Goal: Task Accomplishment & Management: Complete application form

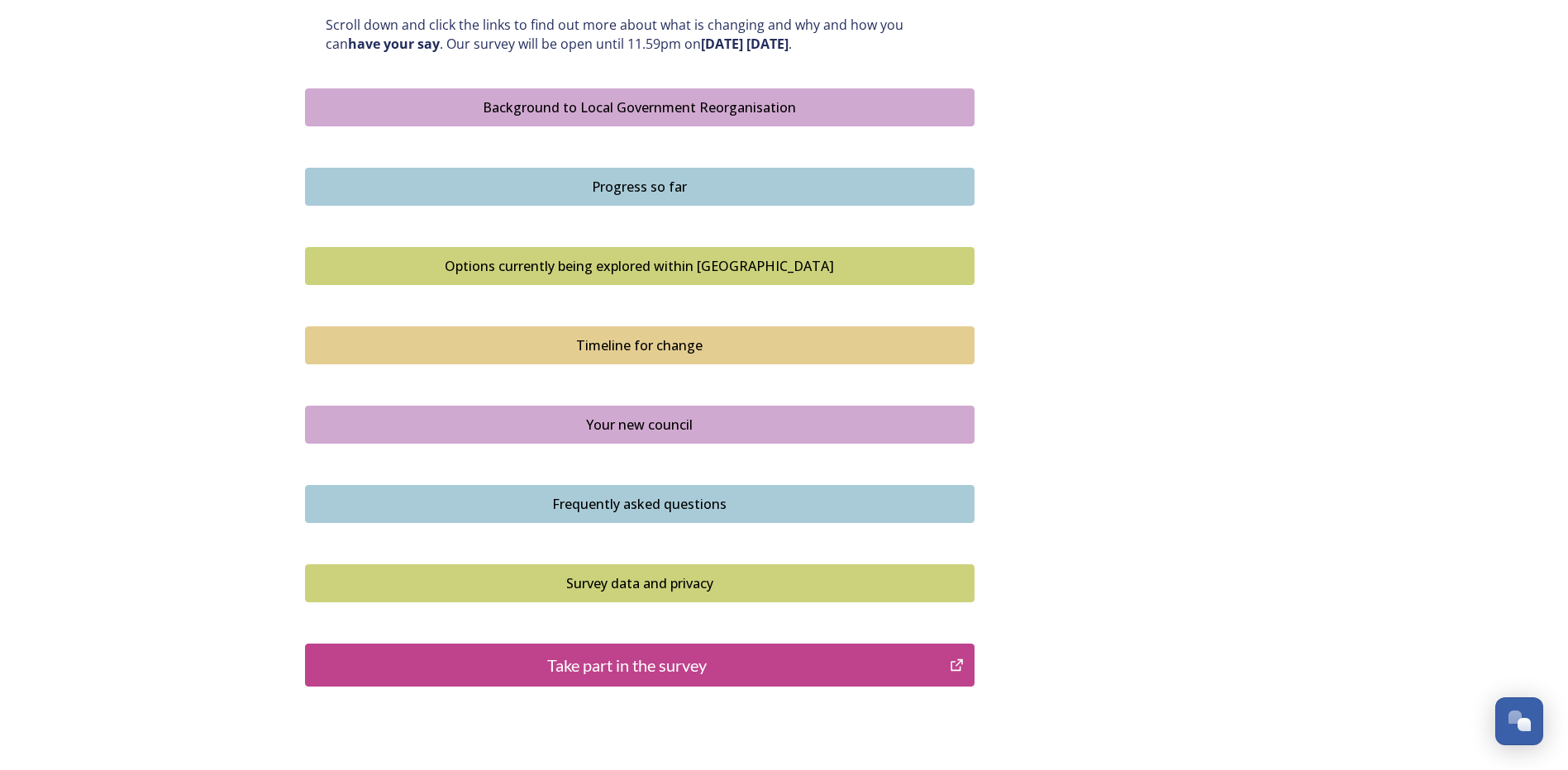
scroll to position [909, 0]
click at [586, 95] on button "Background to Local Government Reorganisation" at bounding box center [639, 108] width 669 height 38
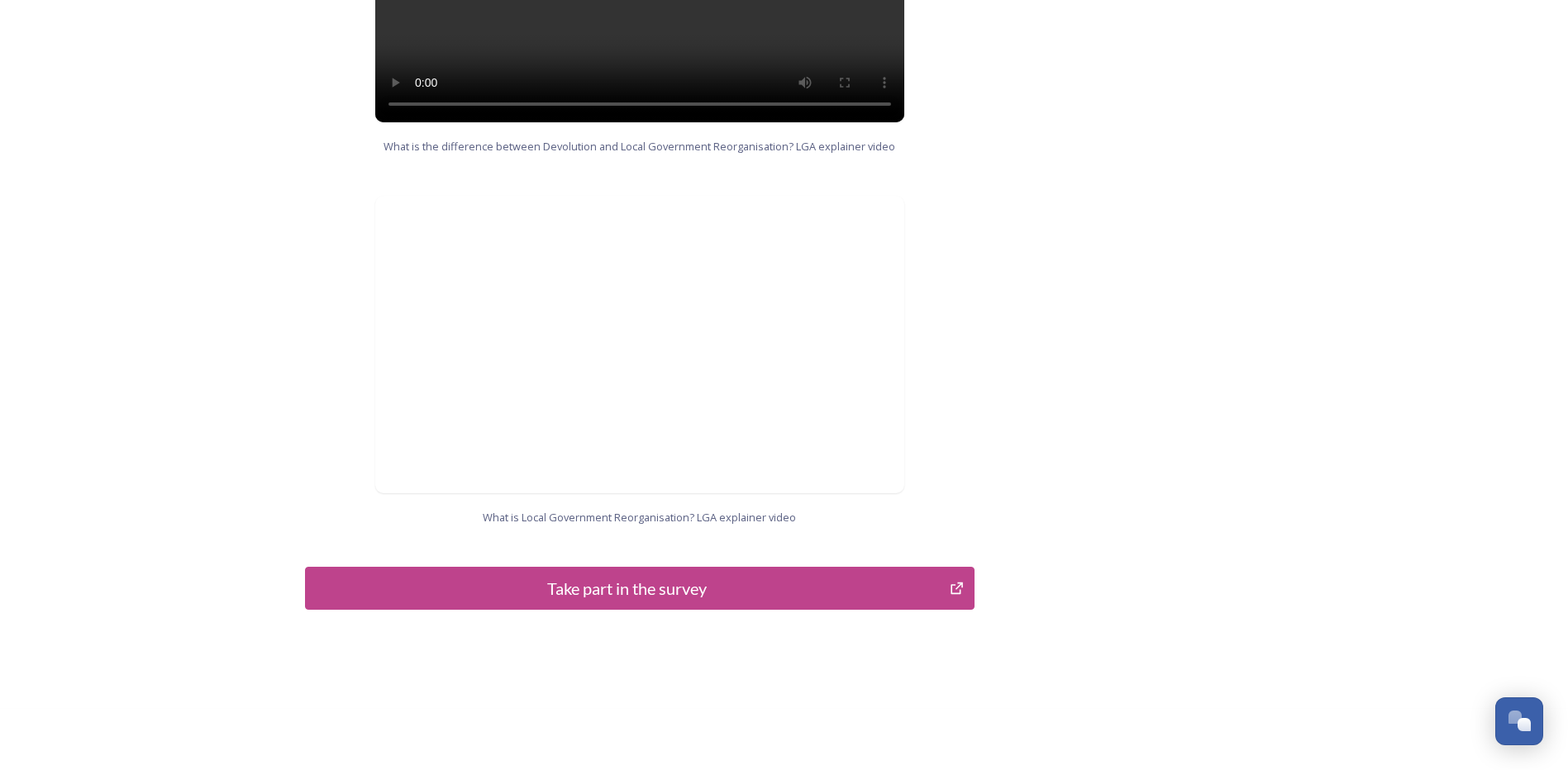
scroll to position [1572, 0]
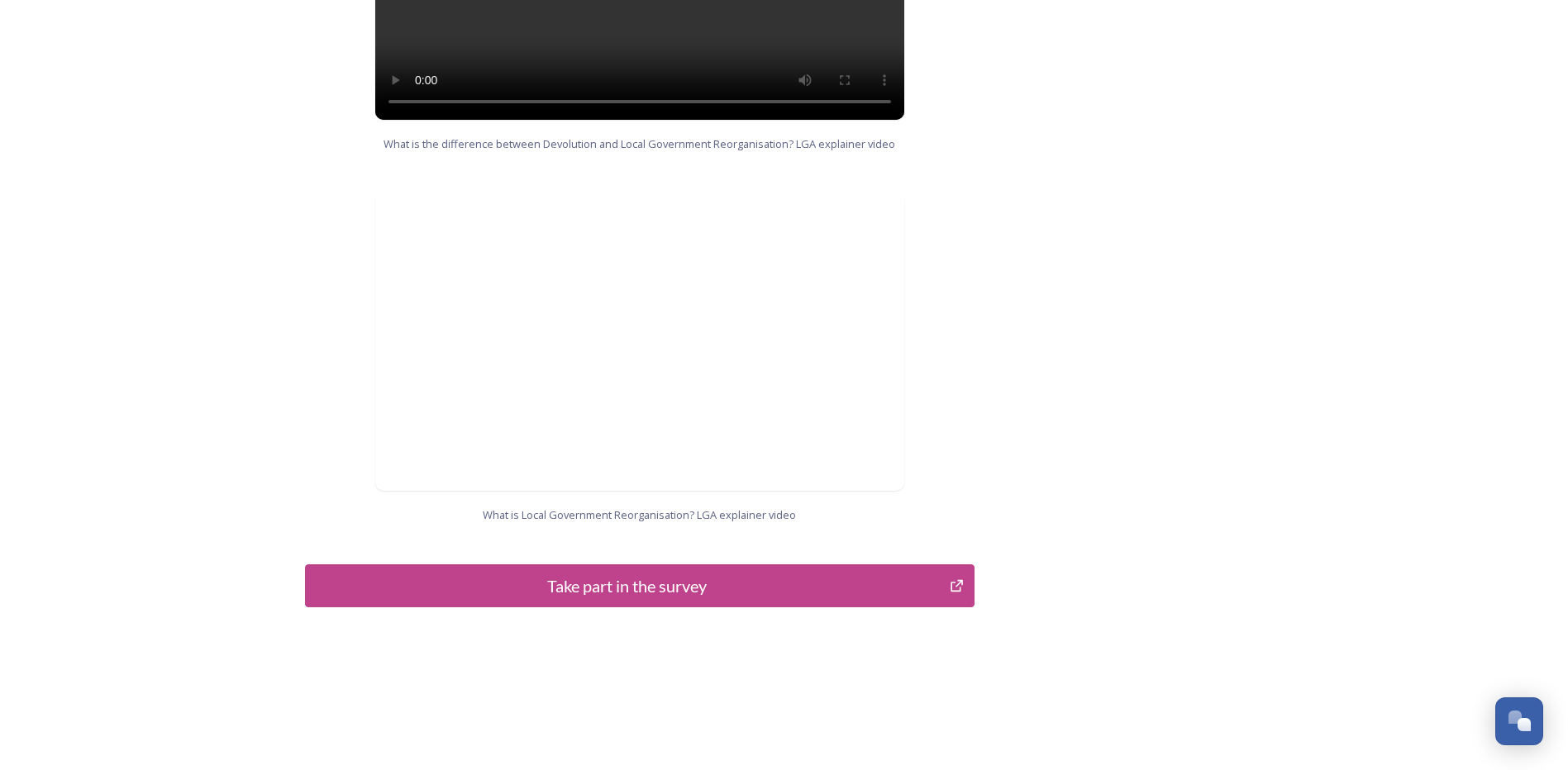
click at [616, 573] on div "Take part in the survey" at bounding box center [628, 586] width 627 height 25
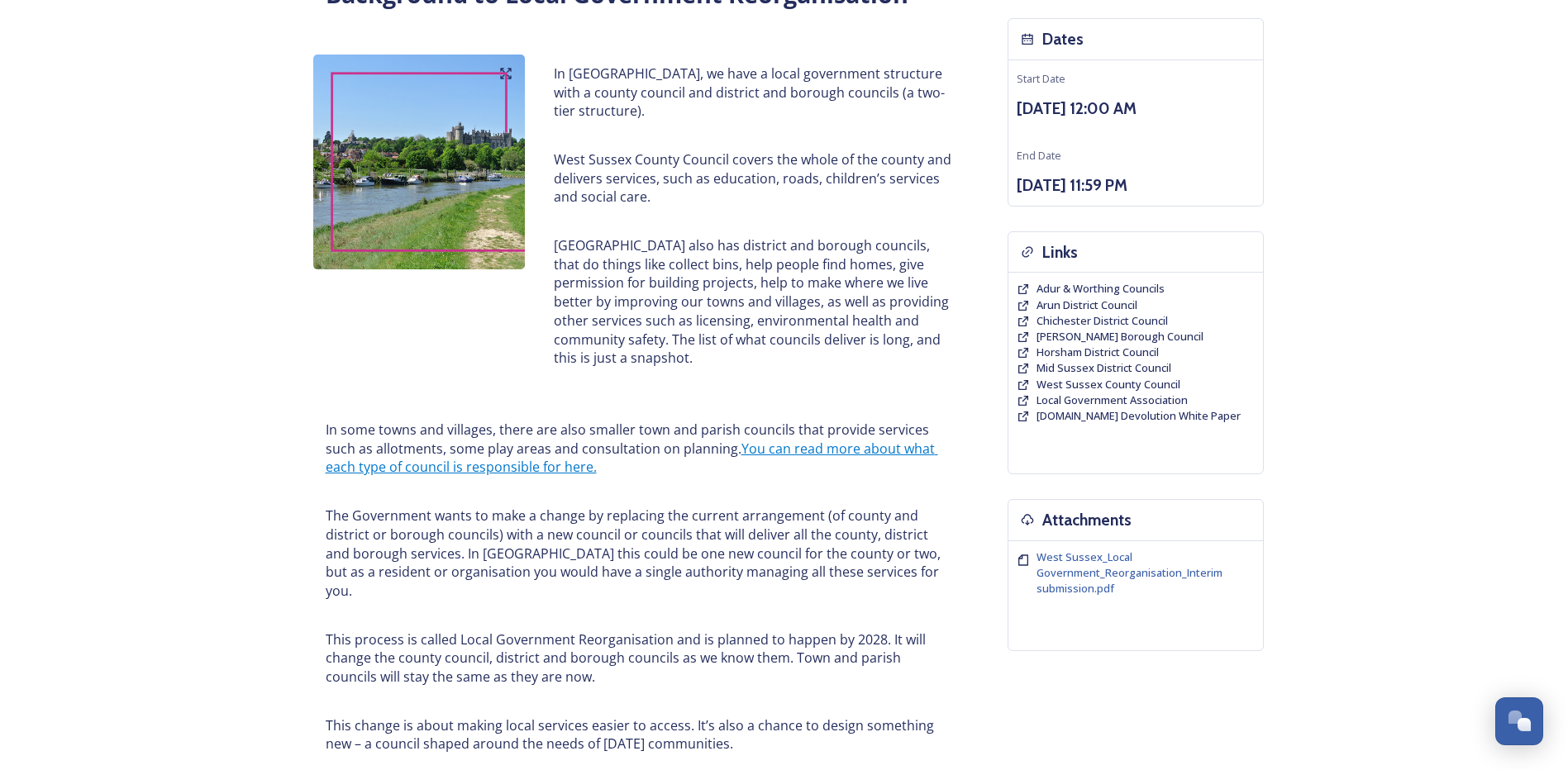
scroll to position [0, 0]
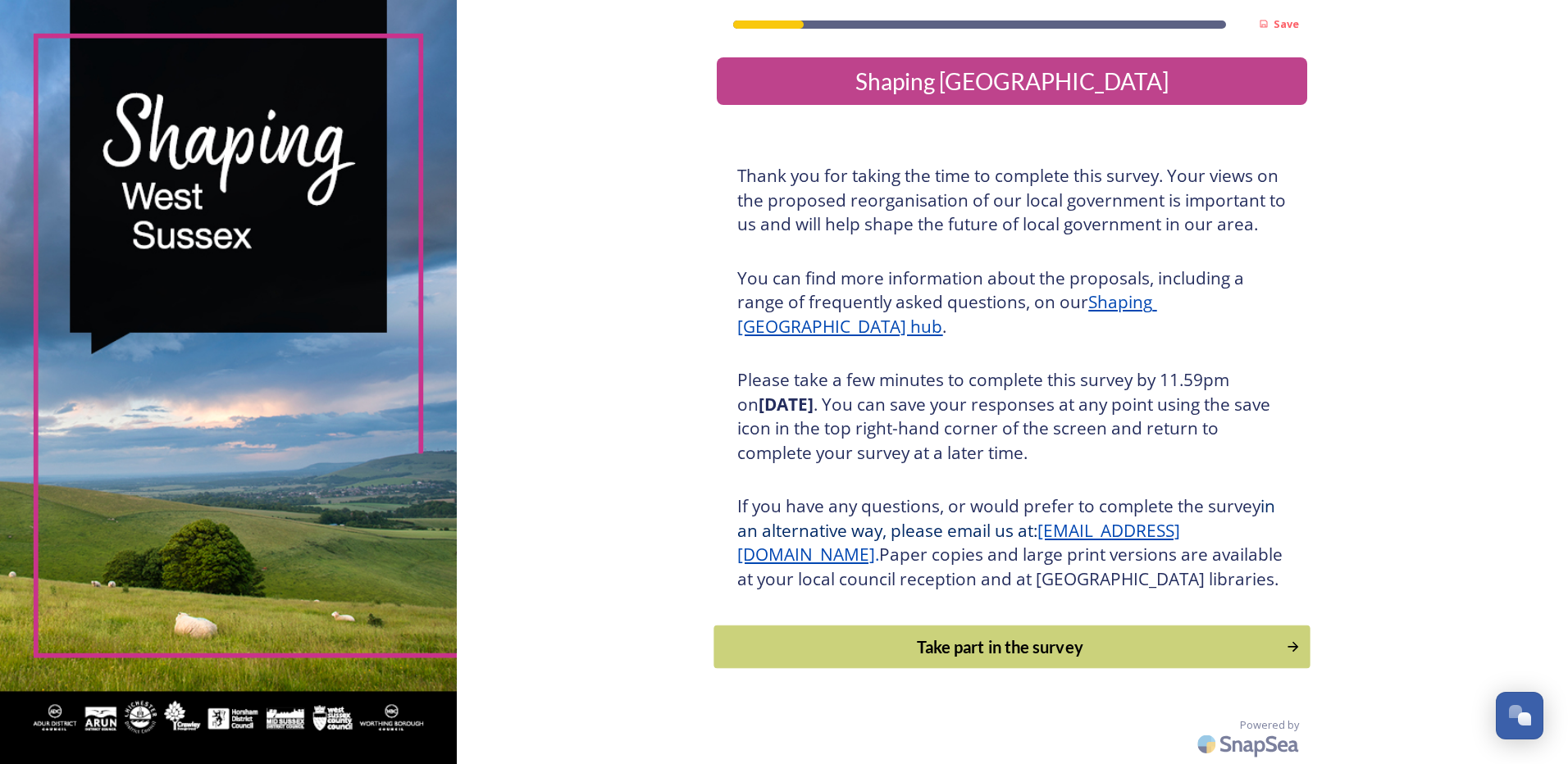
click at [959, 660] on div "Take part in the survey" at bounding box center [1000, 647] width 554 height 25
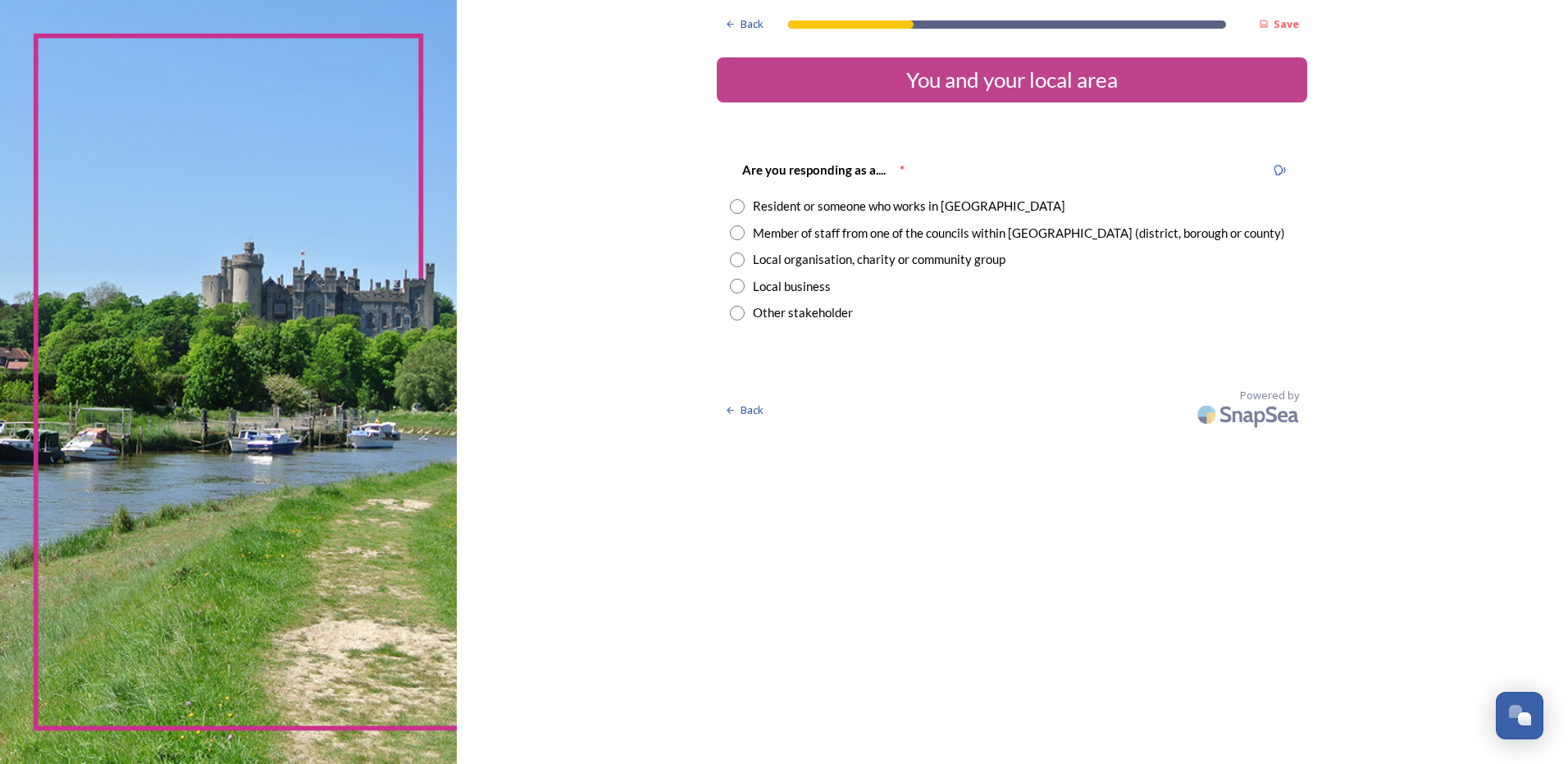
click at [740, 209] on input "radio" at bounding box center [737, 207] width 15 height 15
radio input "true"
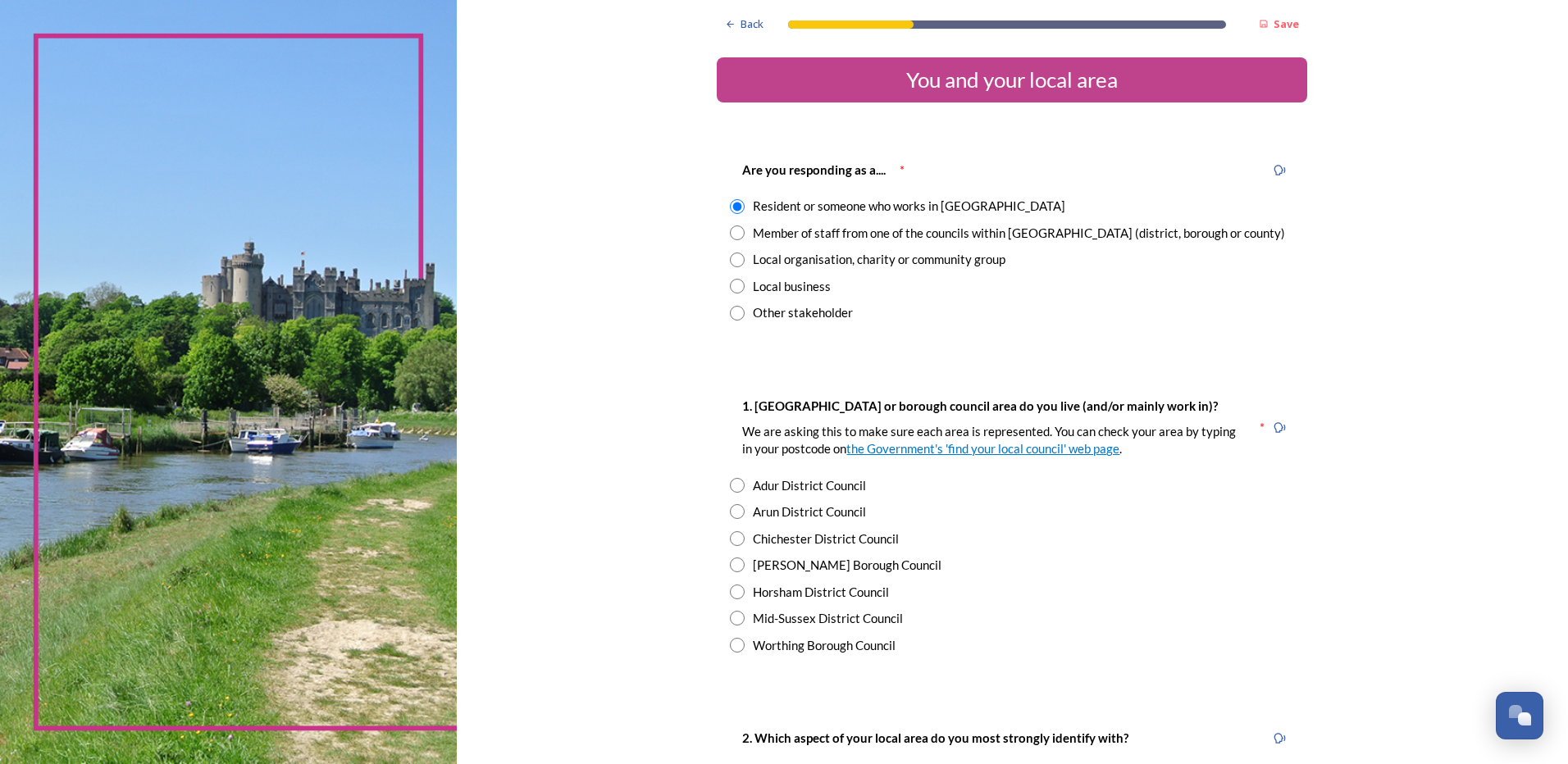
scroll to position [164, 0]
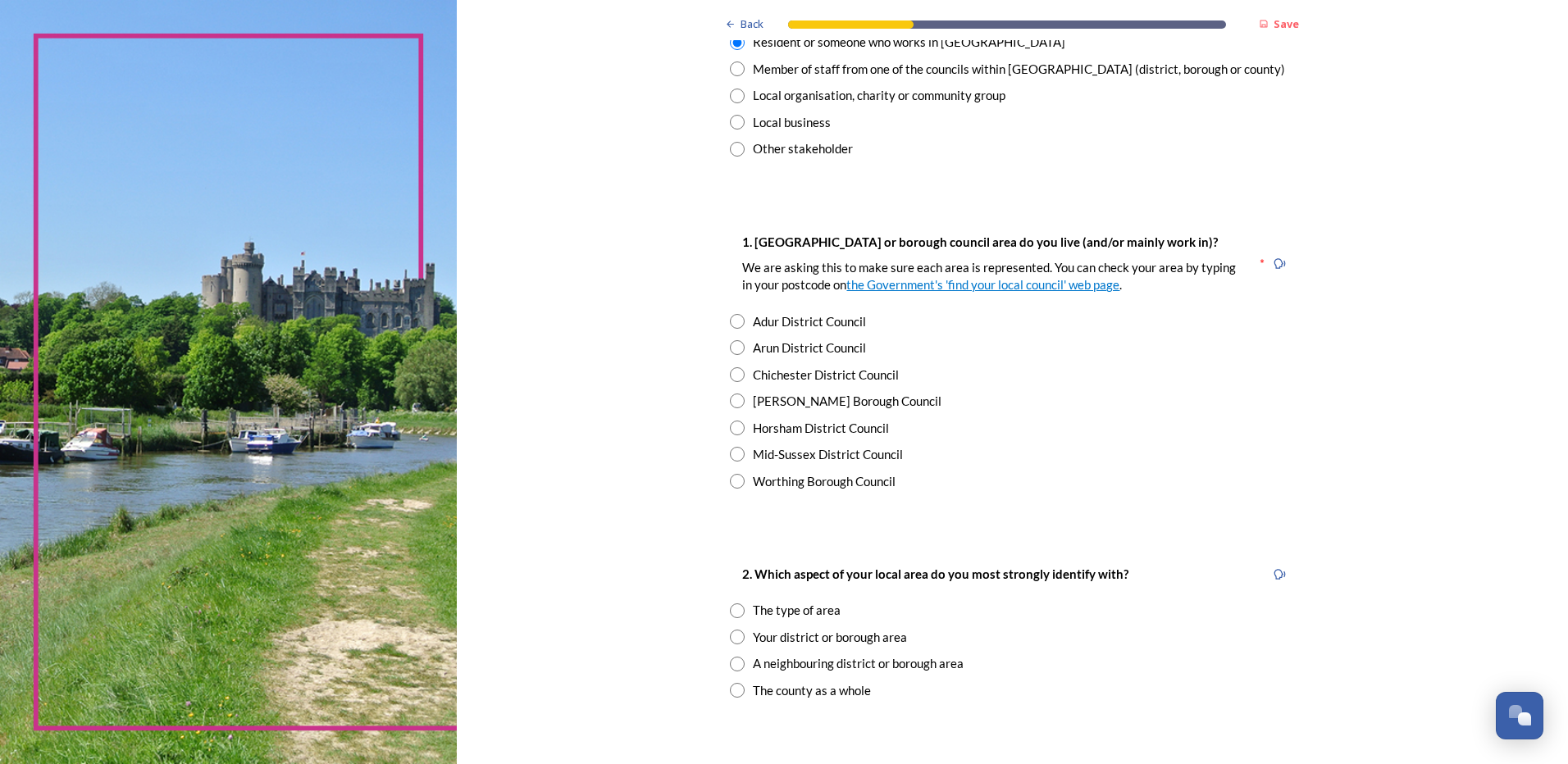
click at [733, 456] on input "radio" at bounding box center [737, 454] width 15 height 15
radio input "true"
click at [734, 397] on input "radio" at bounding box center [737, 401] width 15 height 15
radio input "true"
click at [730, 455] on input "radio" at bounding box center [737, 454] width 15 height 15
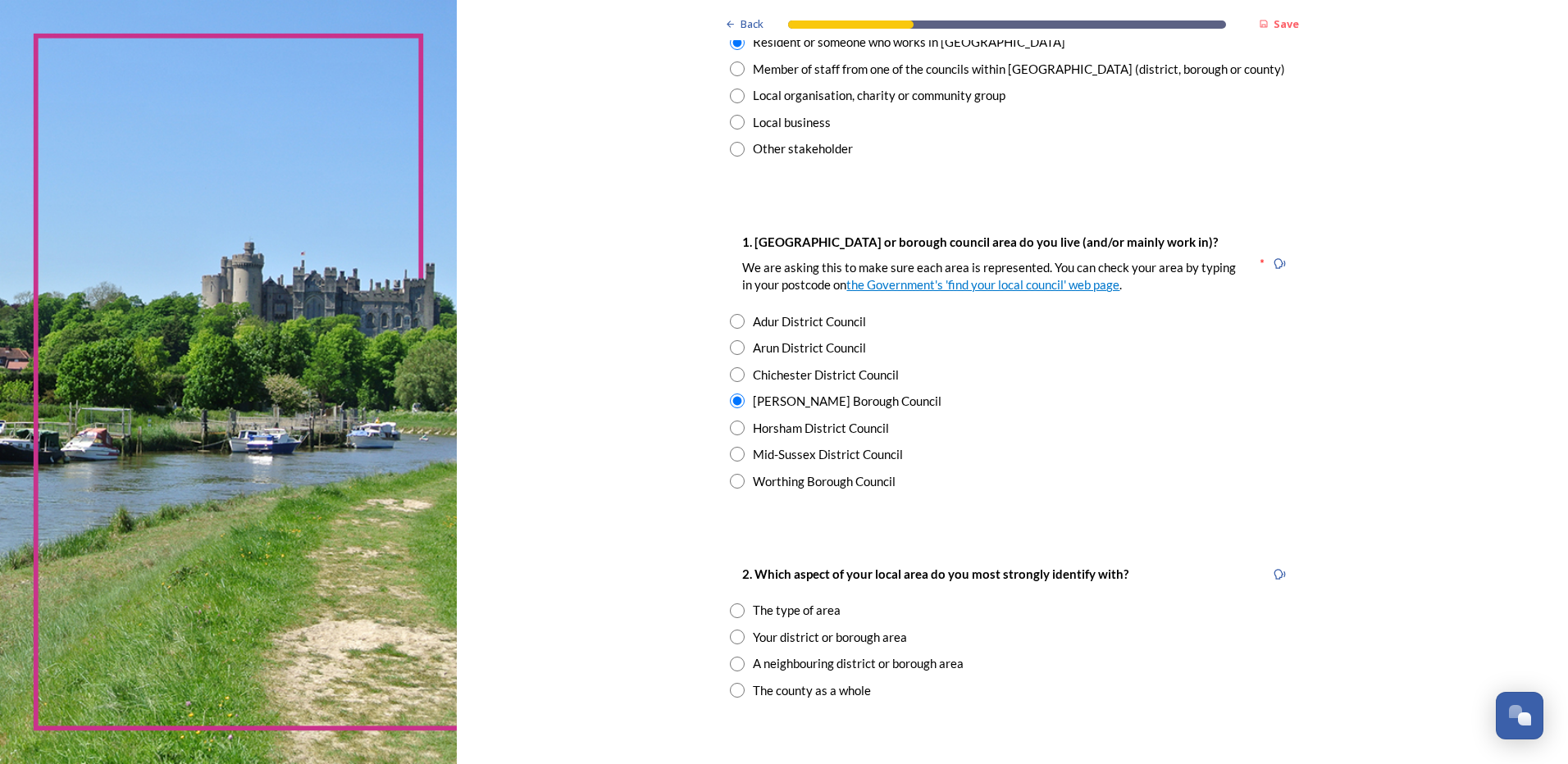
radio input "true"
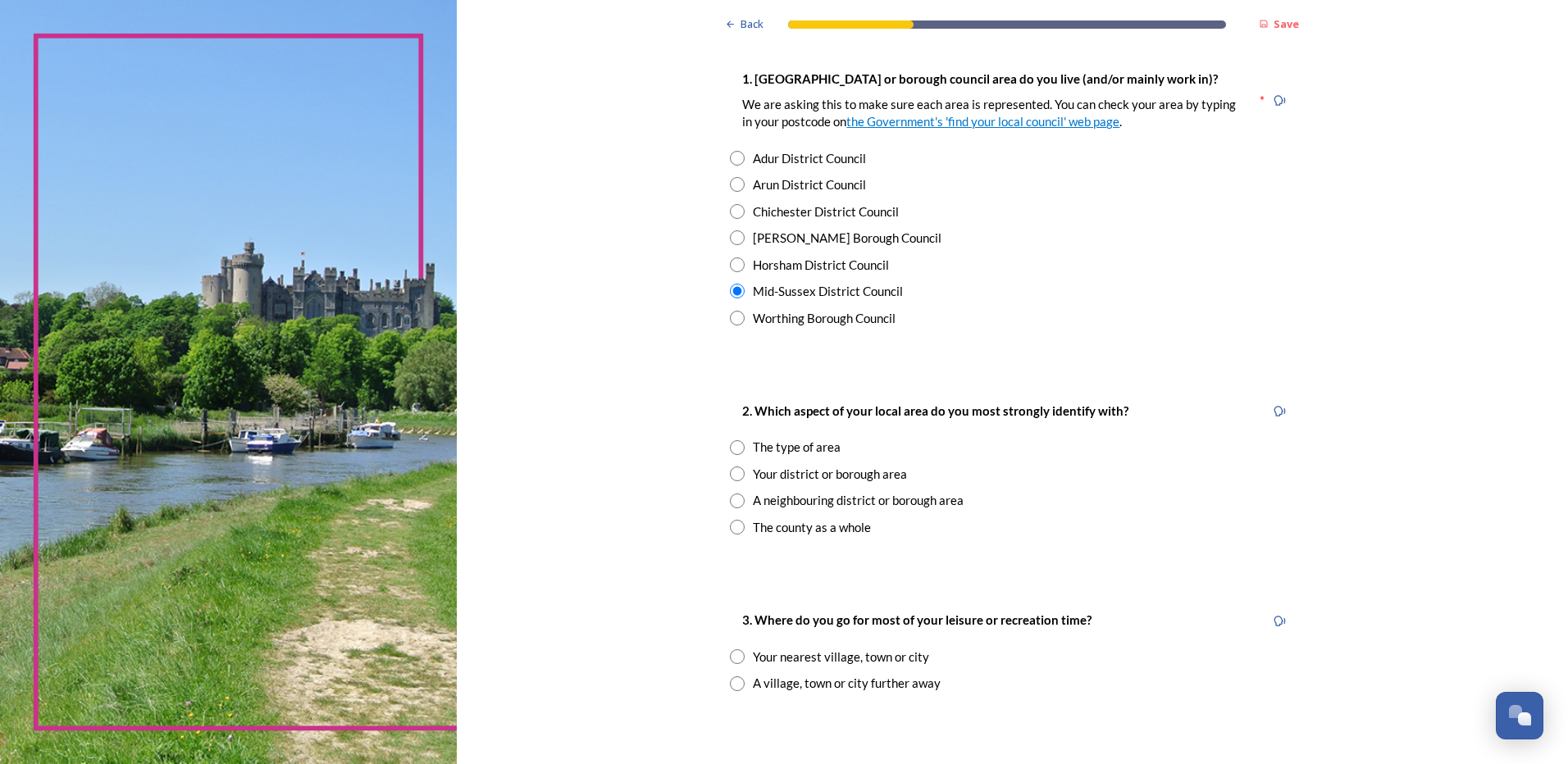
scroll to position [328, 0]
click at [730, 444] on input "radio" at bounding box center [737, 447] width 15 height 15
radio input "true"
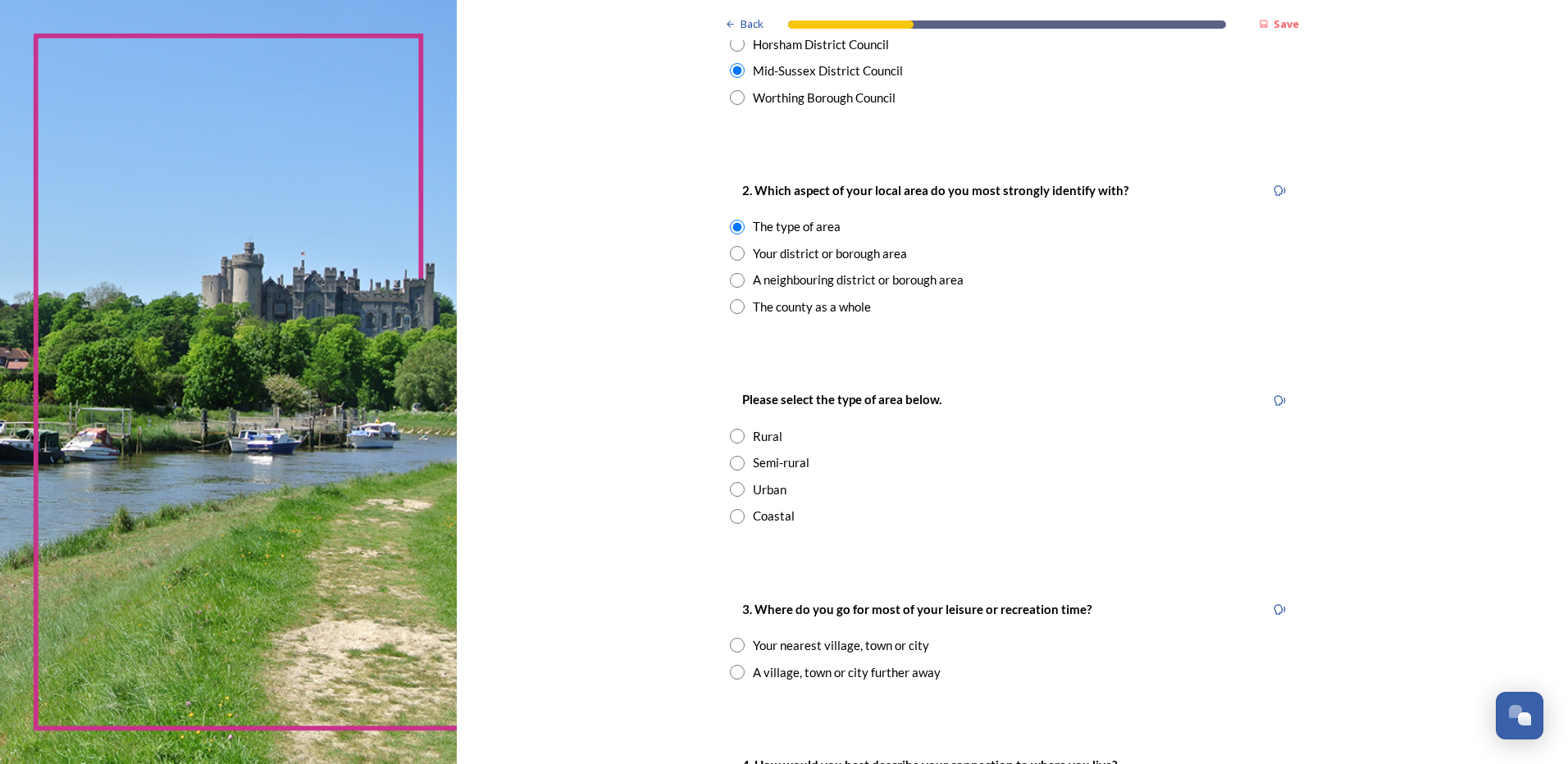
scroll to position [574, 0]
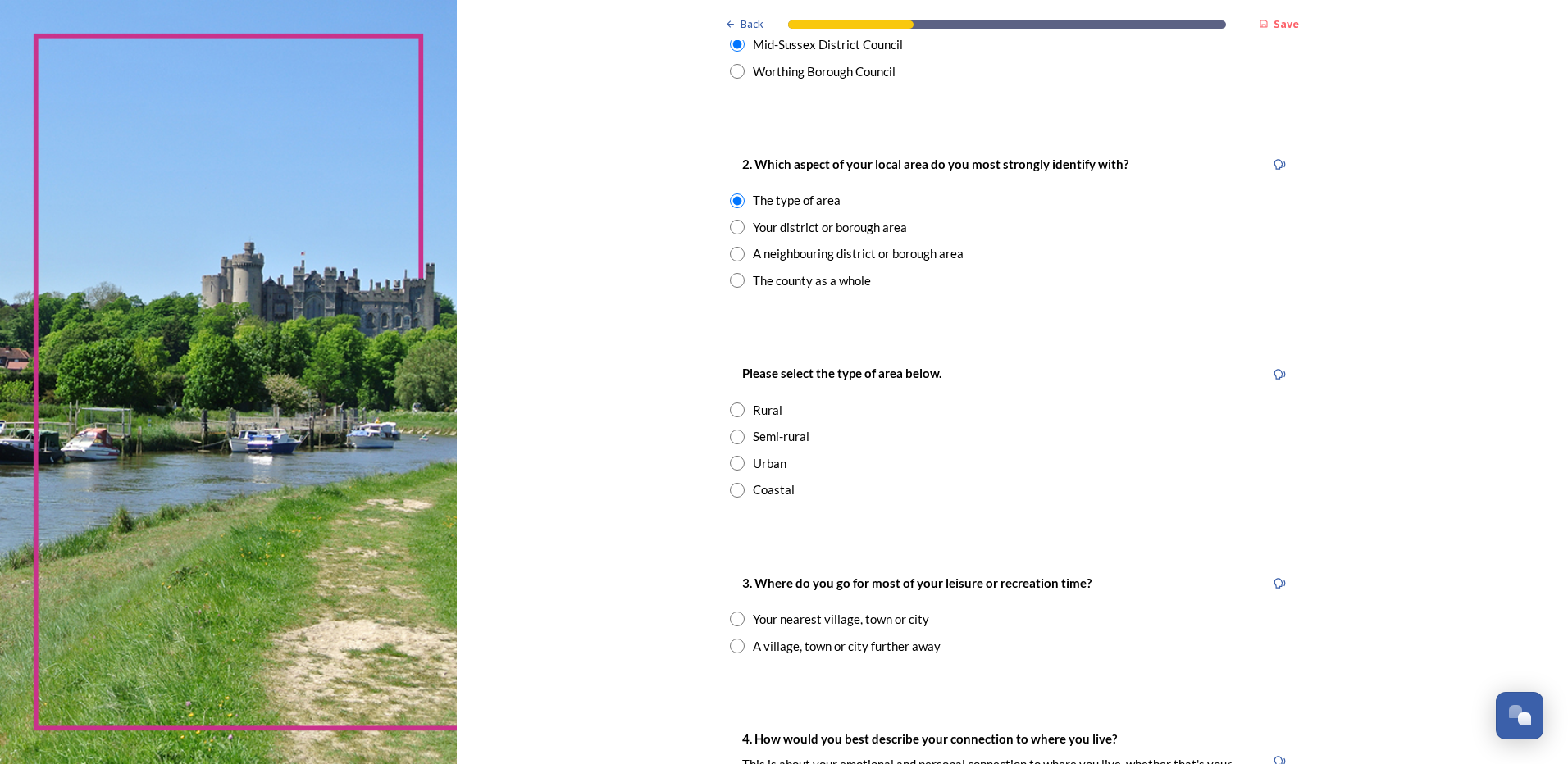
click at [730, 434] on input "radio" at bounding box center [737, 437] width 15 height 15
radio input "true"
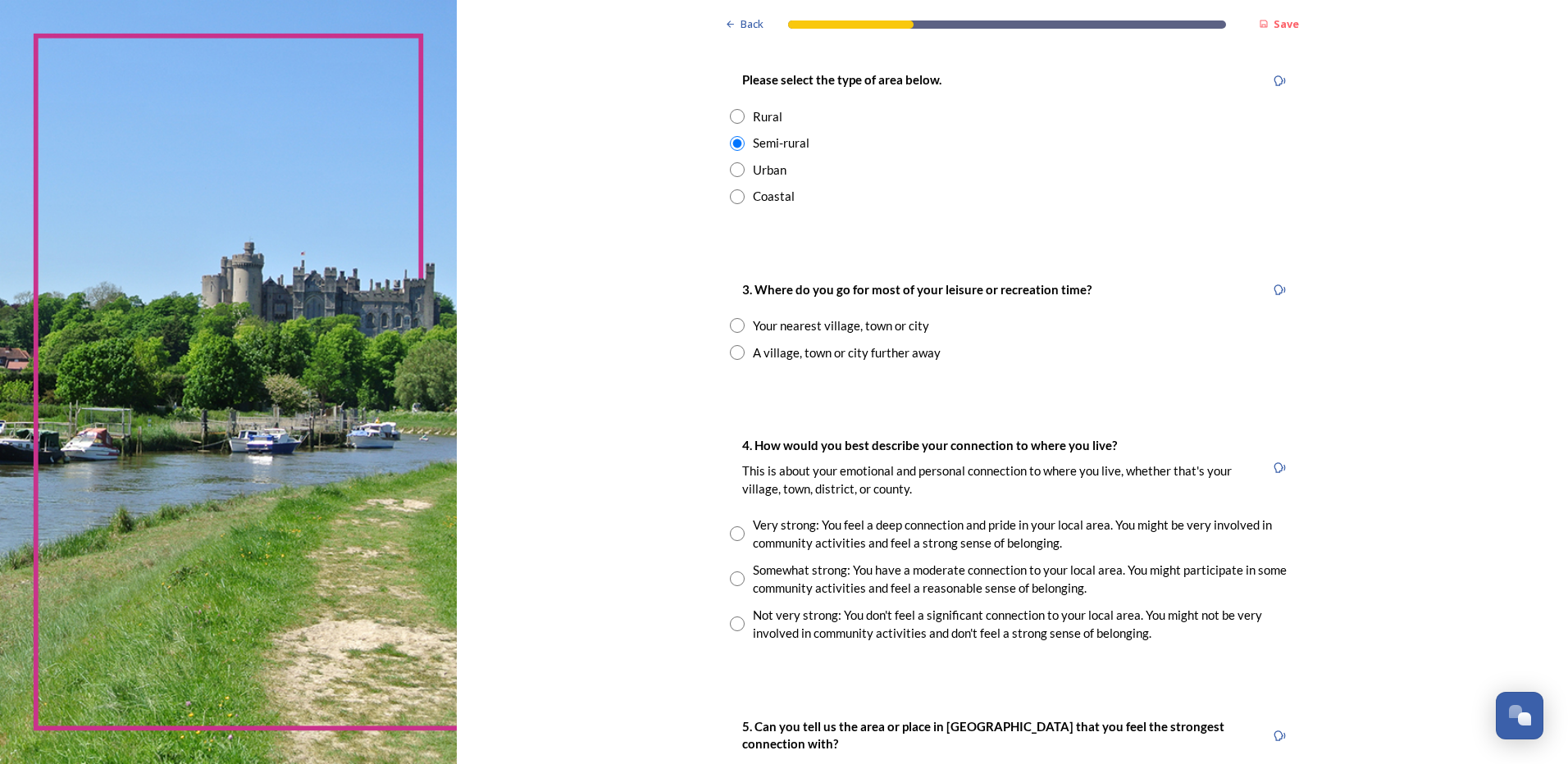
scroll to position [902, 0]
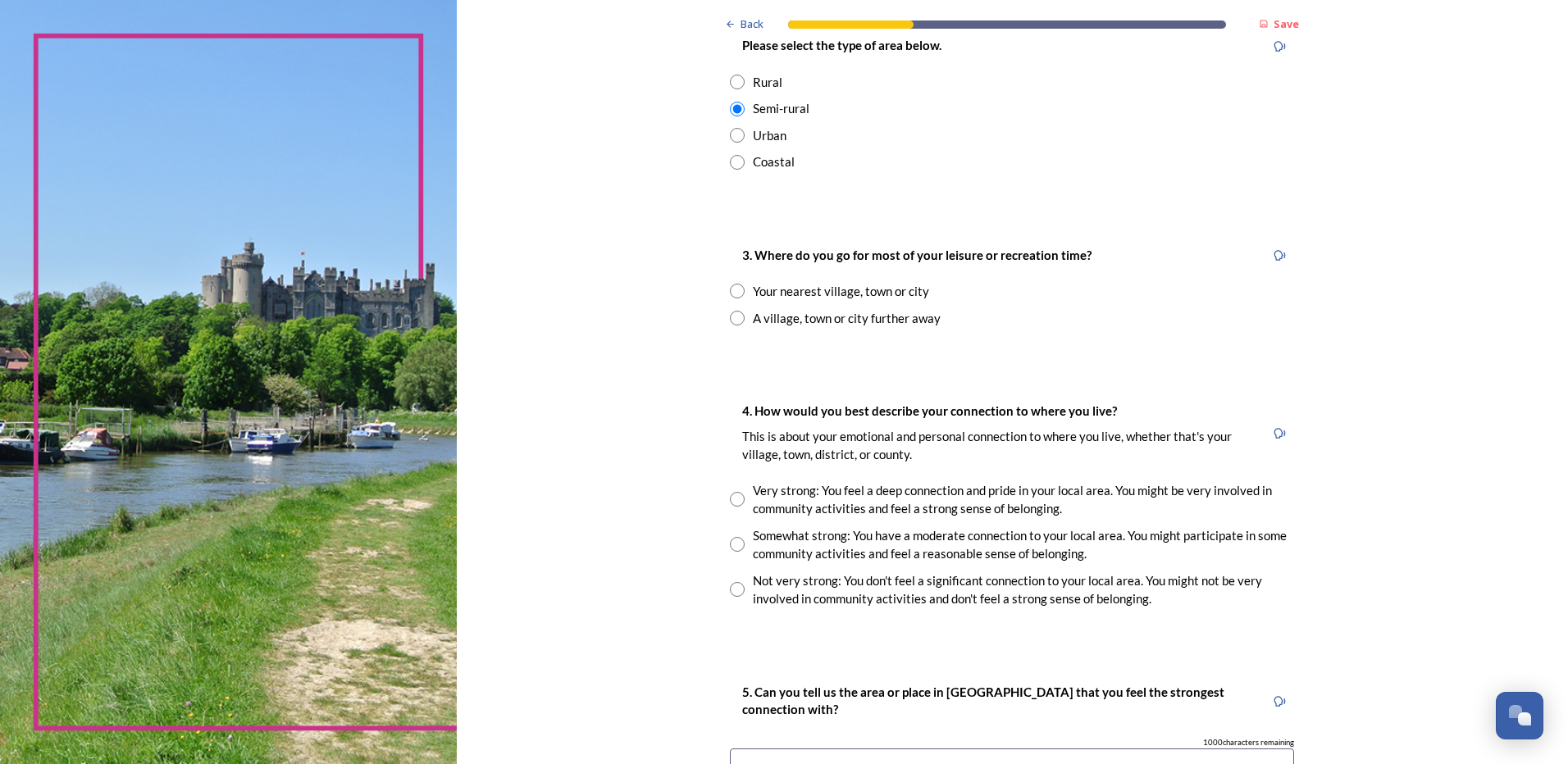
click at [732, 292] on input "radio" at bounding box center [737, 291] width 15 height 15
radio input "true"
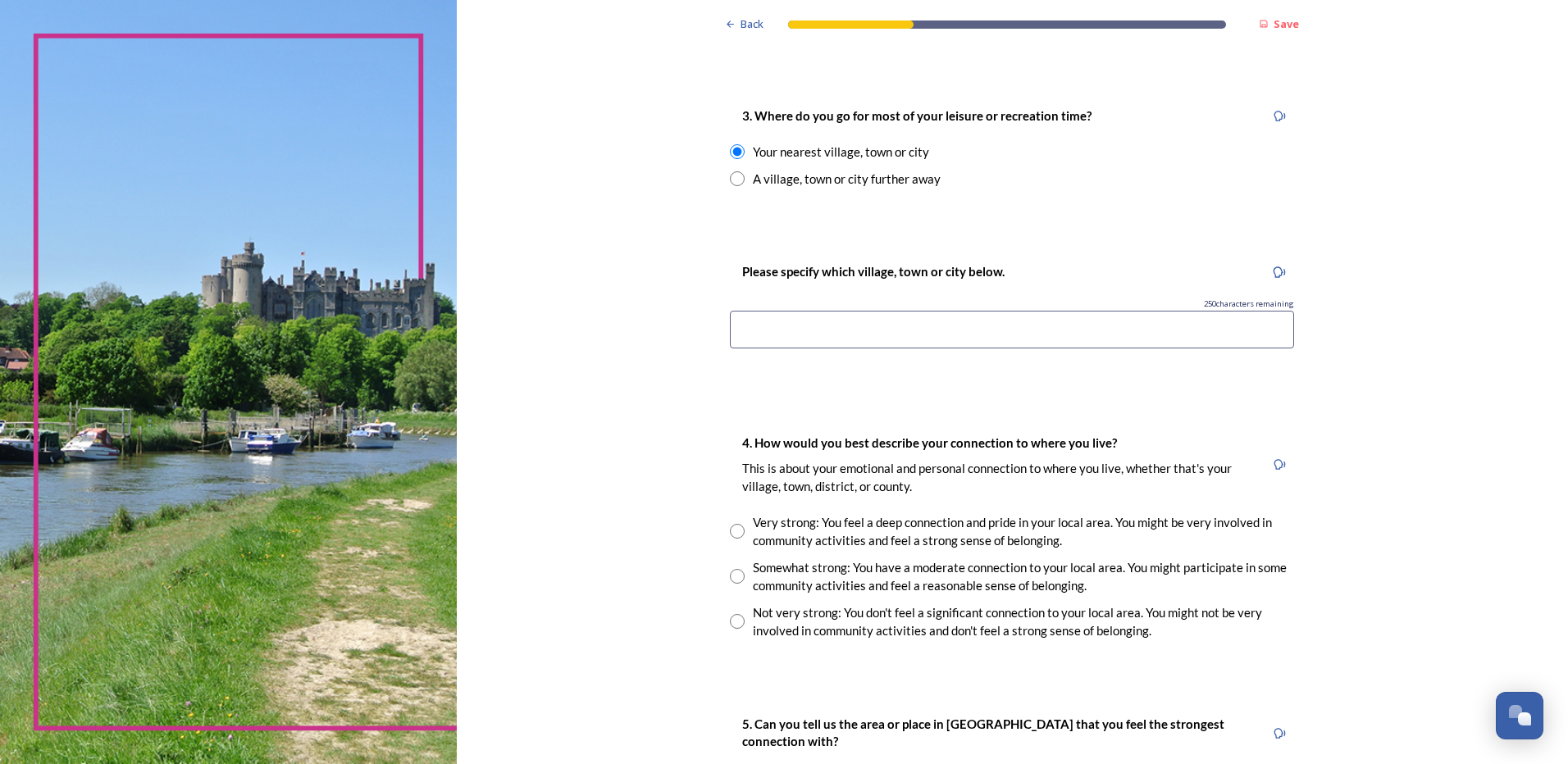
scroll to position [1066, 0]
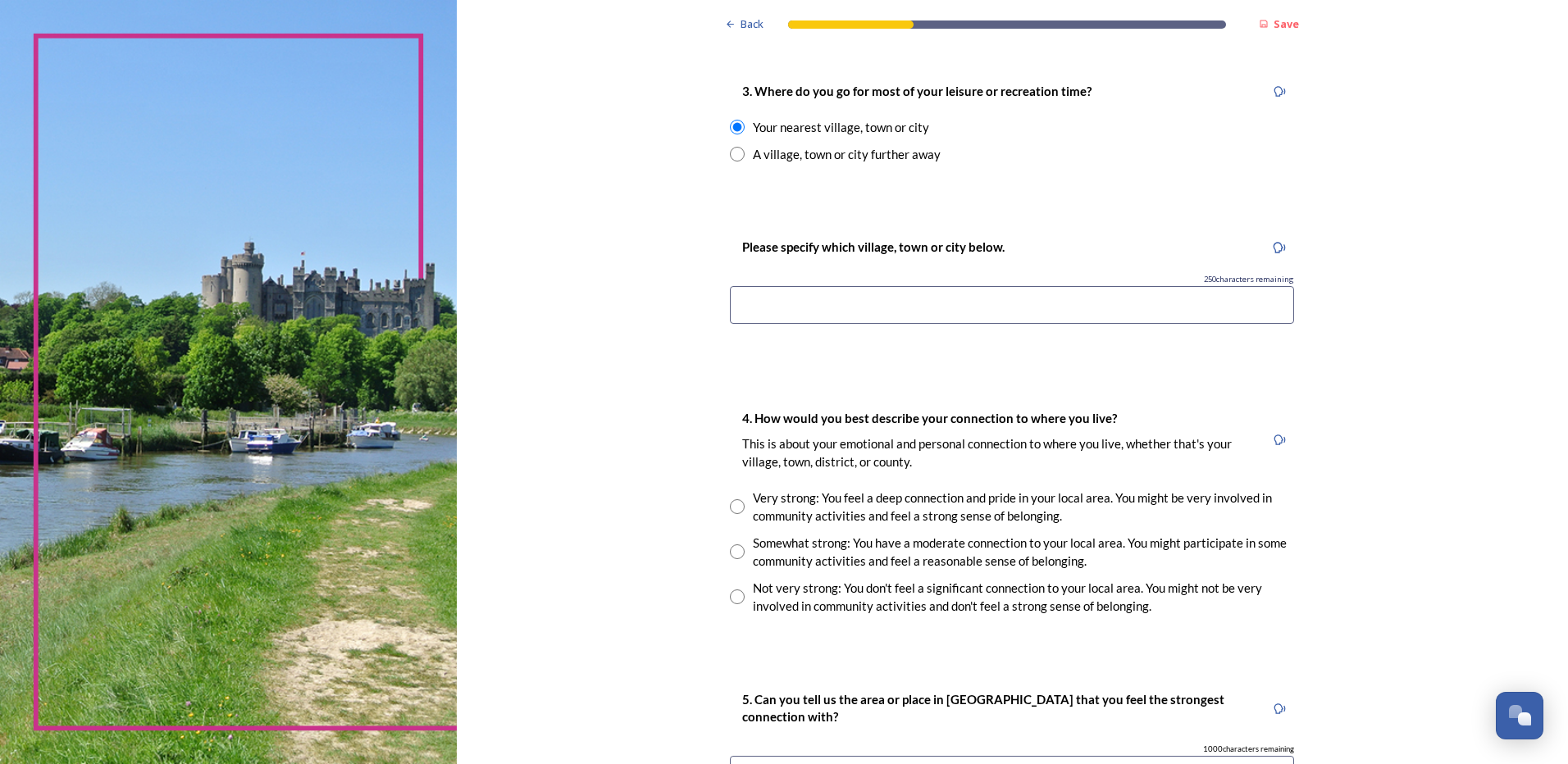
click at [1038, 297] on input at bounding box center [1012, 305] width 564 height 37
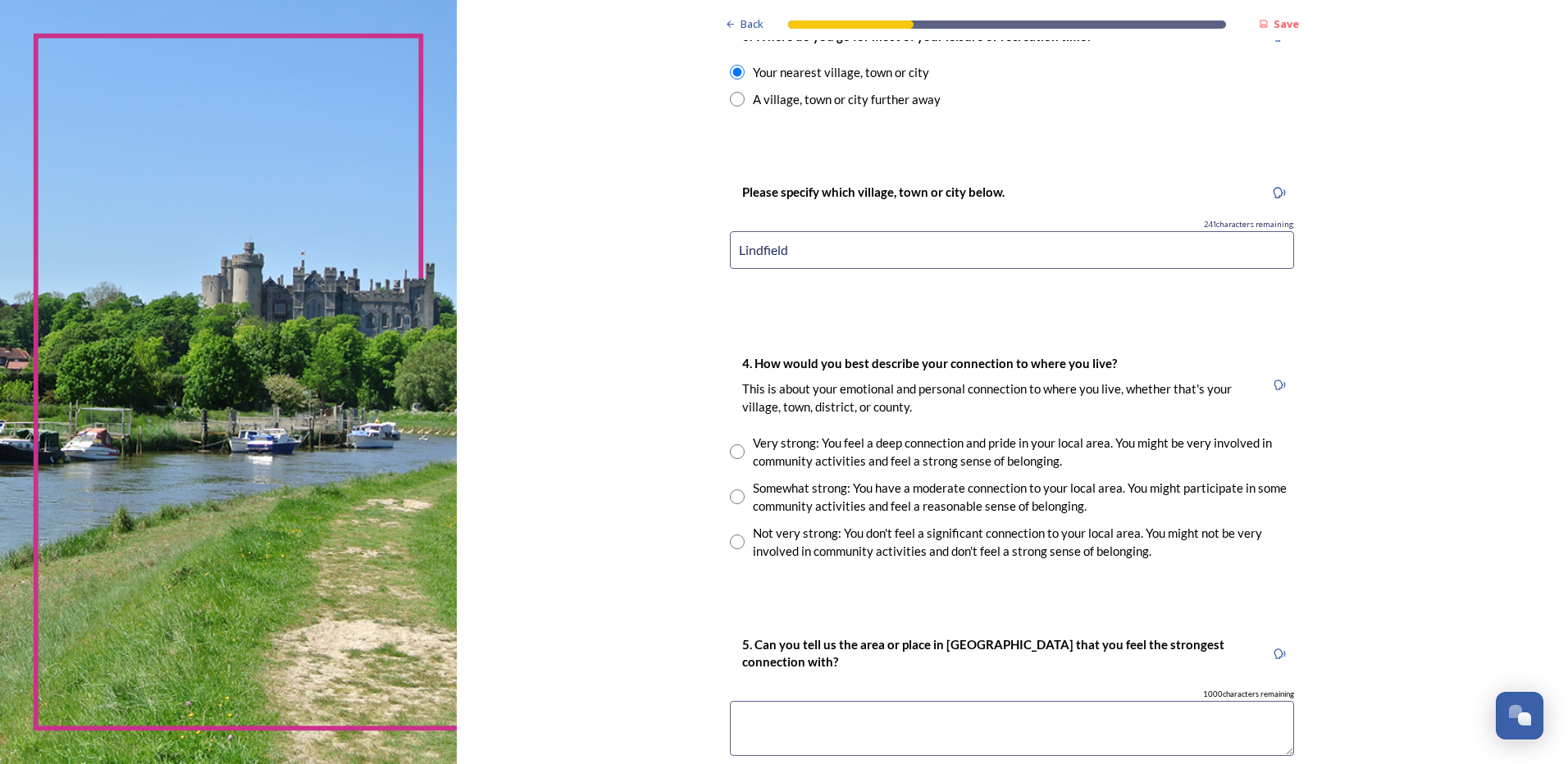
scroll to position [1230, 0]
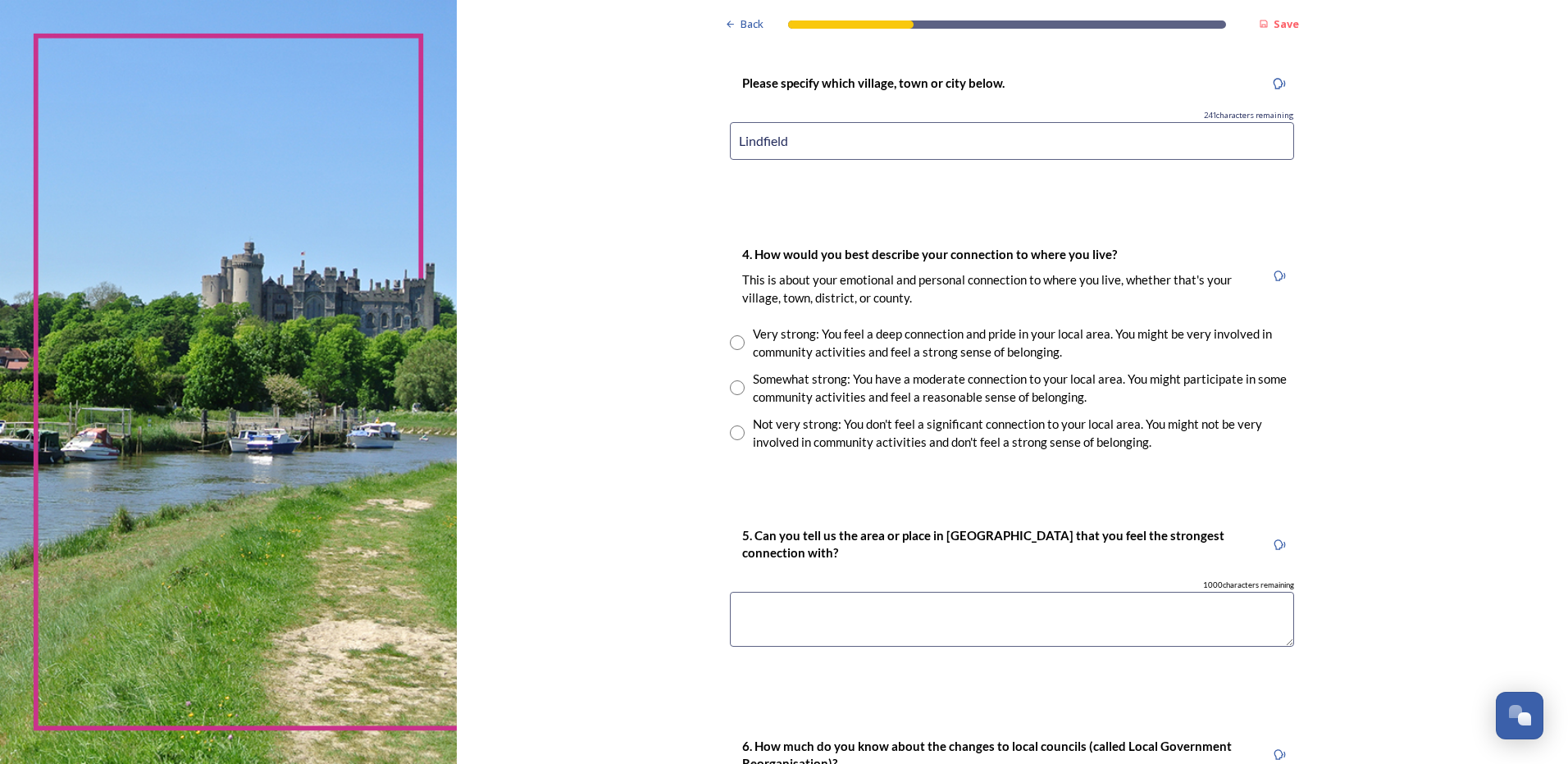
type input "Lindfield"
click at [732, 345] on input "radio" at bounding box center [737, 342] width 15 height 15
radio input "true"
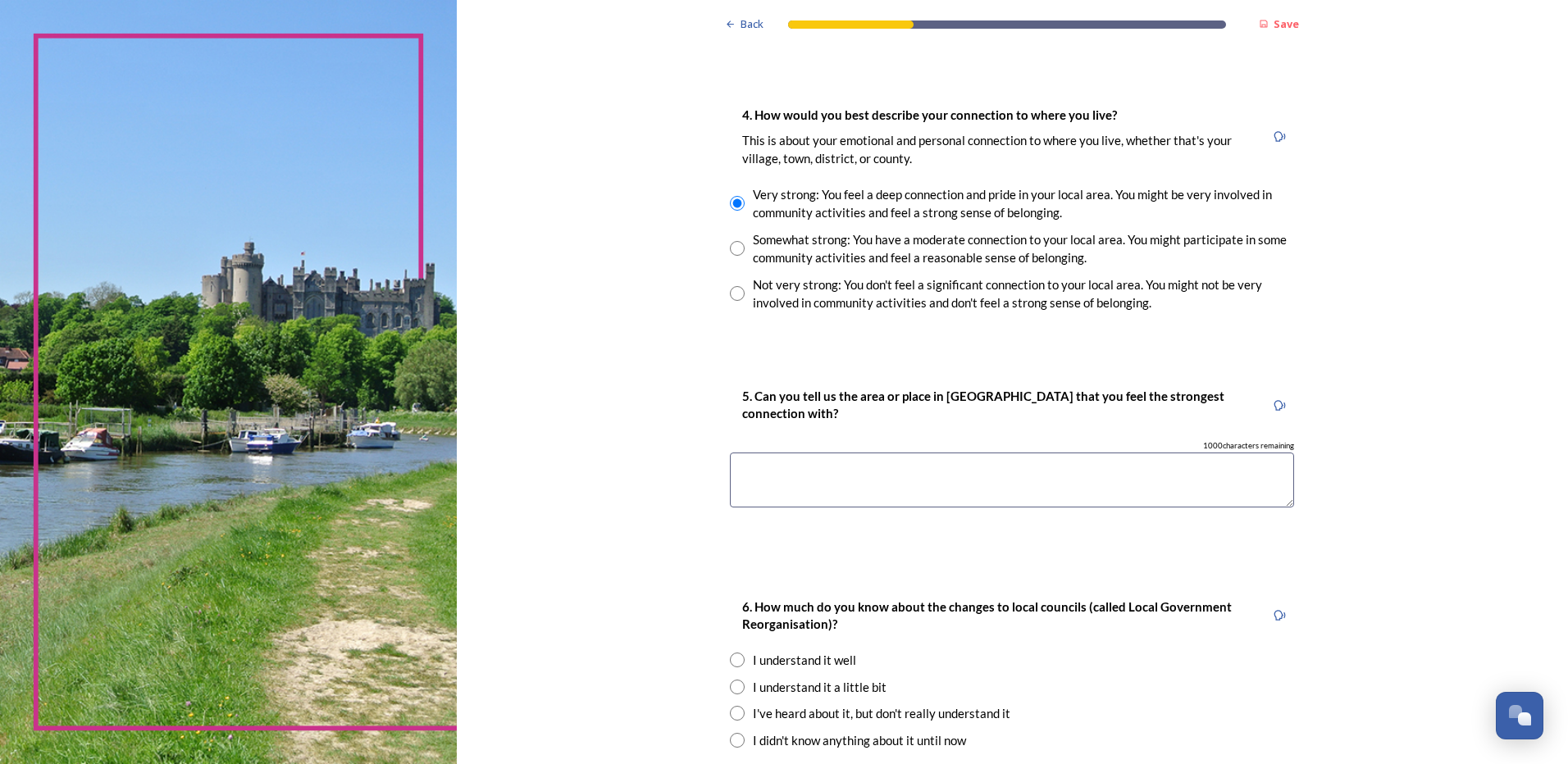
scroll to position [1394, 0]
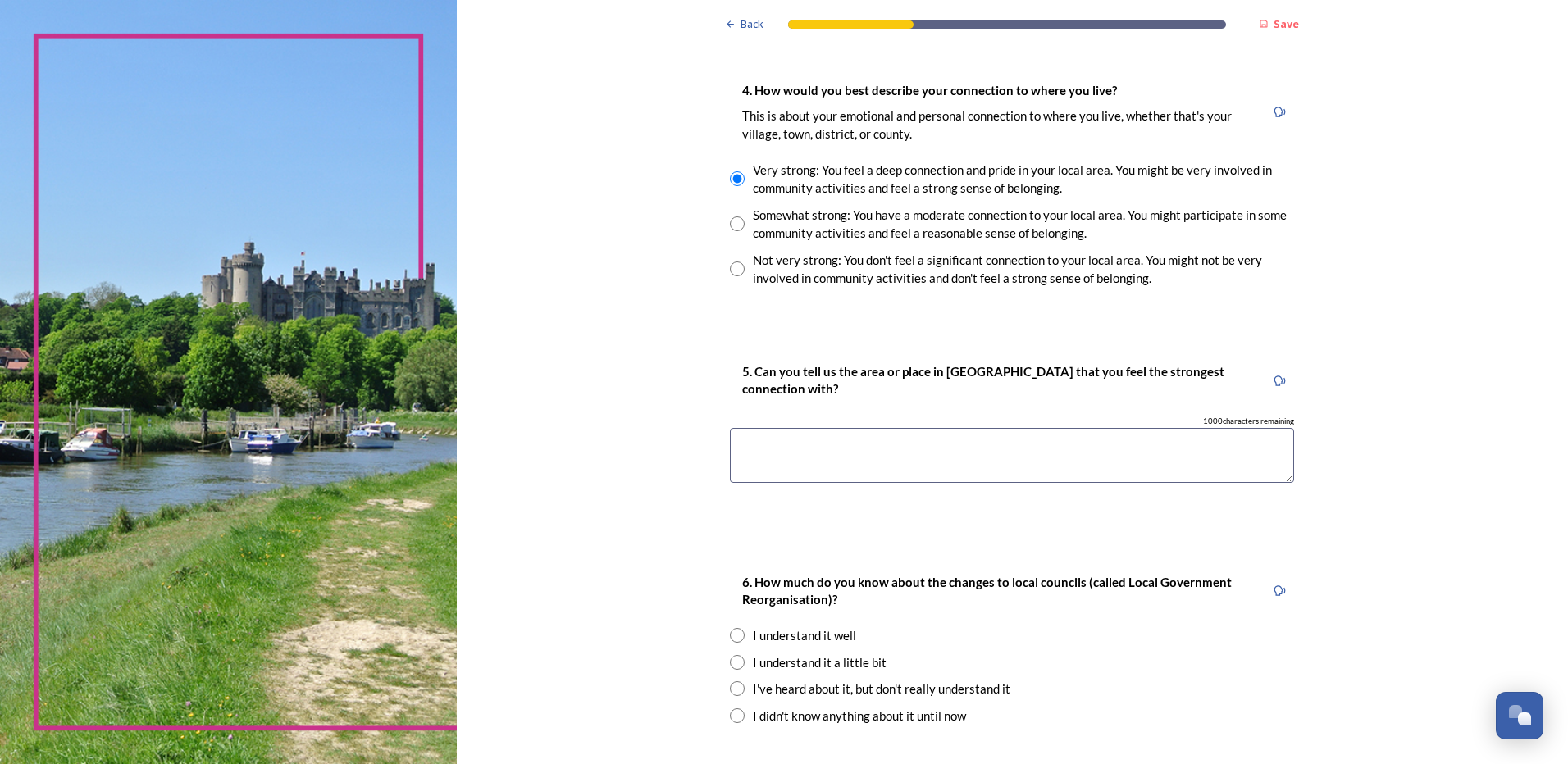
click at [928, 452] on textarea at bounding box center [1012, 456] width 564 height 55
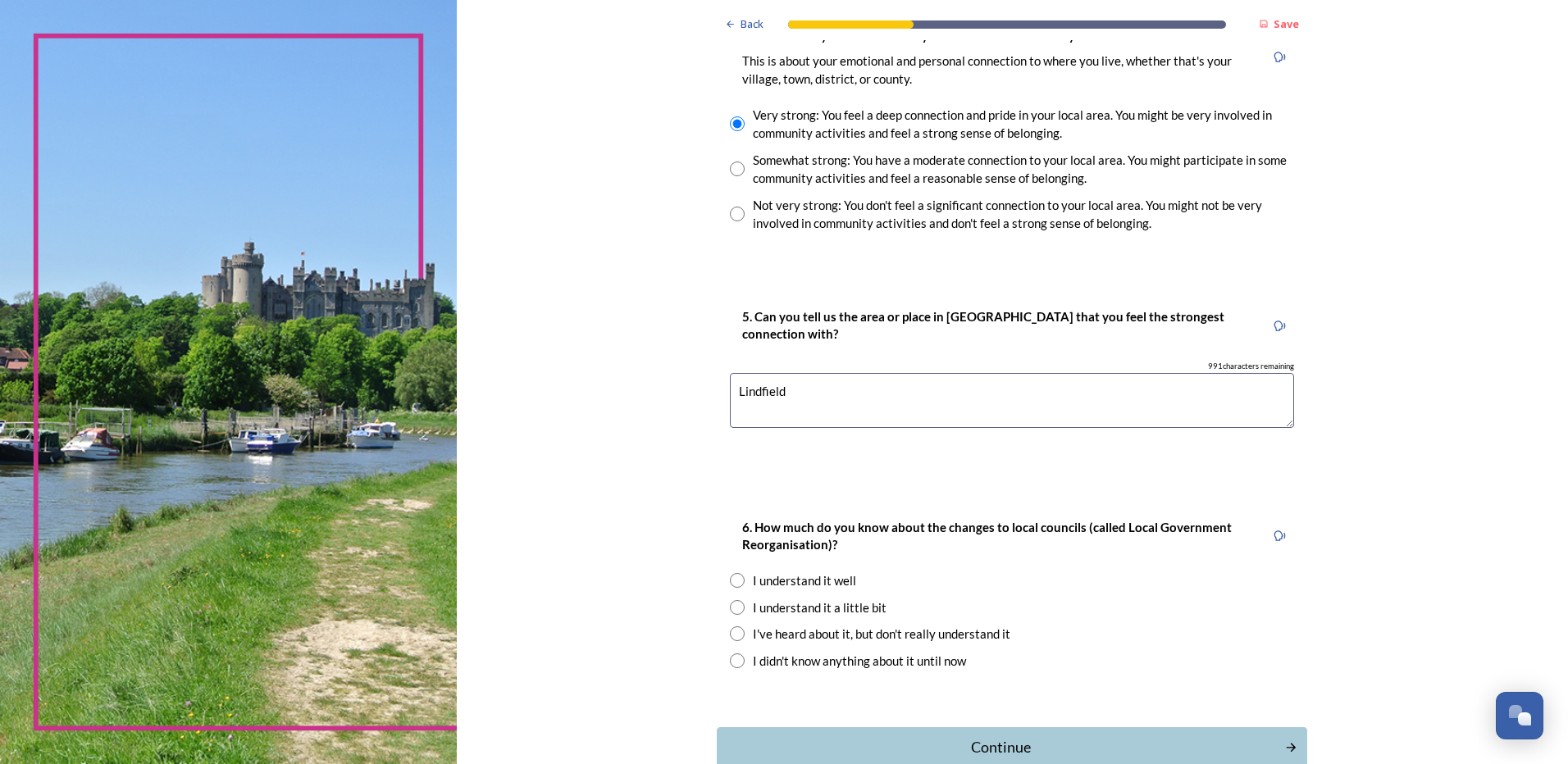
scroll to position [1548, 0]
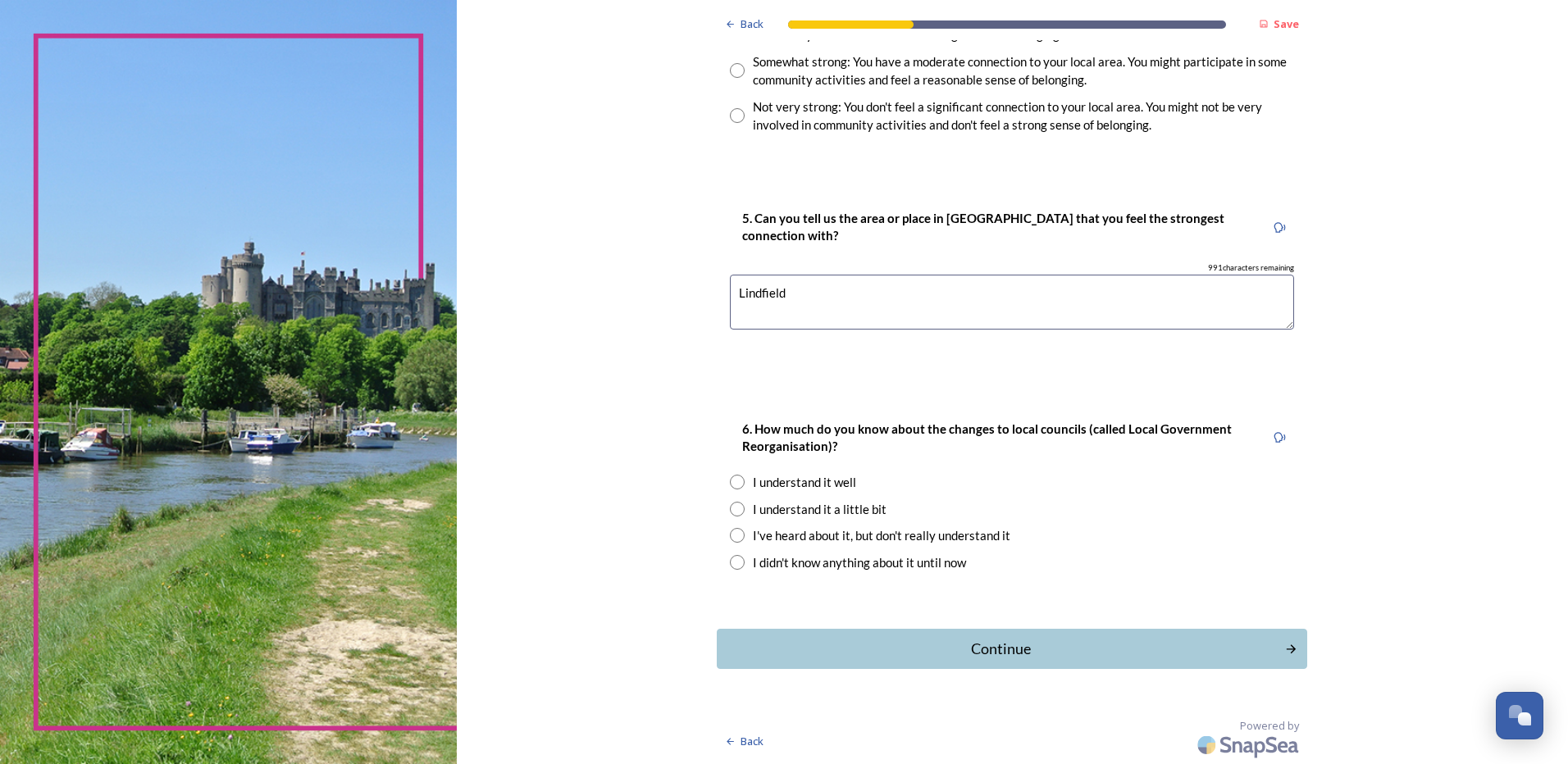
type textarea "Lindfield"
click at [730, 507] on input "radio" at bounding box center [737, 509] width 15 height 15
radio input "true"
click at [1011, 653] on div "Continue" at bounding box center [1000, 649] width 555 height 22
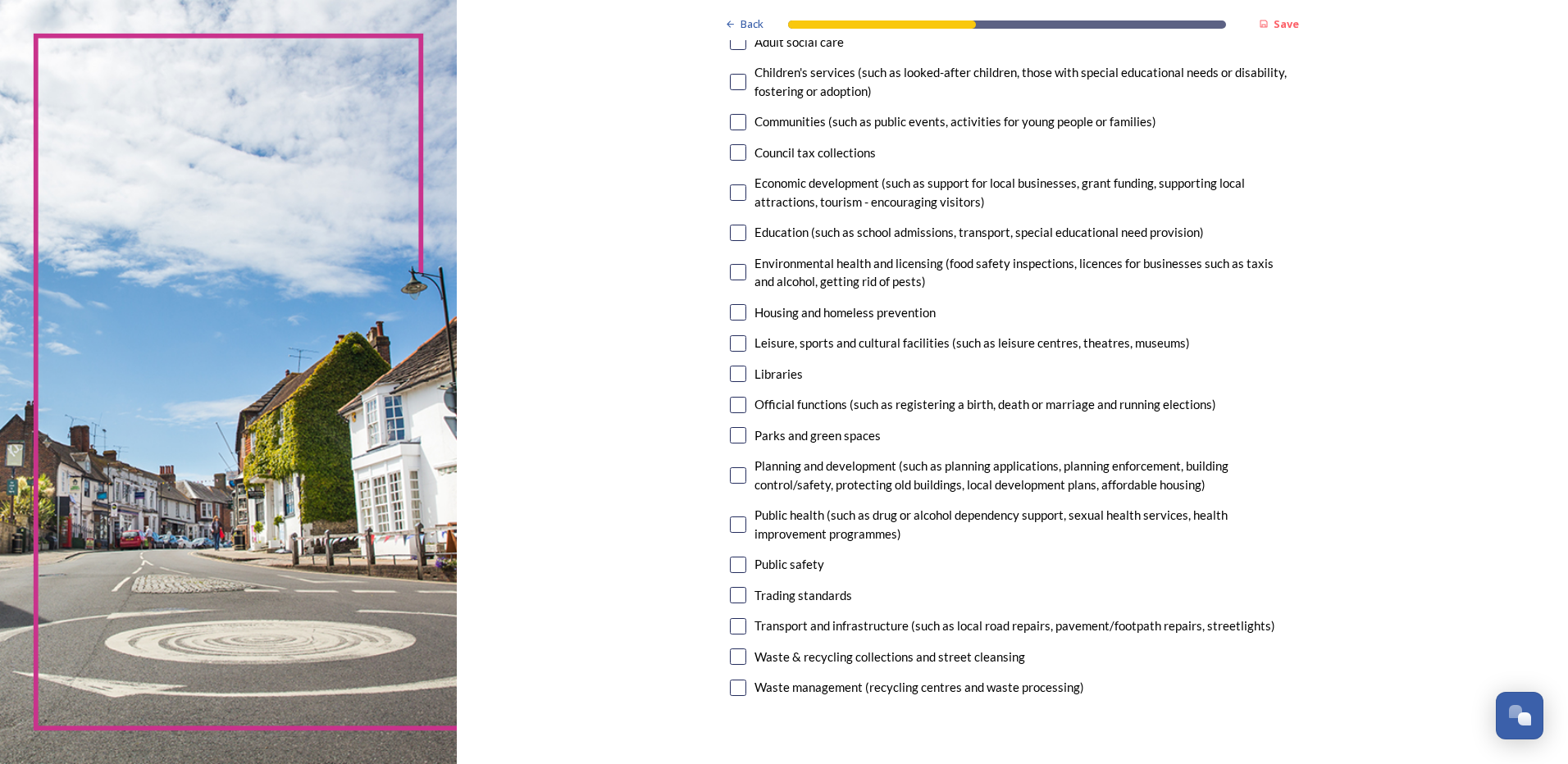
scroll to position [164, 0]
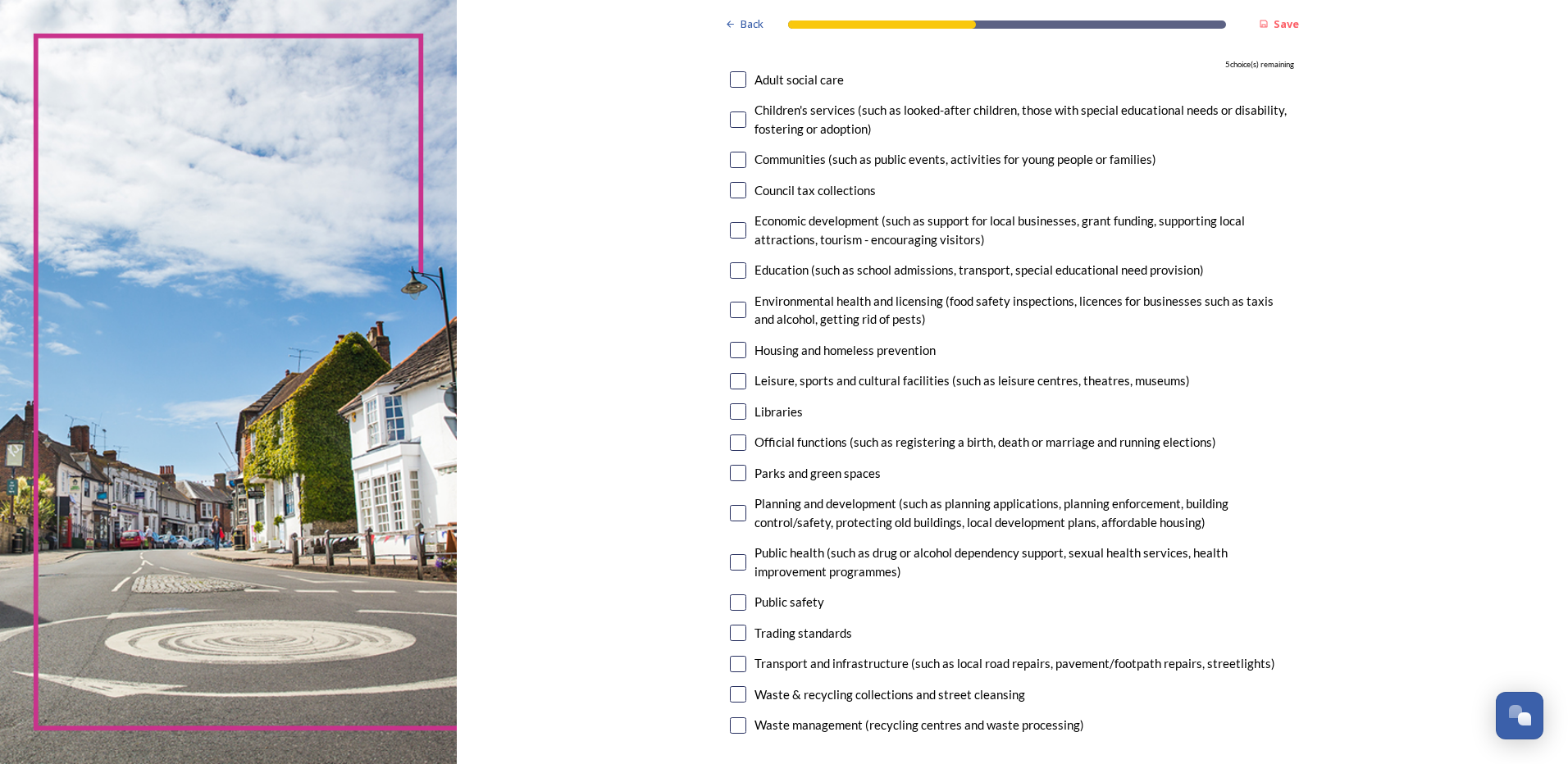
click at [730, 380] on input "checkbox" at bounding box center [738, 382] width 16 height 16
checkbox input "true"
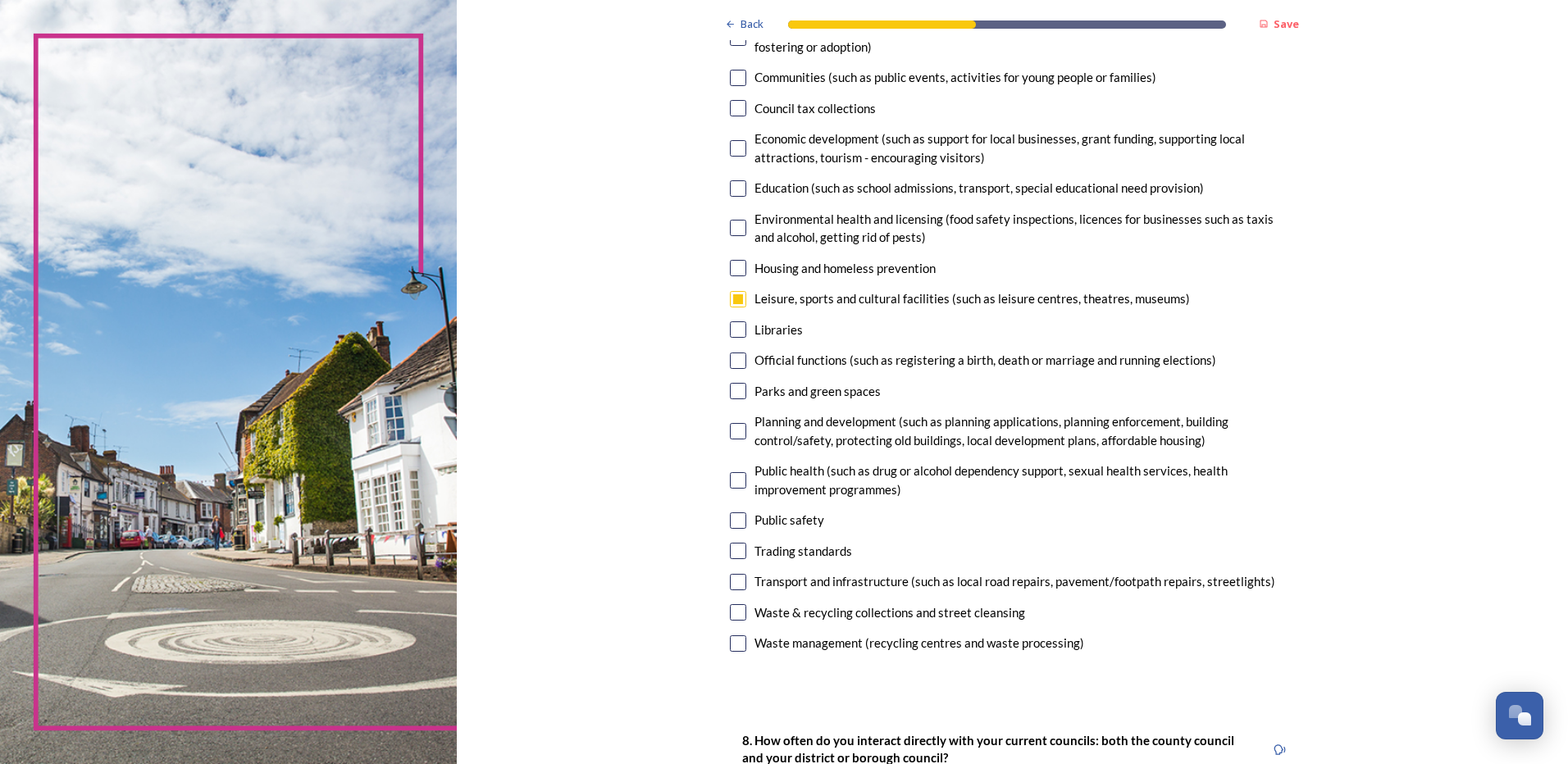
click at [732, 330] on input "checkbox" at bounding box center [738, 330] width 16 height 16
checkbox input "true"
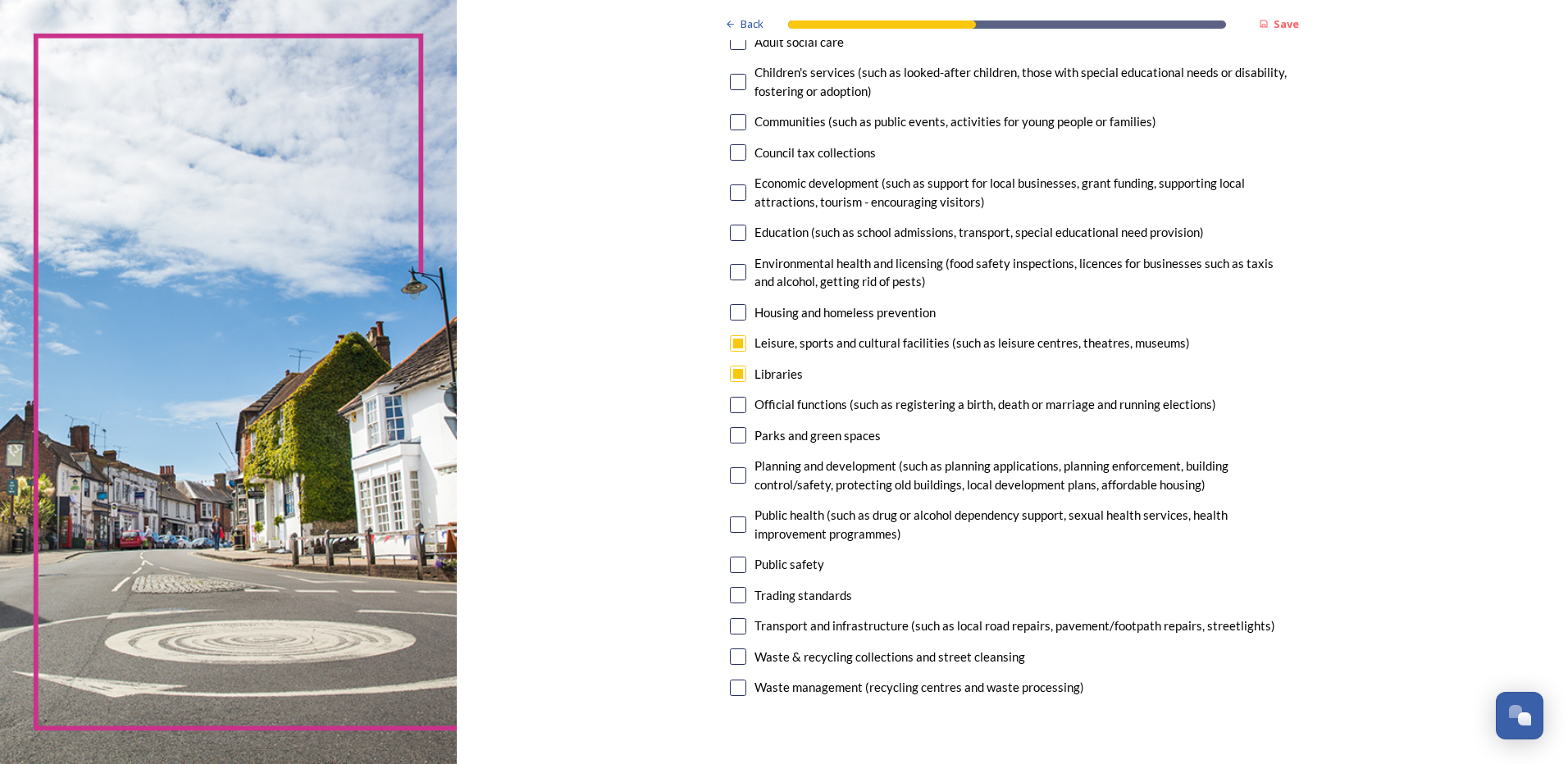
scroll to position [164, 0]
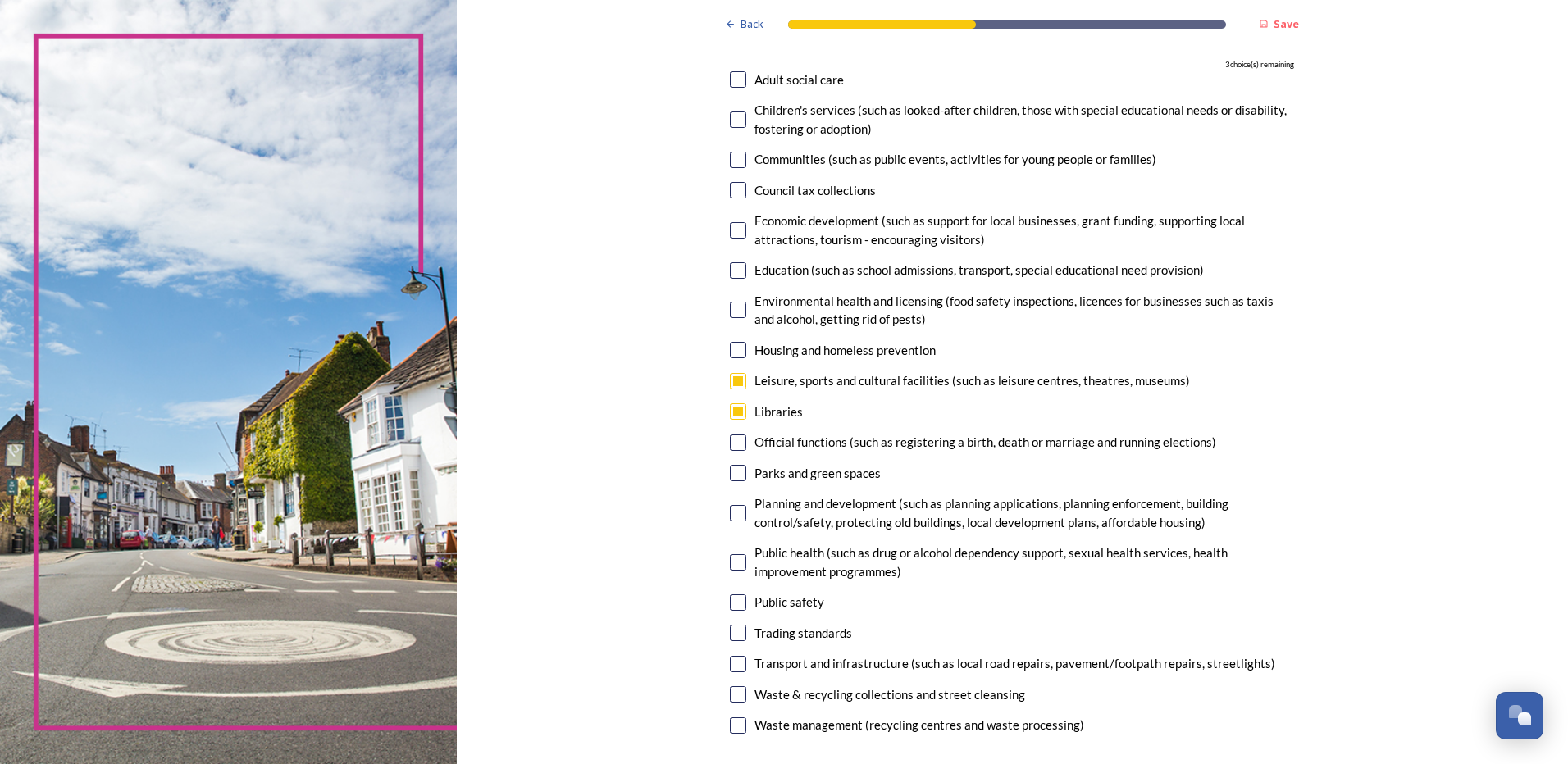
click at [730, 472] on input "checkbox" at bounding box center [738, 473] width 16 height 16
checkbox input "true"
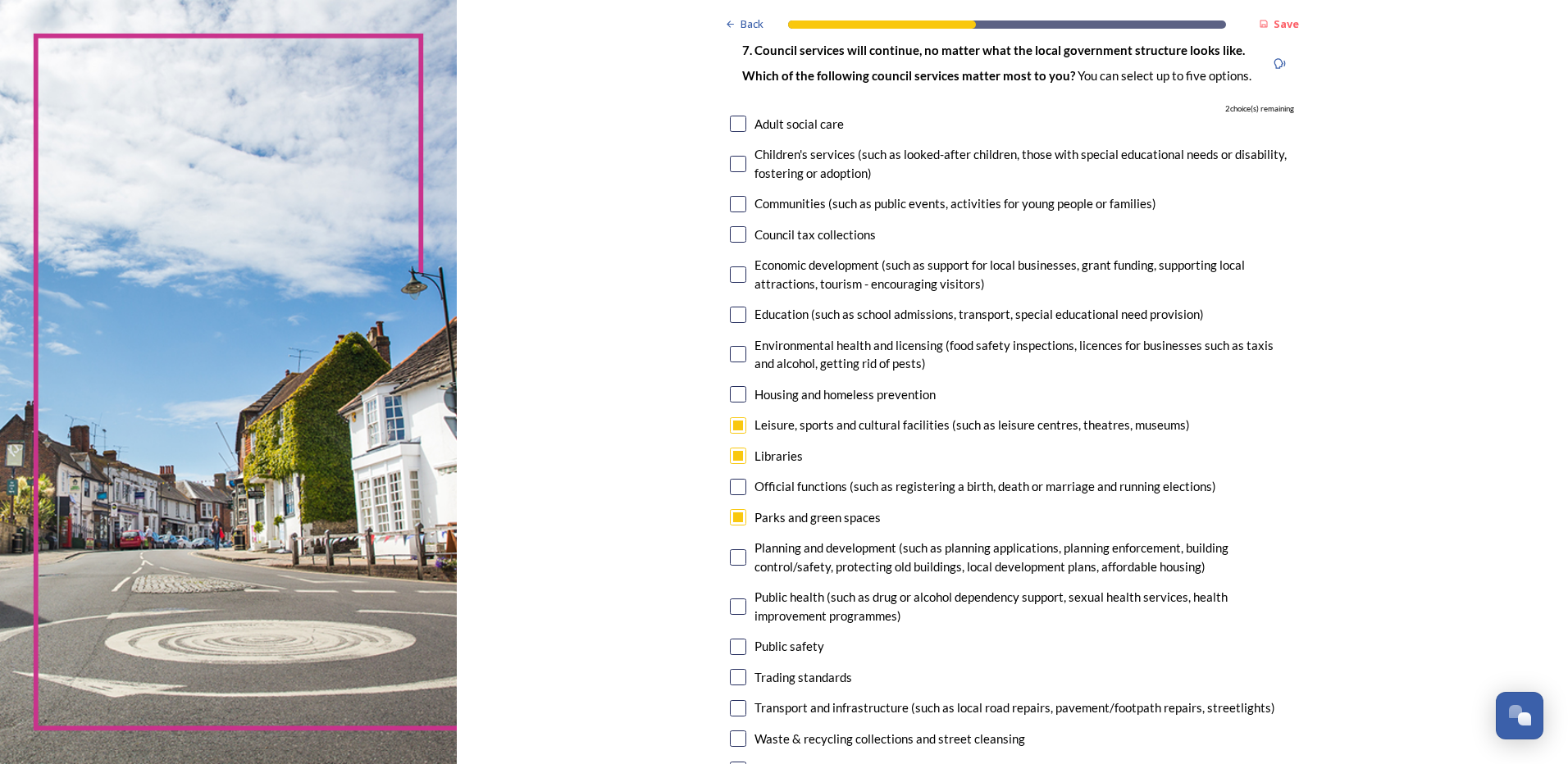
scroll to position [82, 0]
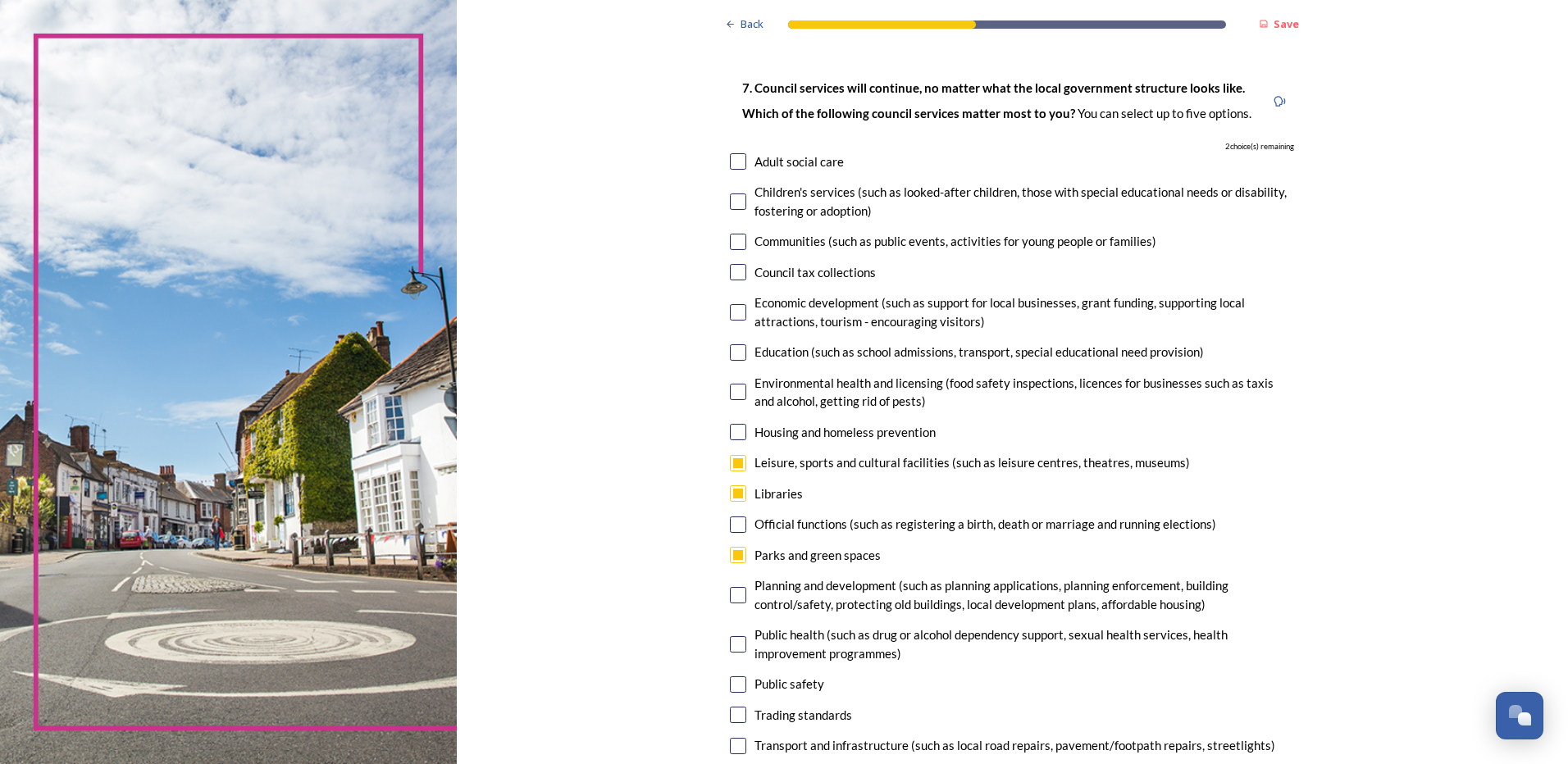
click at [733, 350] on input "checkbox" at bounding box center [738, 352] width 16 height 16
checkbox input "true"
click at [730, 201] on input "checkbox" at bounding box center [738, 201] width 16 height 16
checkbox input "true"
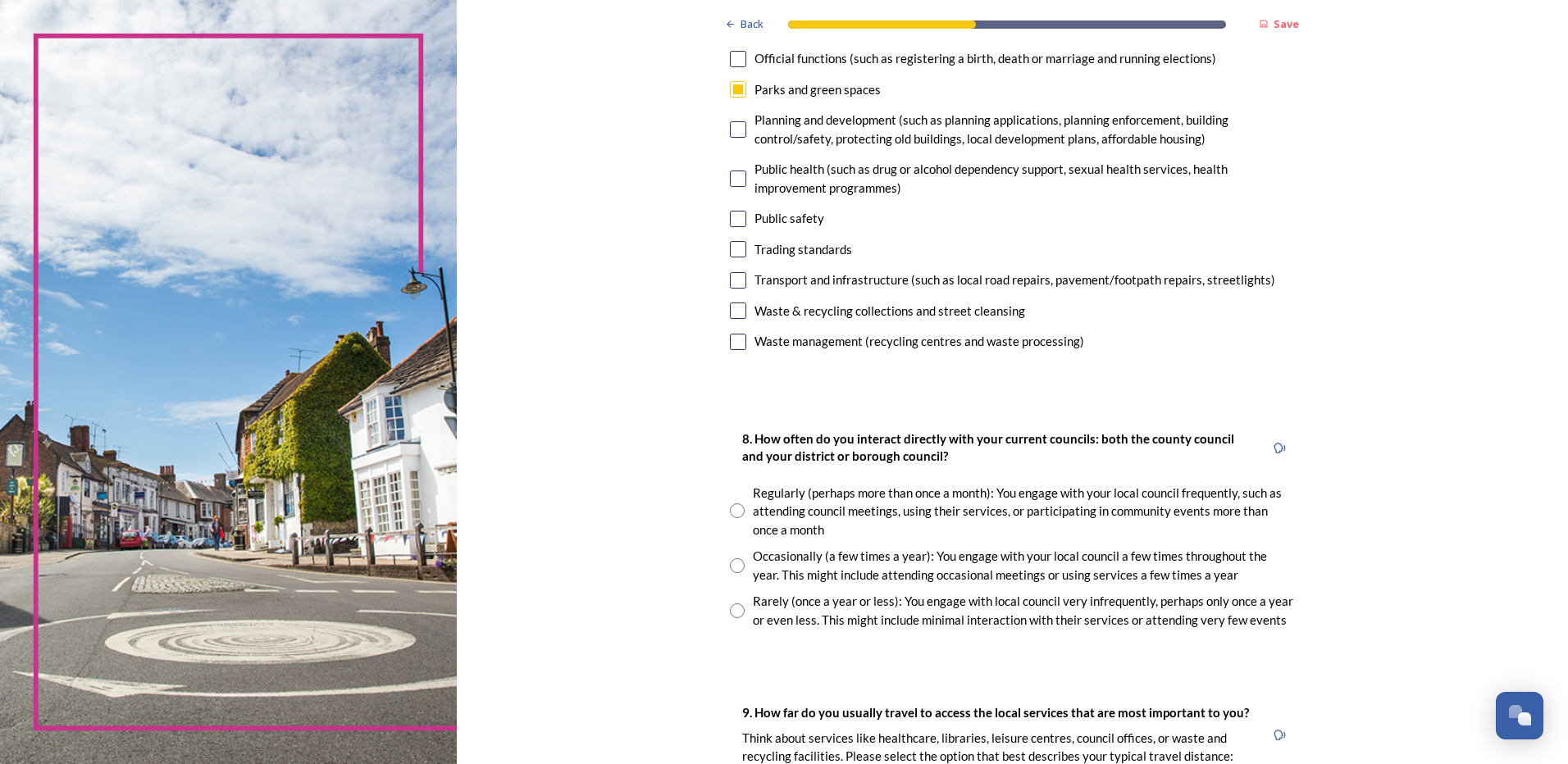
scroll to position [574, 0]
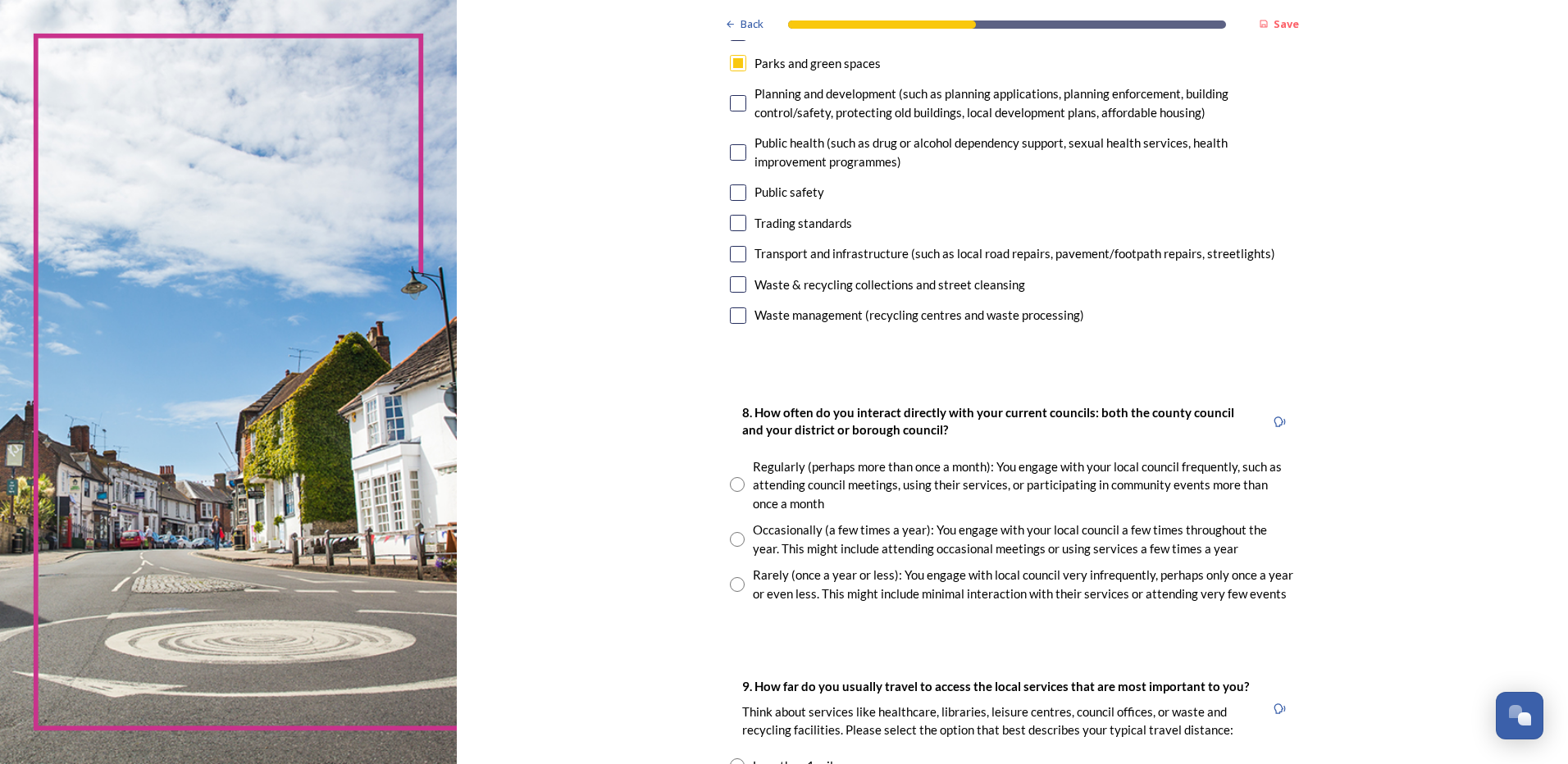
click at [730, 584] on input "radio" at bounding box center [737, 585] width 15 height 15
radio input "true"
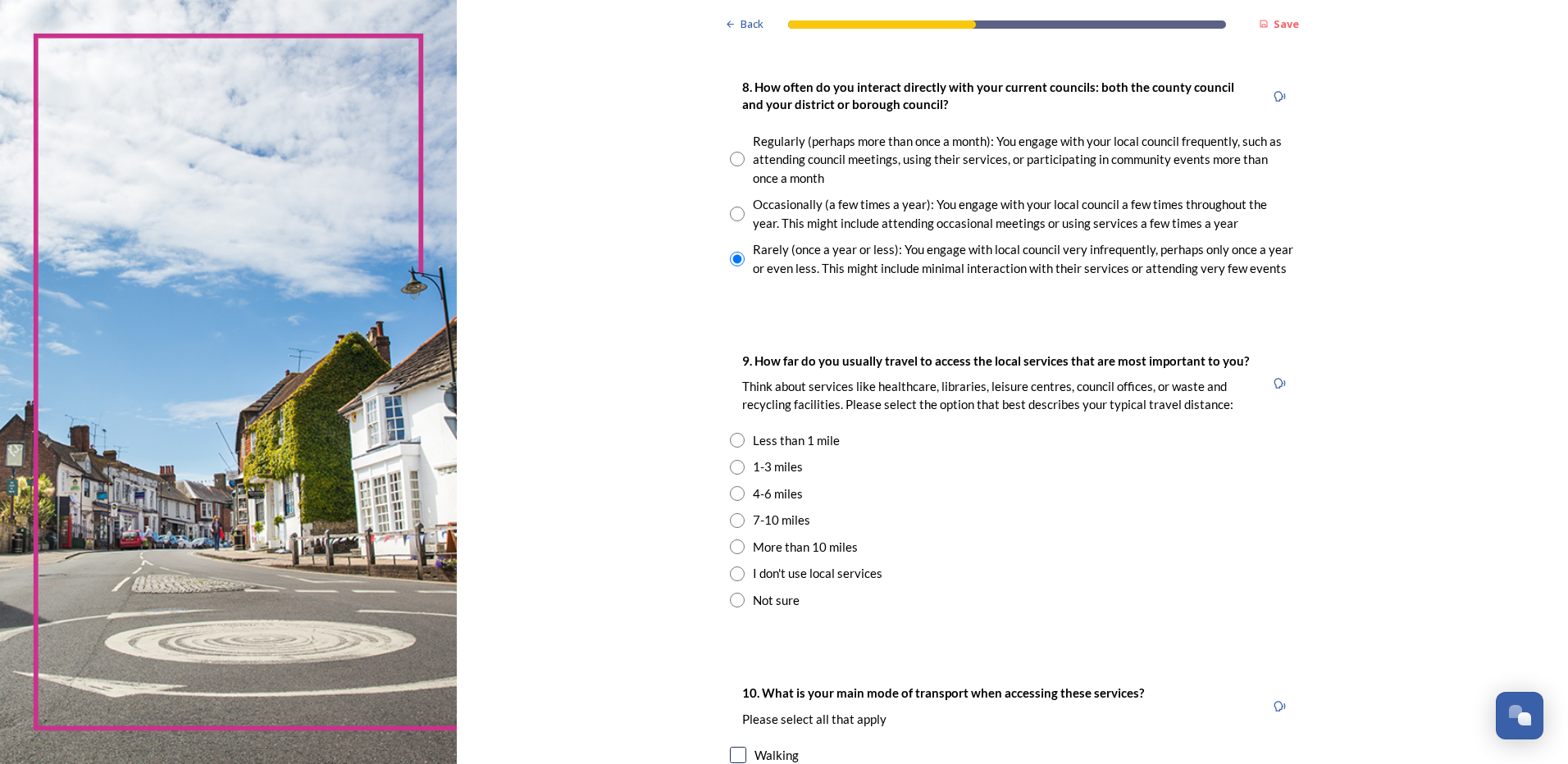
scroll to position [902, 0]
click at [732, 433] on input "radio" at bounding box center [737, 438] width 15 height 15
radio input "true"
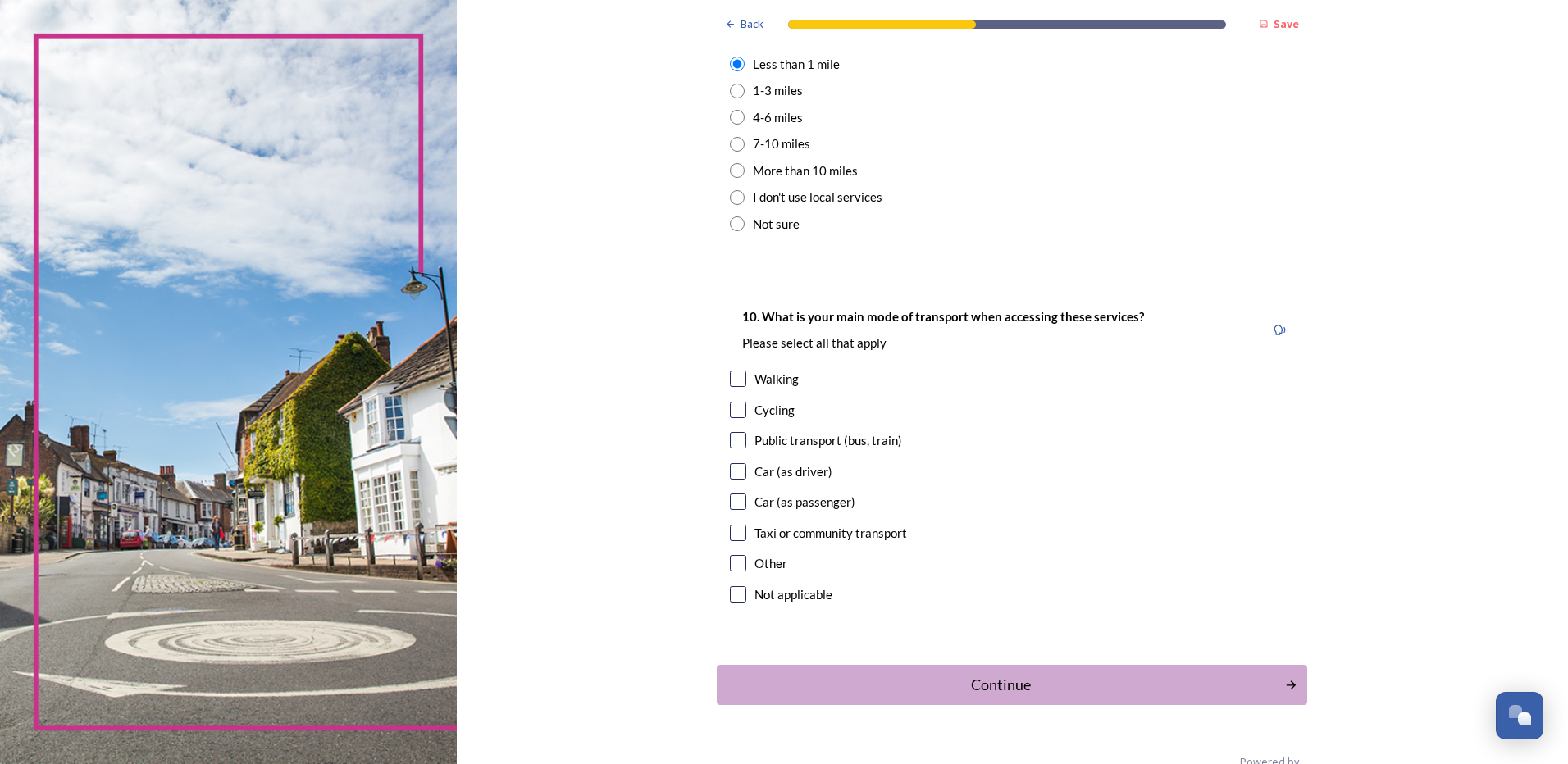
scroll to position [1312, 0]
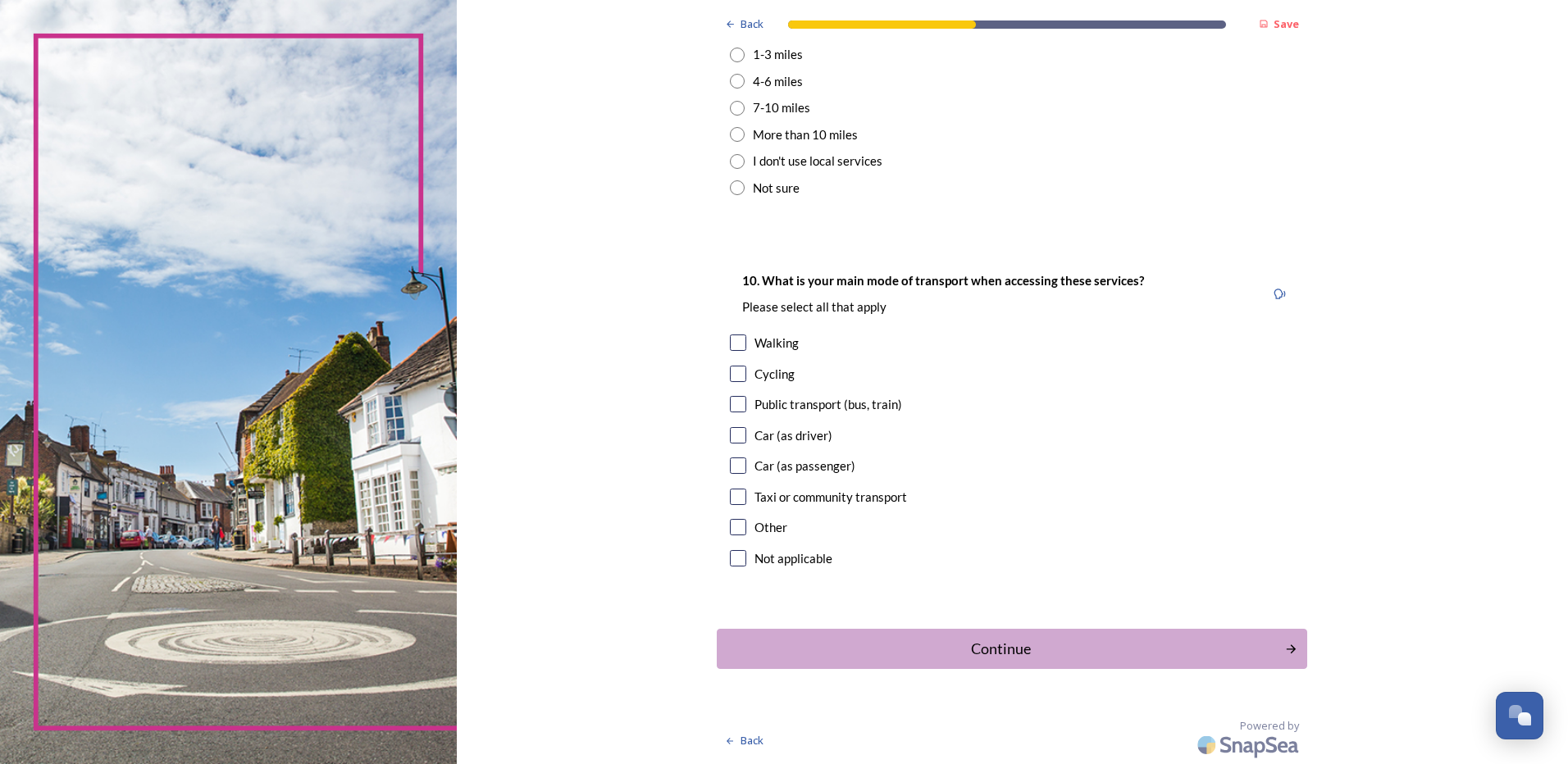
click at [730, 345] on input "checkbox" at bounding box center [738, 342] width 16 height 16
checkbox input "true"
click at [1015, 650] on div "Continue" at bounding box center [1000, 649] width 555 height 22
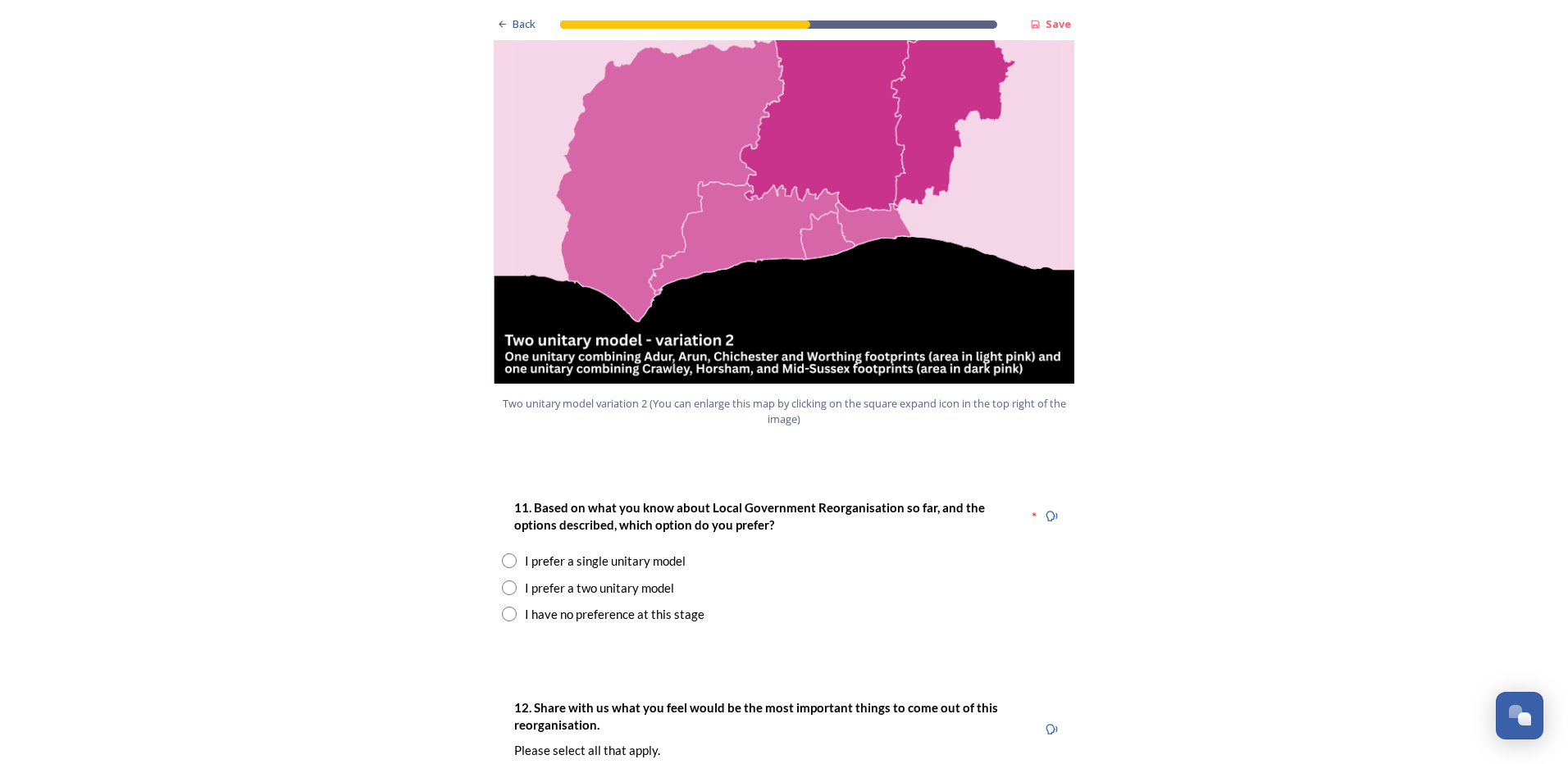
scroll to position [1804, 0]
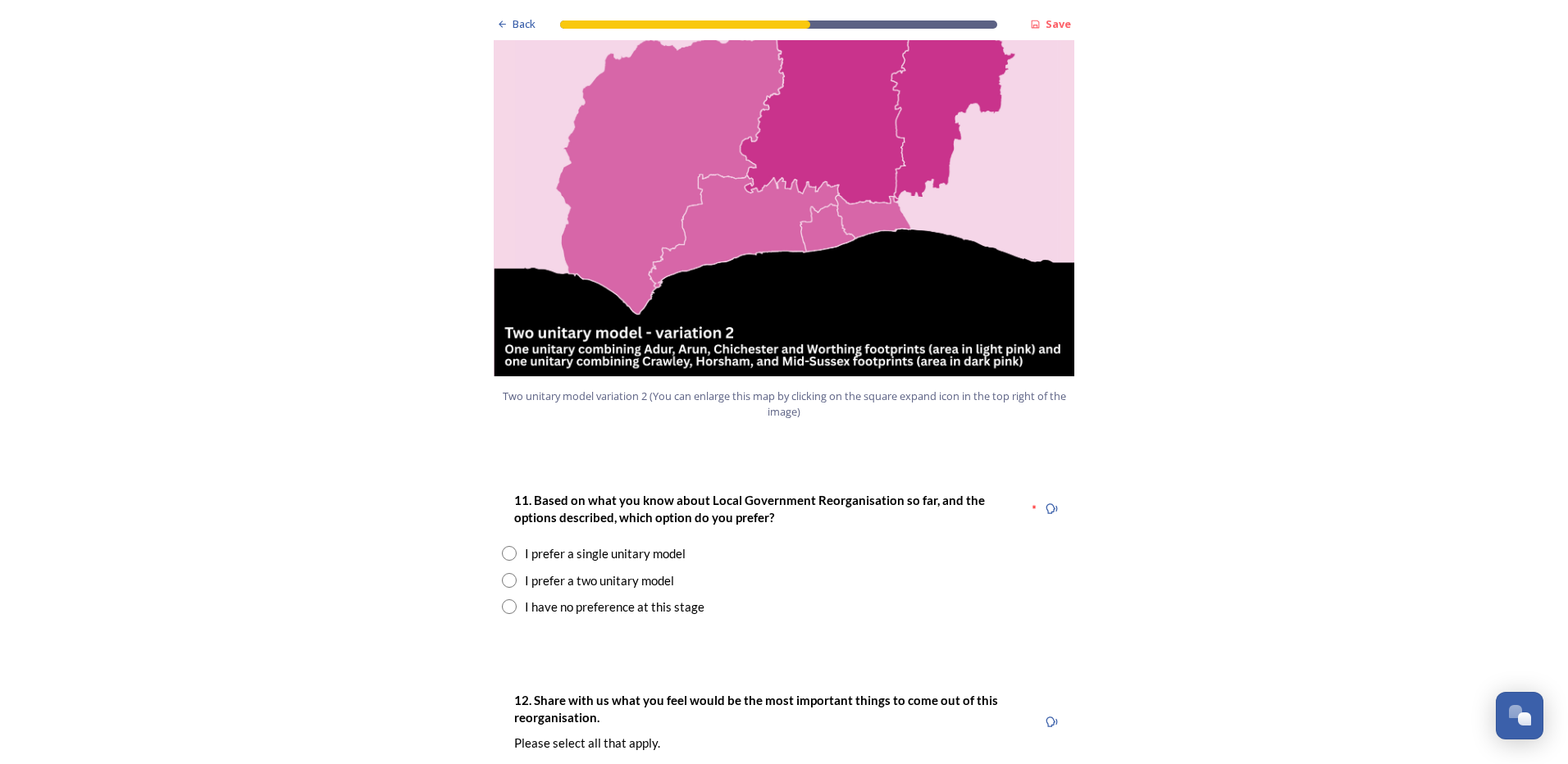
click at [502, 599] on input "radio" at bounding box center [509, 606] width 15 height 15
radio input "true"
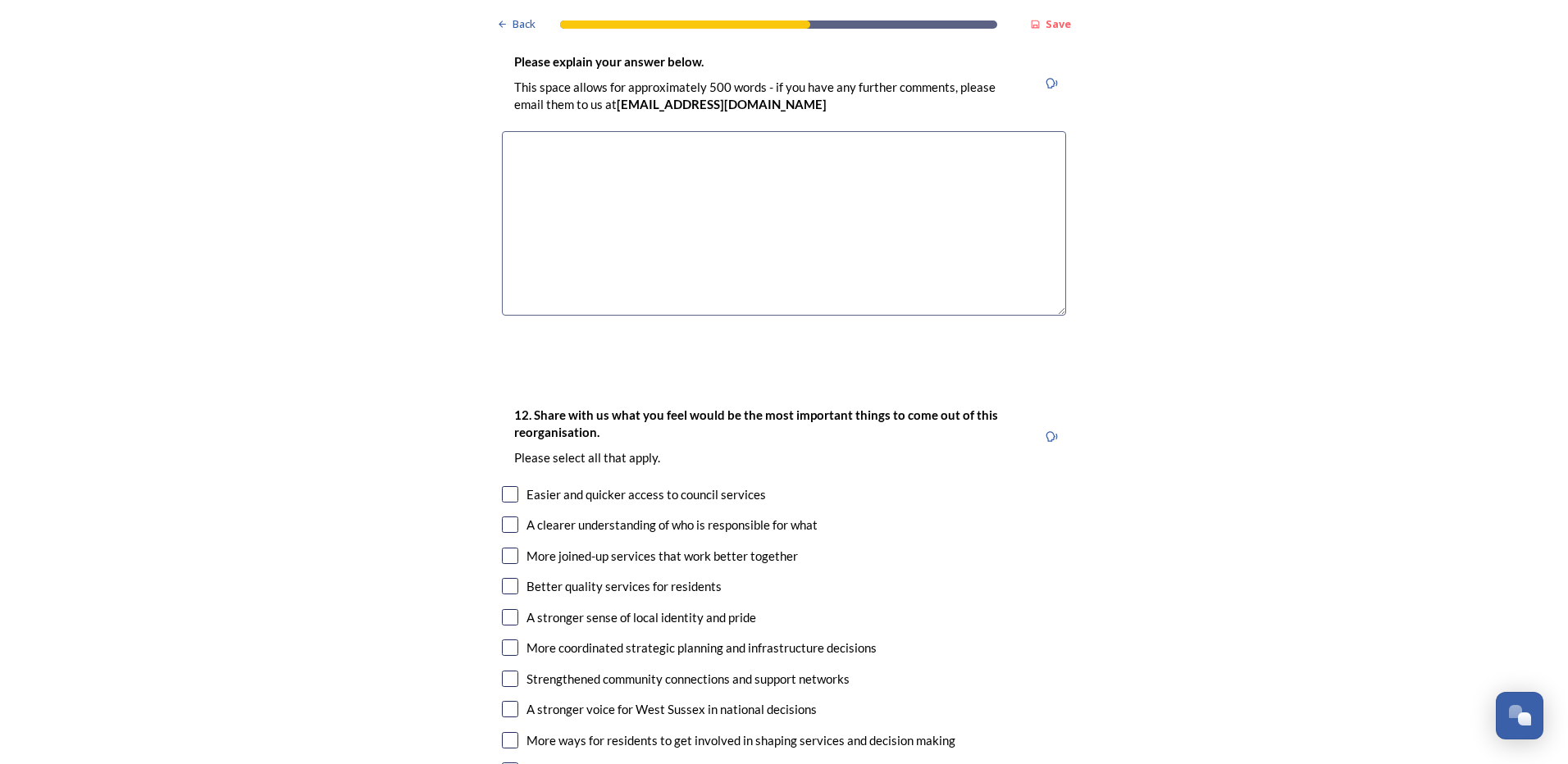
scroll to position [2543, 0]
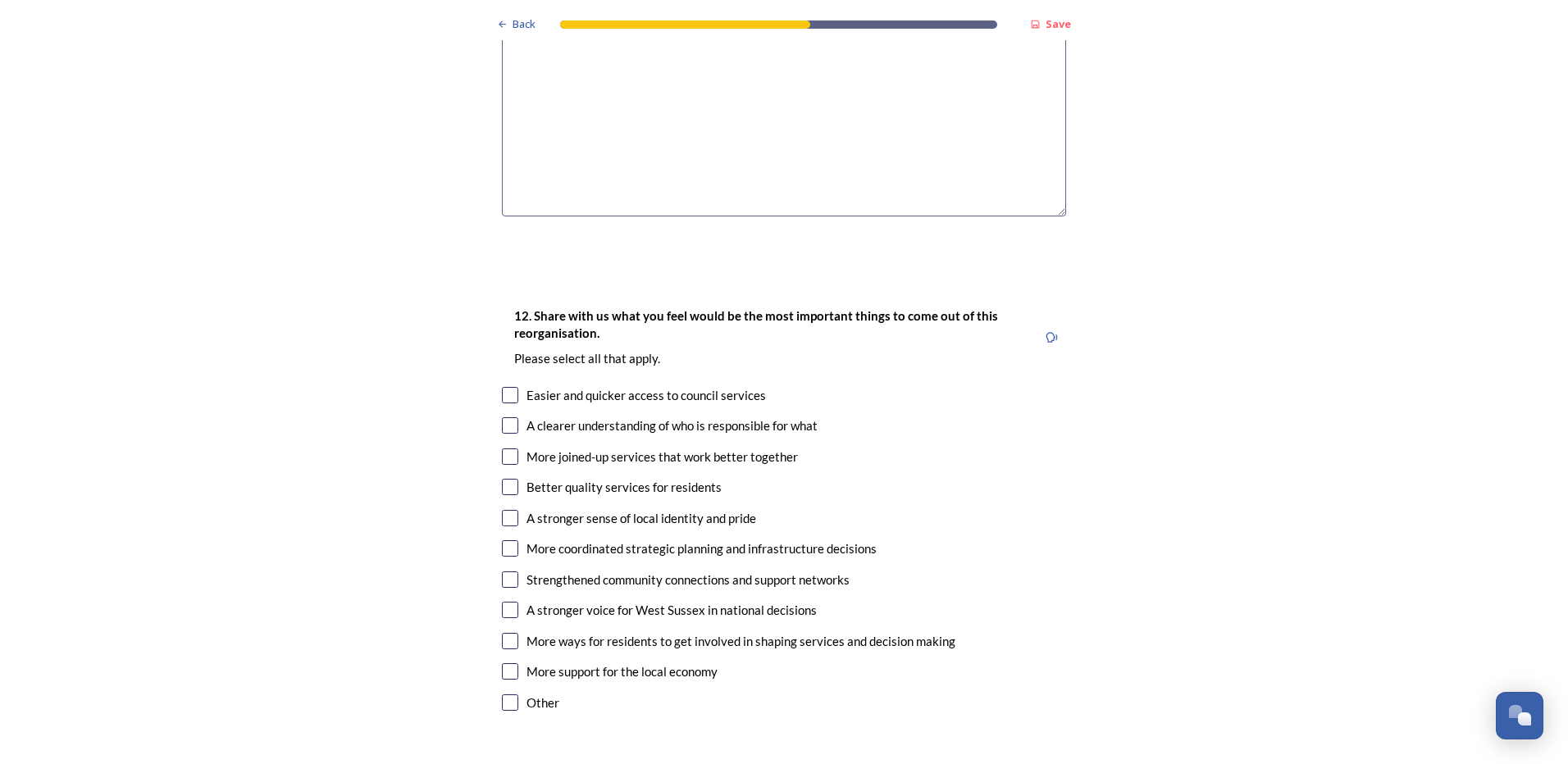
click at [508, 387] on input "checkbox" at bounding box center [510, 395] width 16 height 16
checkbox input "true"
click at [505, 417] on input "checkbox" at bounding box center [510, 425] width 16 height 16
checkbox input "true"
click at [506, 448] on input "checkbox" at bounding box center [510, 456] width 16 height 16
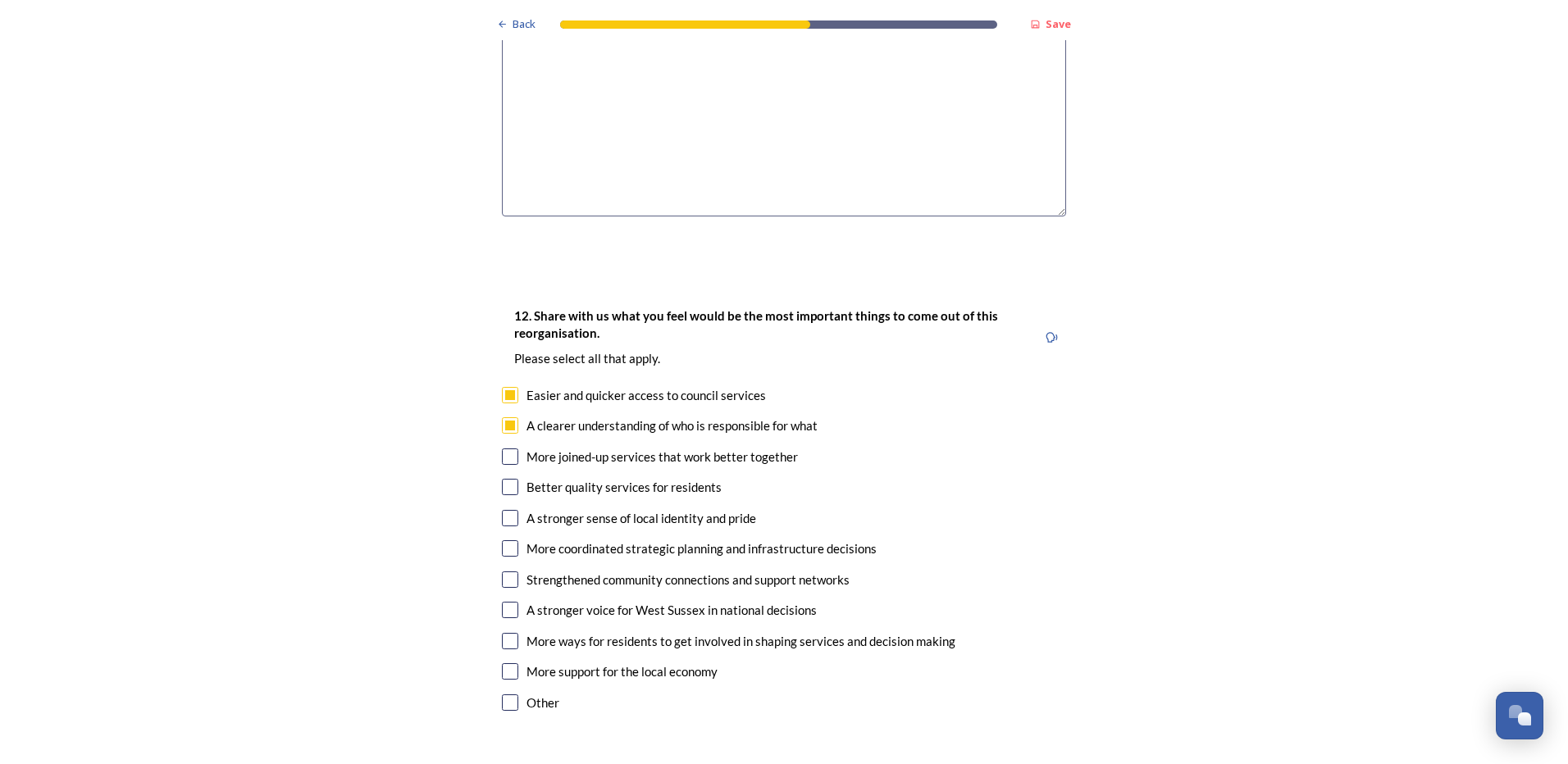
checkbox input "true"
click at [507, 540] on input "checkbox" at bounding box center [510, 548] width 16 height 16
checkbox input "true"
click at [504, 479] on input "checkbox" at bounding box center [510, 487] width 16 height 16
checkbox input "true"
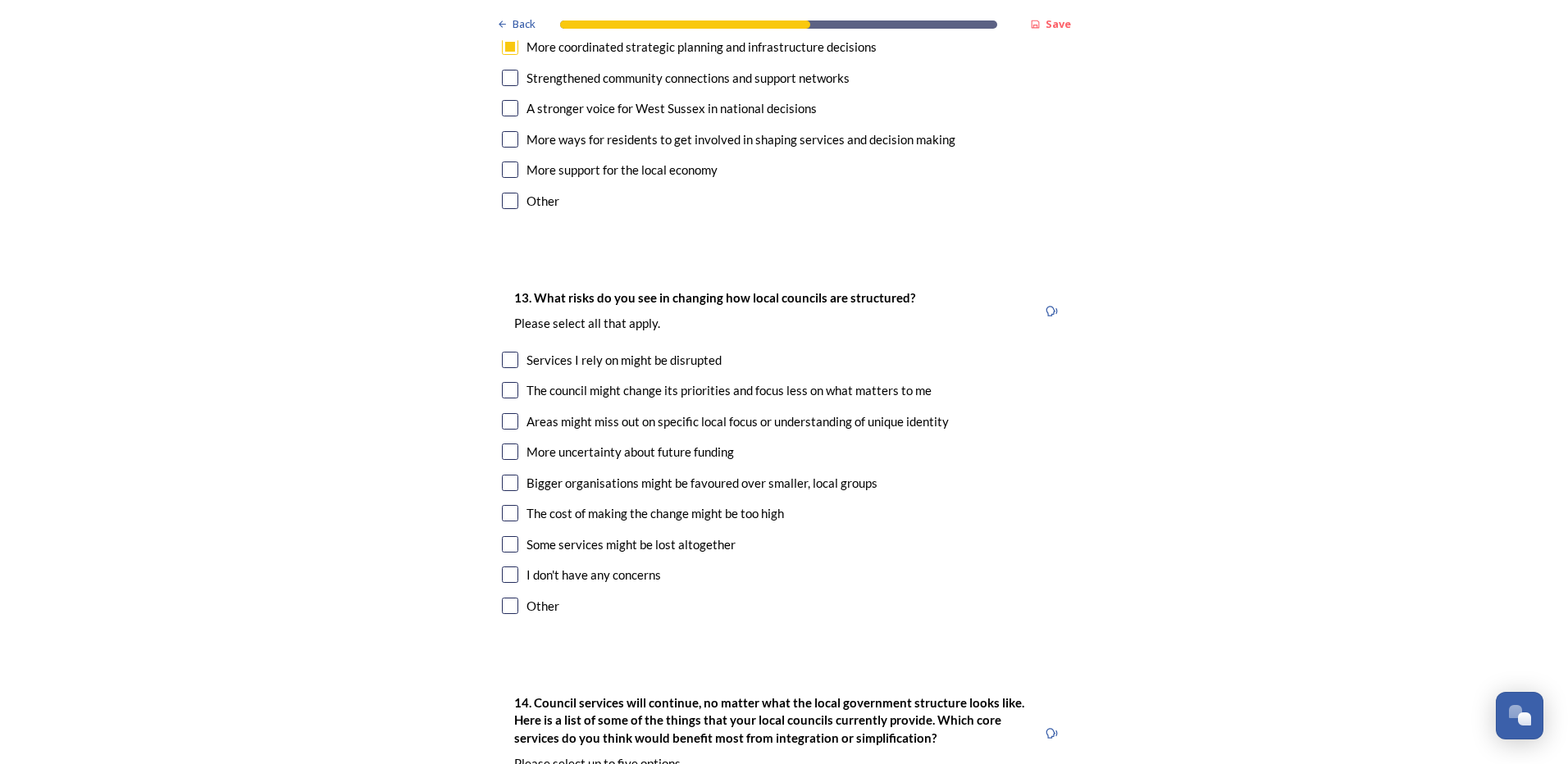
scroll to position [3116, 0]
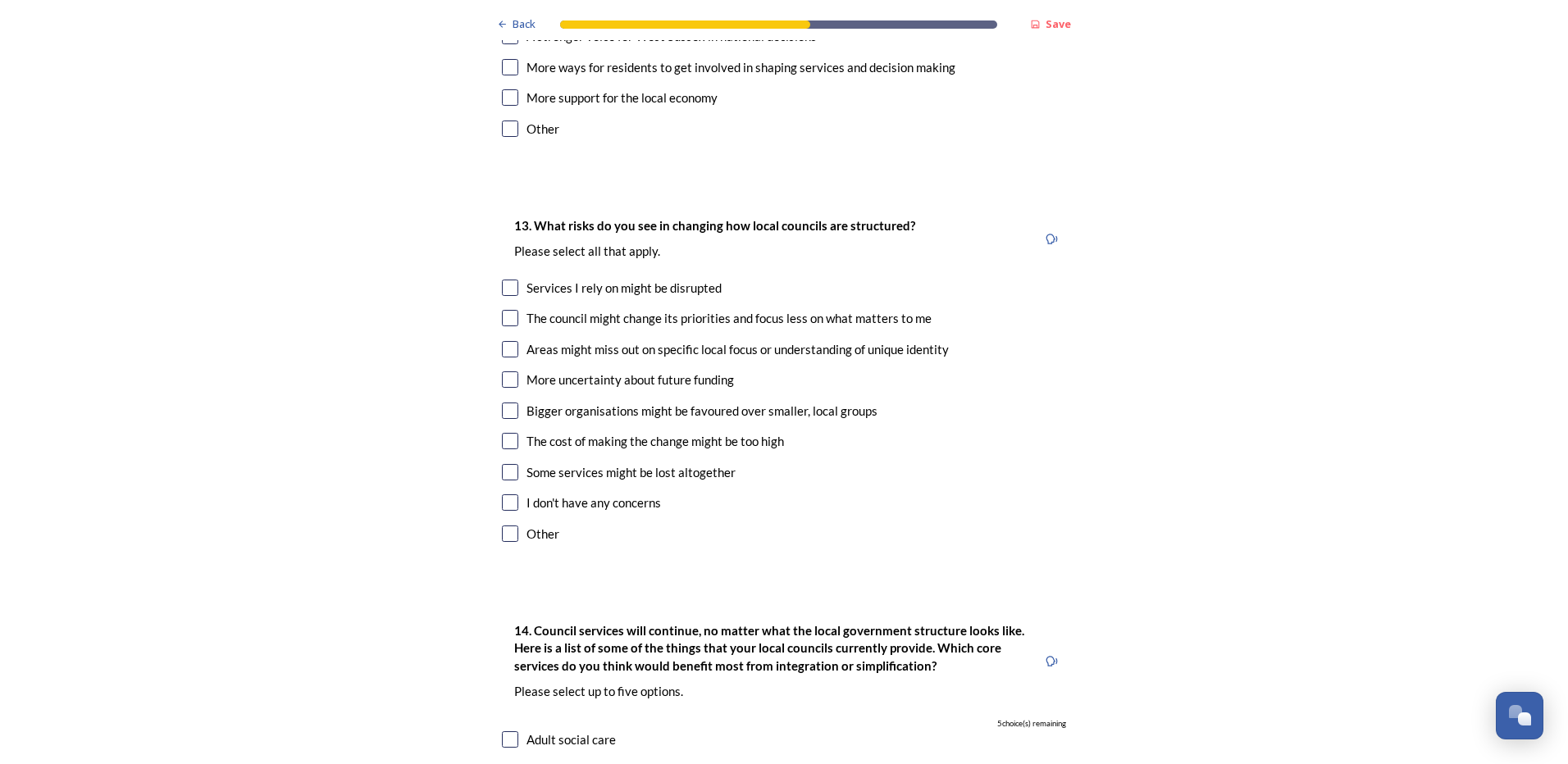
click at [503, 341] on input "checkbox" at bounding box center [510, 349] width 16 height 16
checkbox input "true"
click at [506, 464] on input "checkbox" at bounding box center [510, 472] width 16 height 16
checkbox input "true"
click at [502, 433] on input "checkbox" at bounding box center [510, 441] width 16 height 16
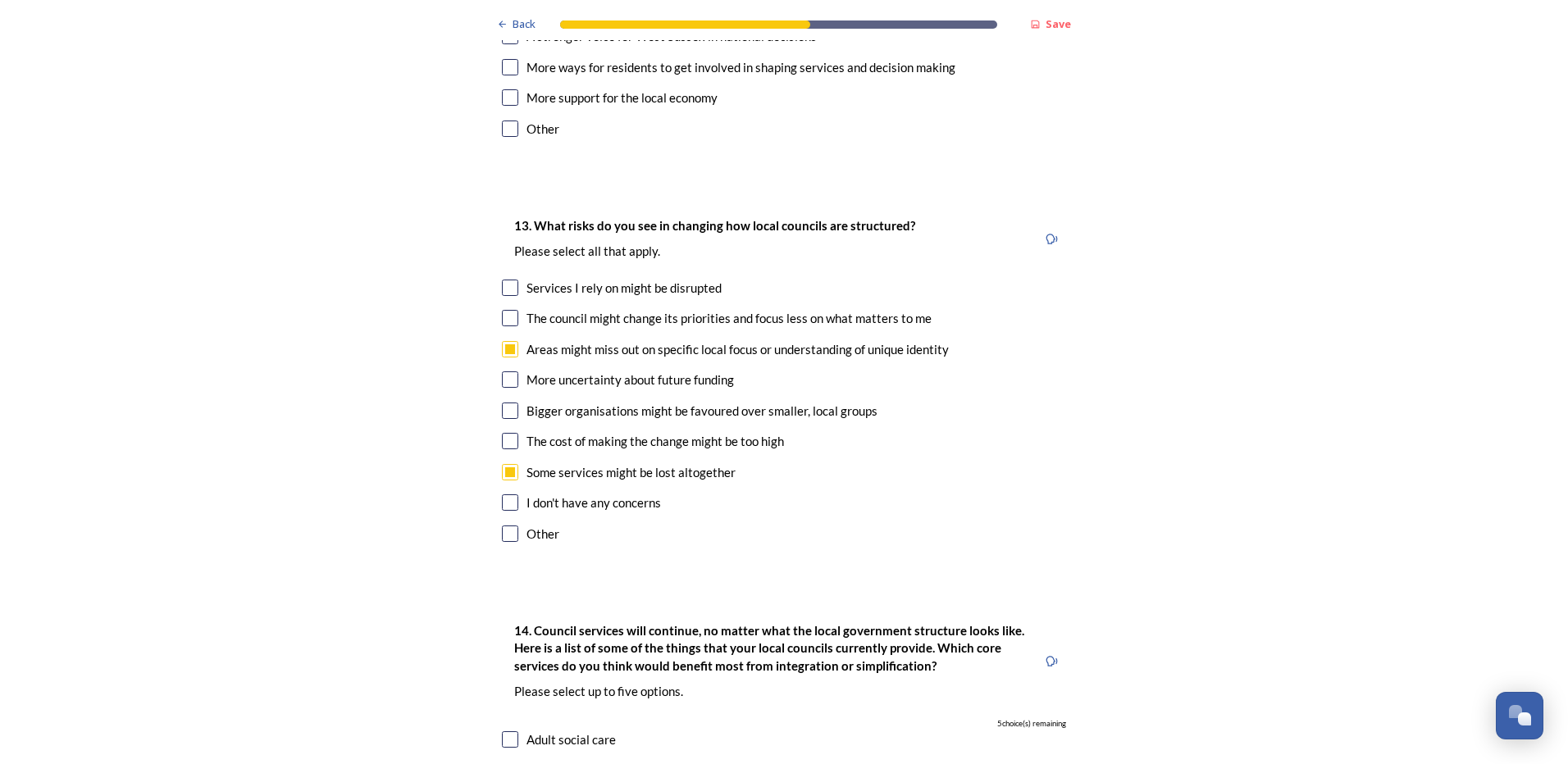
checkbox input "true"
click at [503, 403] on input "checkbox" at bounding box center [510, 411] width 16 height 16
checkbox input "true"
click at [502, 310] on input "checkbox" at bounding box center [510, 318] width 16 height 16
checkbox input "true"
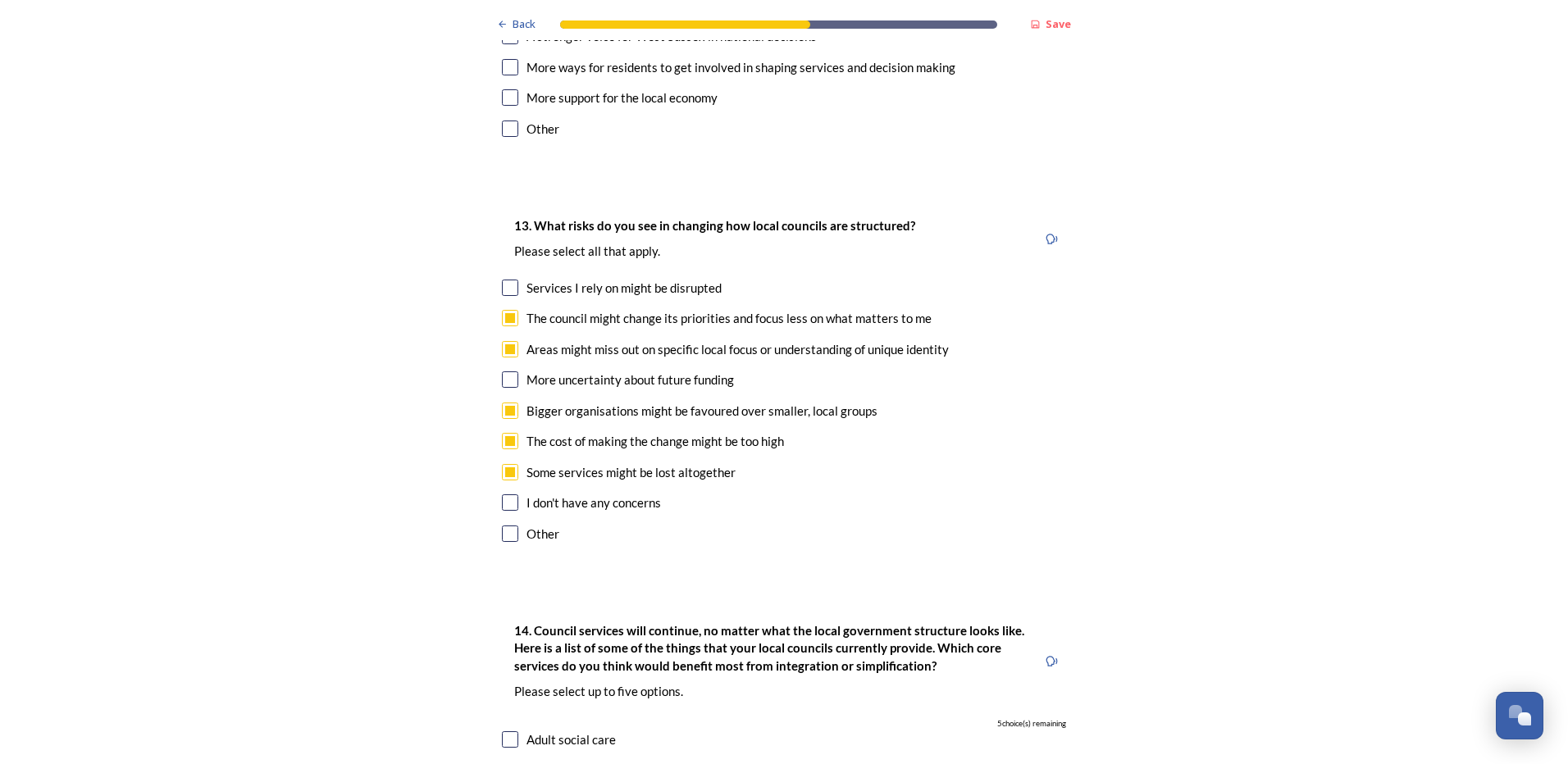
click at [505, 280] on input "checkbox" at bounding box center [510, 288] width 16 height 16
checkbox input "true"
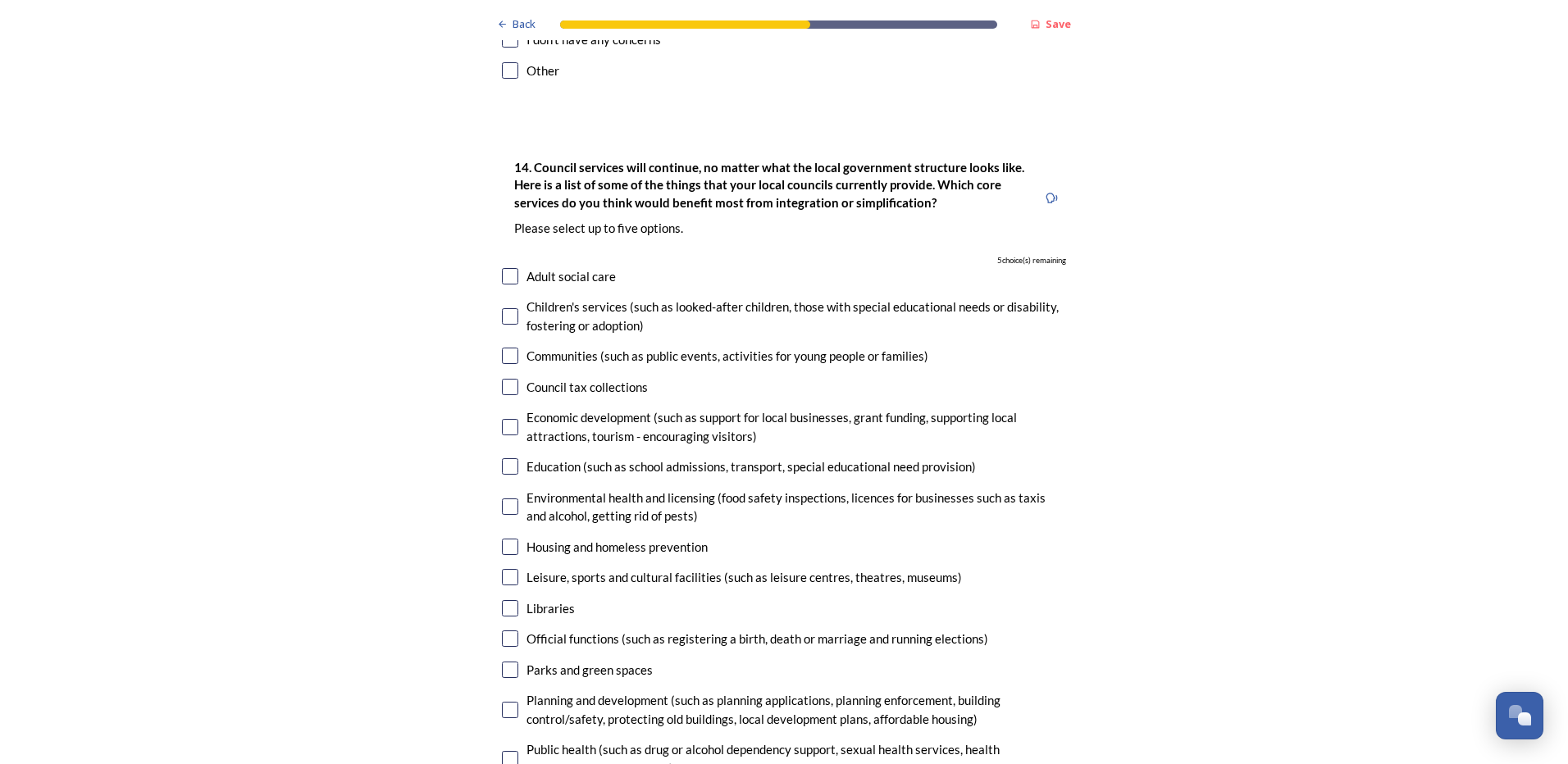
scroll to position [3608, 0]
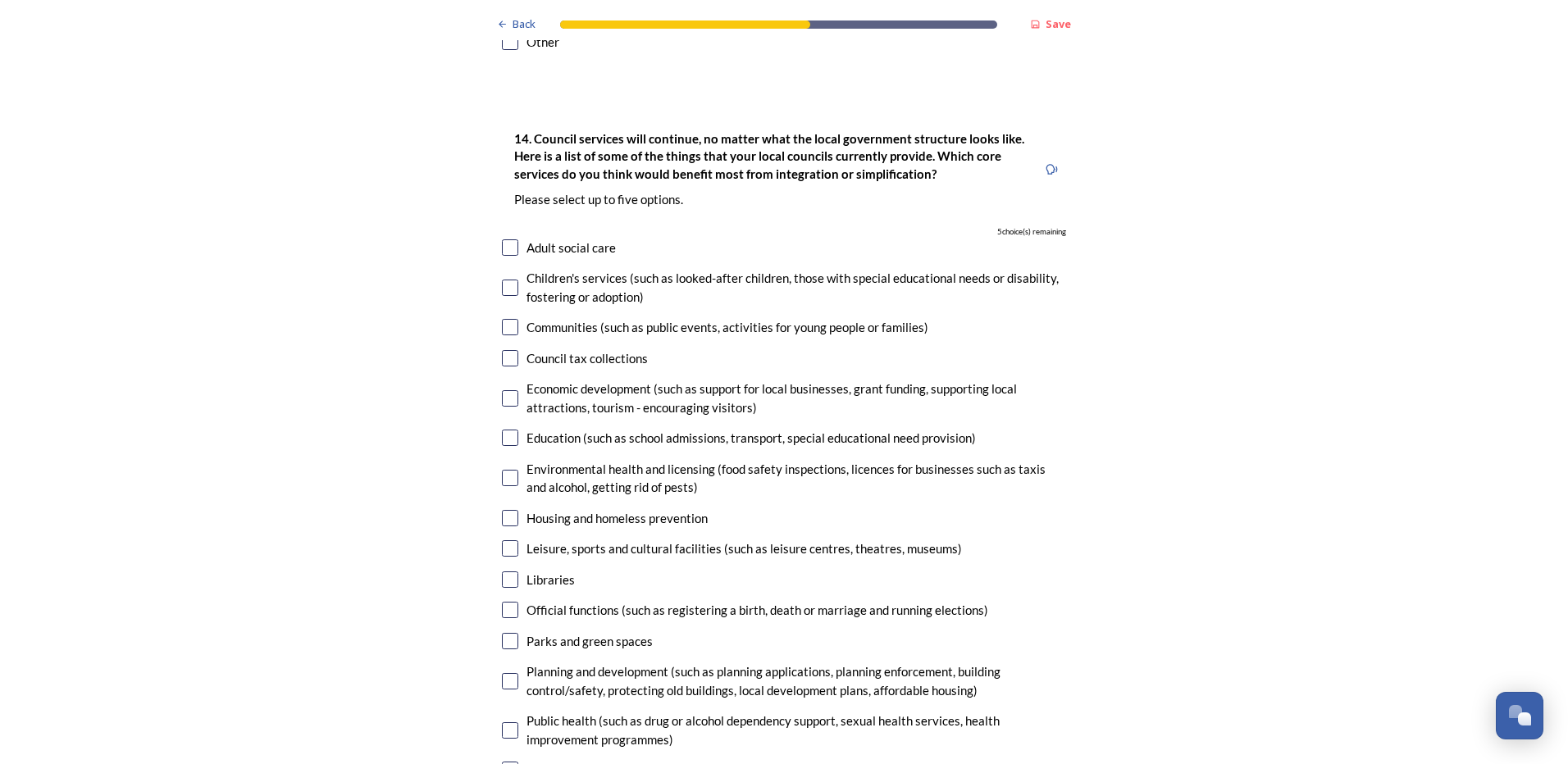
click at [502, 280] on input "checkbox" at bounding box center [510, 288] width 16 height 16
checkbox input "true"
click at [508, 240] on input "checkbox" at bounding box center [510, 248] width 16 height 16
checkbox input "true"
click at [509, 430] on input "checkbox" at bounding box center [510, 438] width 16 height 16
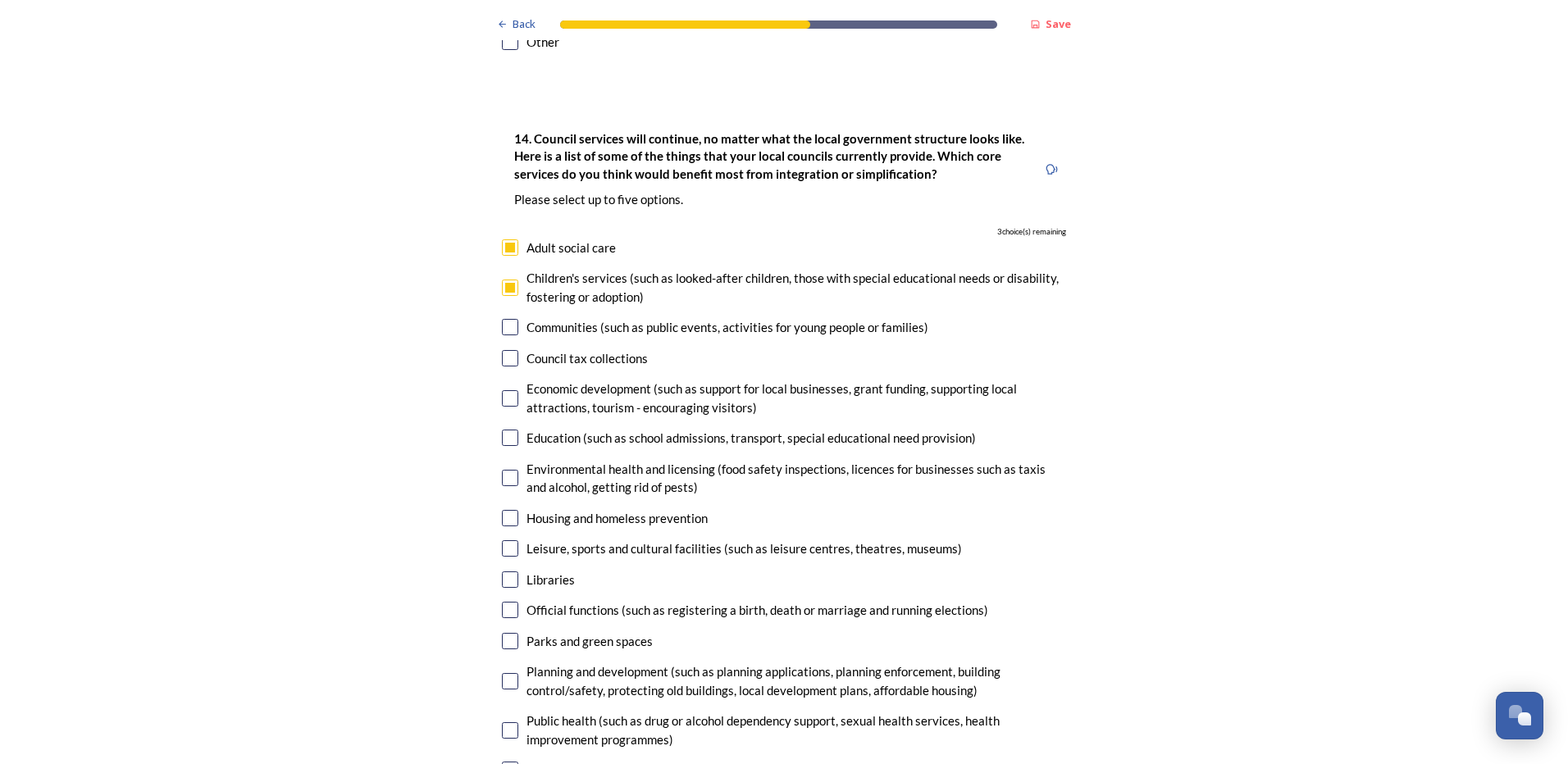
checkbox input "true"
click at [504, 510] on input "checkbox" at bounding box center [510, 518] width 16 height 16
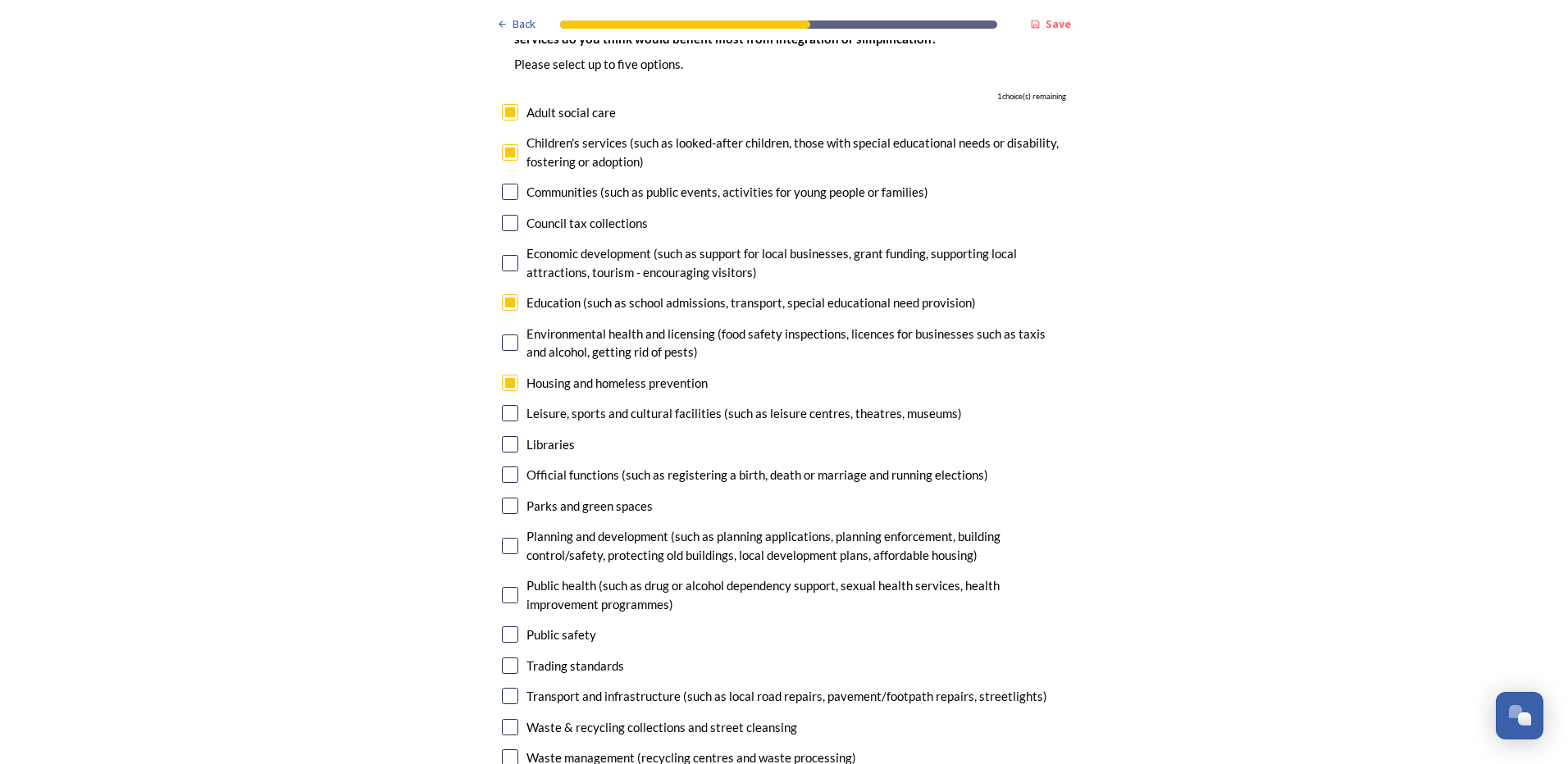
scroll to position [3772, 0]
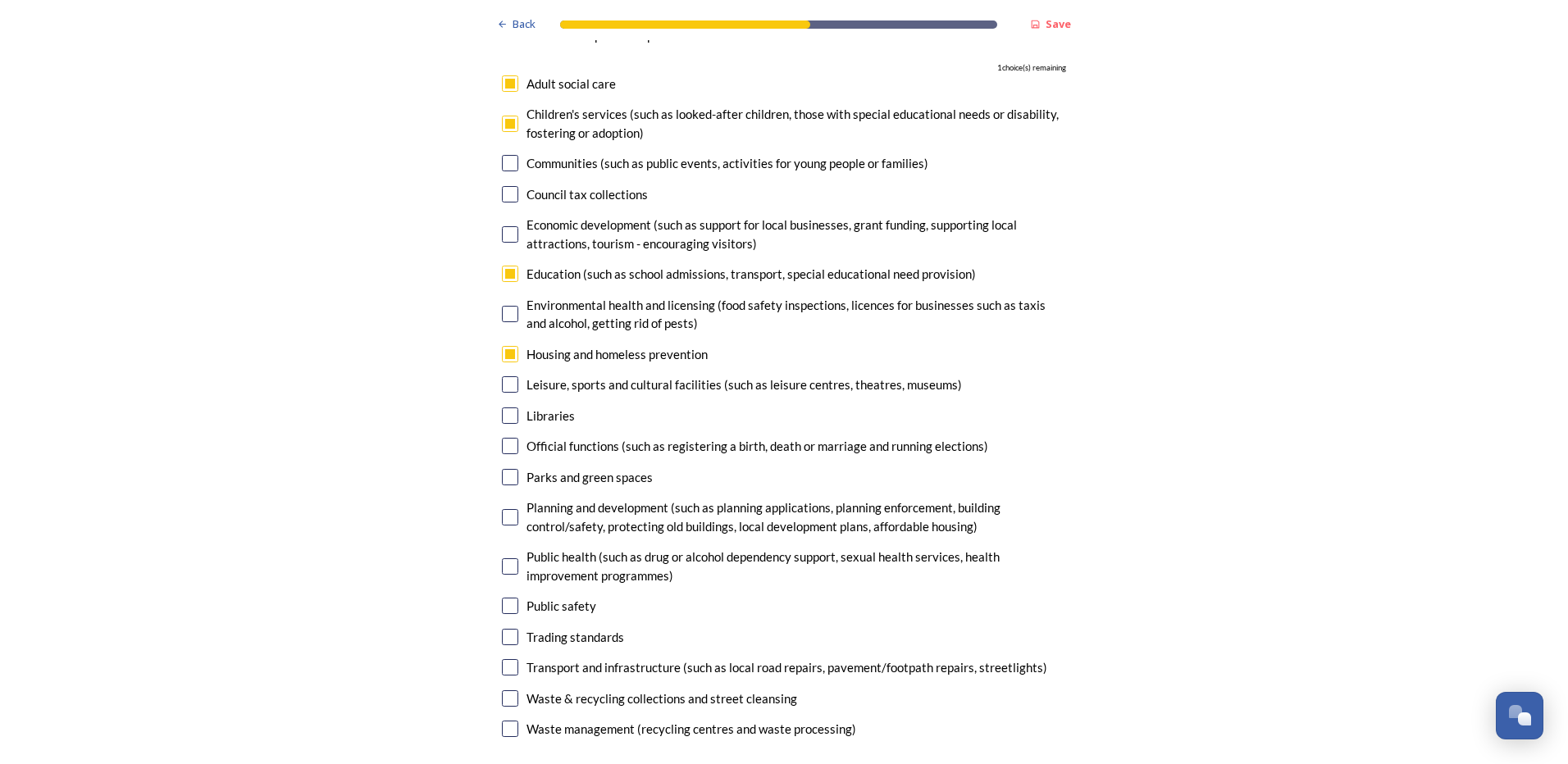
click at [502, 346] on input "checkbox" at bounding box center [510, 354] width 16 height 16
checkbox input "false"
click at [504, 509] on input "checkbox" at bounding box center [510, 517] width 16 height 16
checkbox input "true"
click at [502, 346] on input "checkbox" at bounding box center [510, 354] width 16 height 16
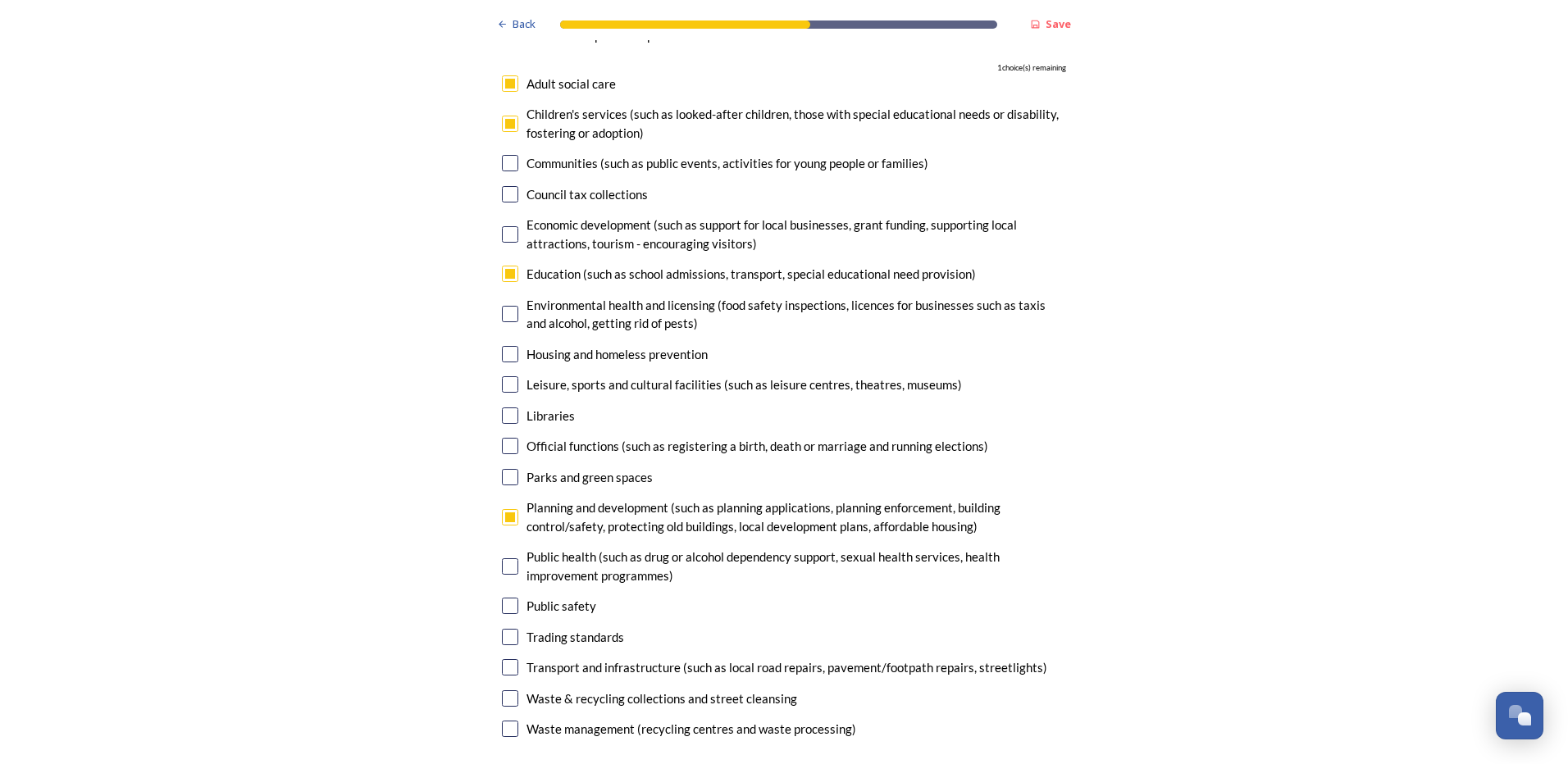
checkbox input "true"
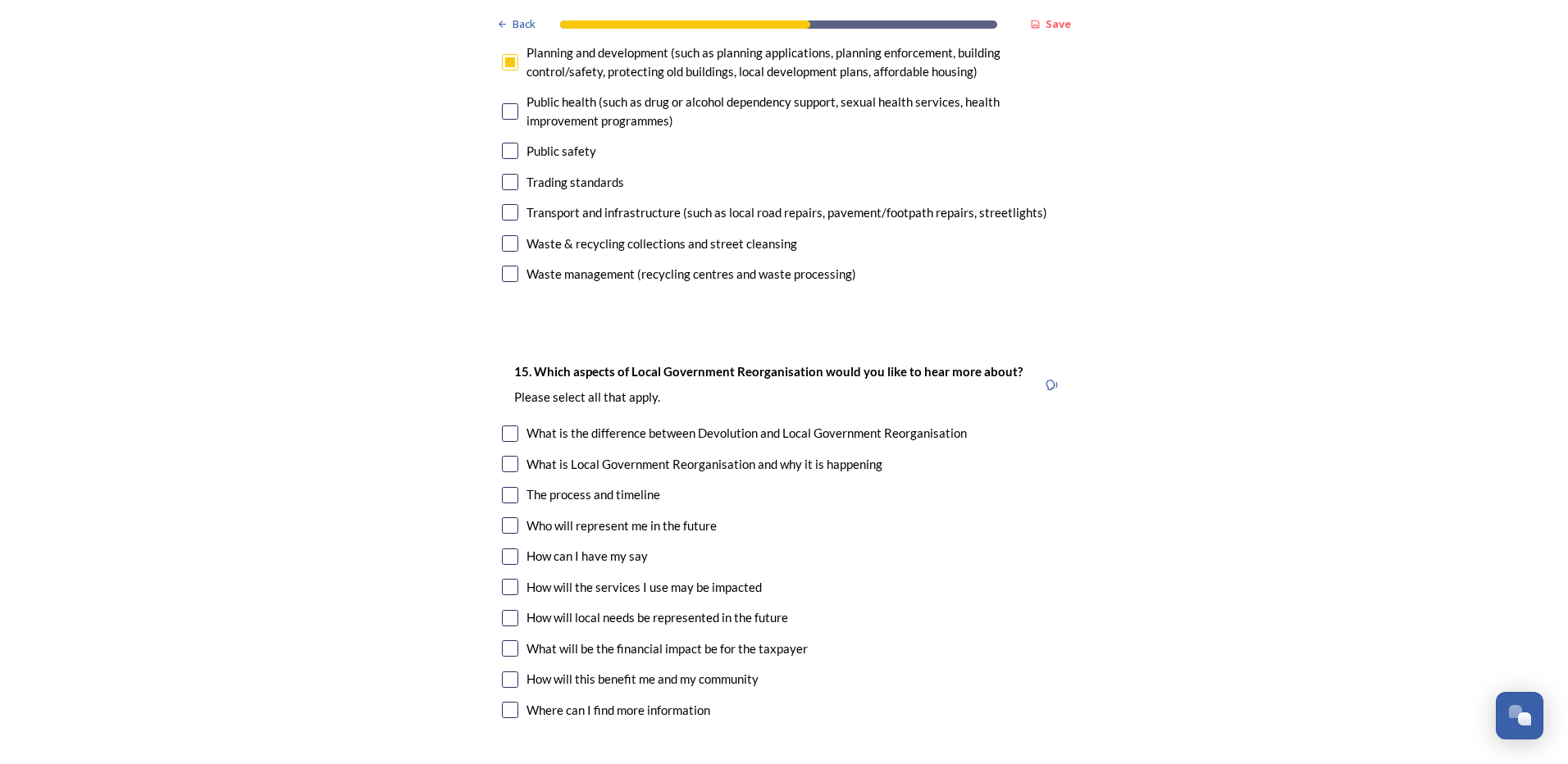
scroll to position [4264, 0]
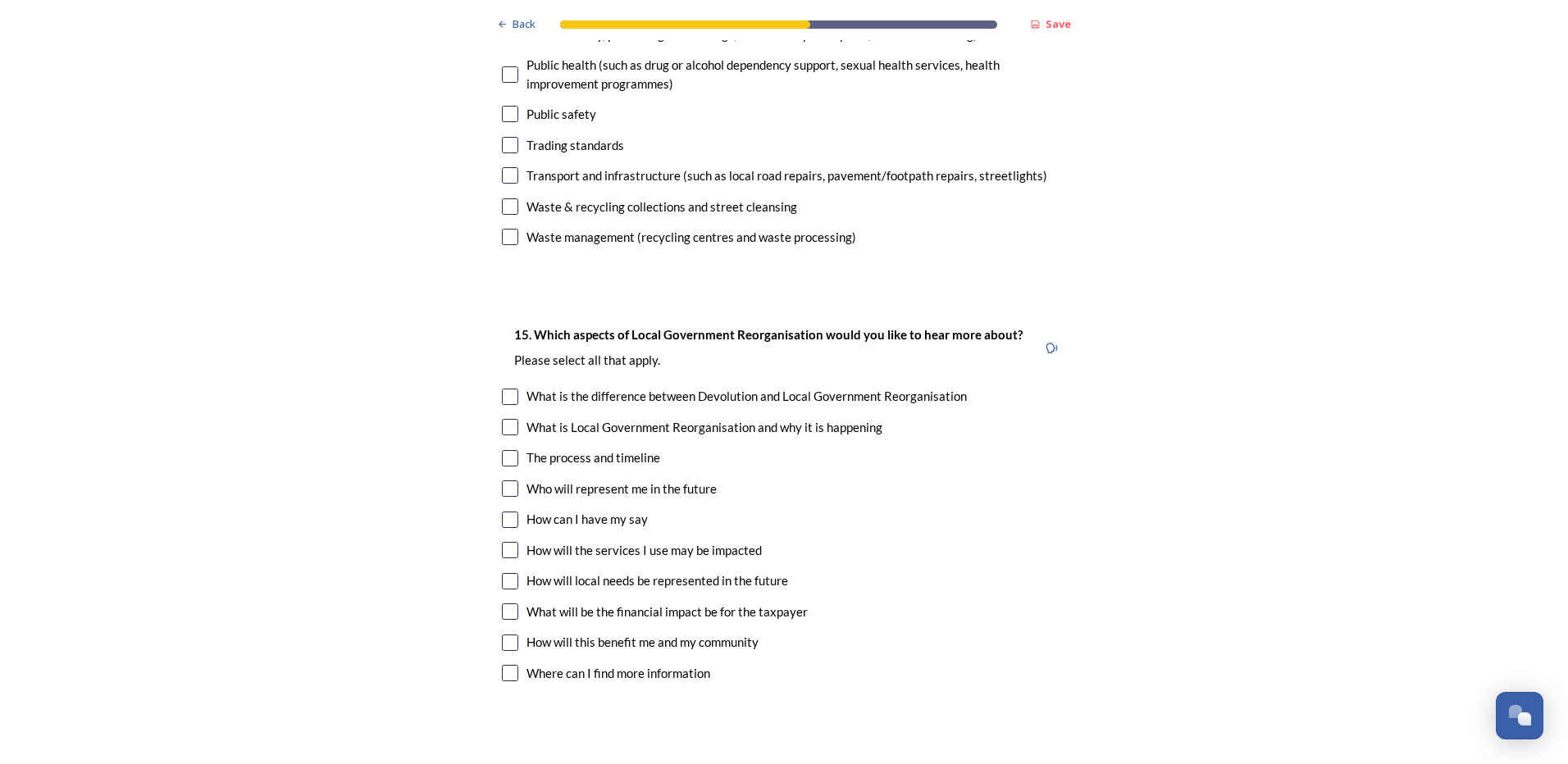
click at [502, 450] on input "checkbox" at bounding box center [510, 458] width 16 height 16
checkbox input "true"
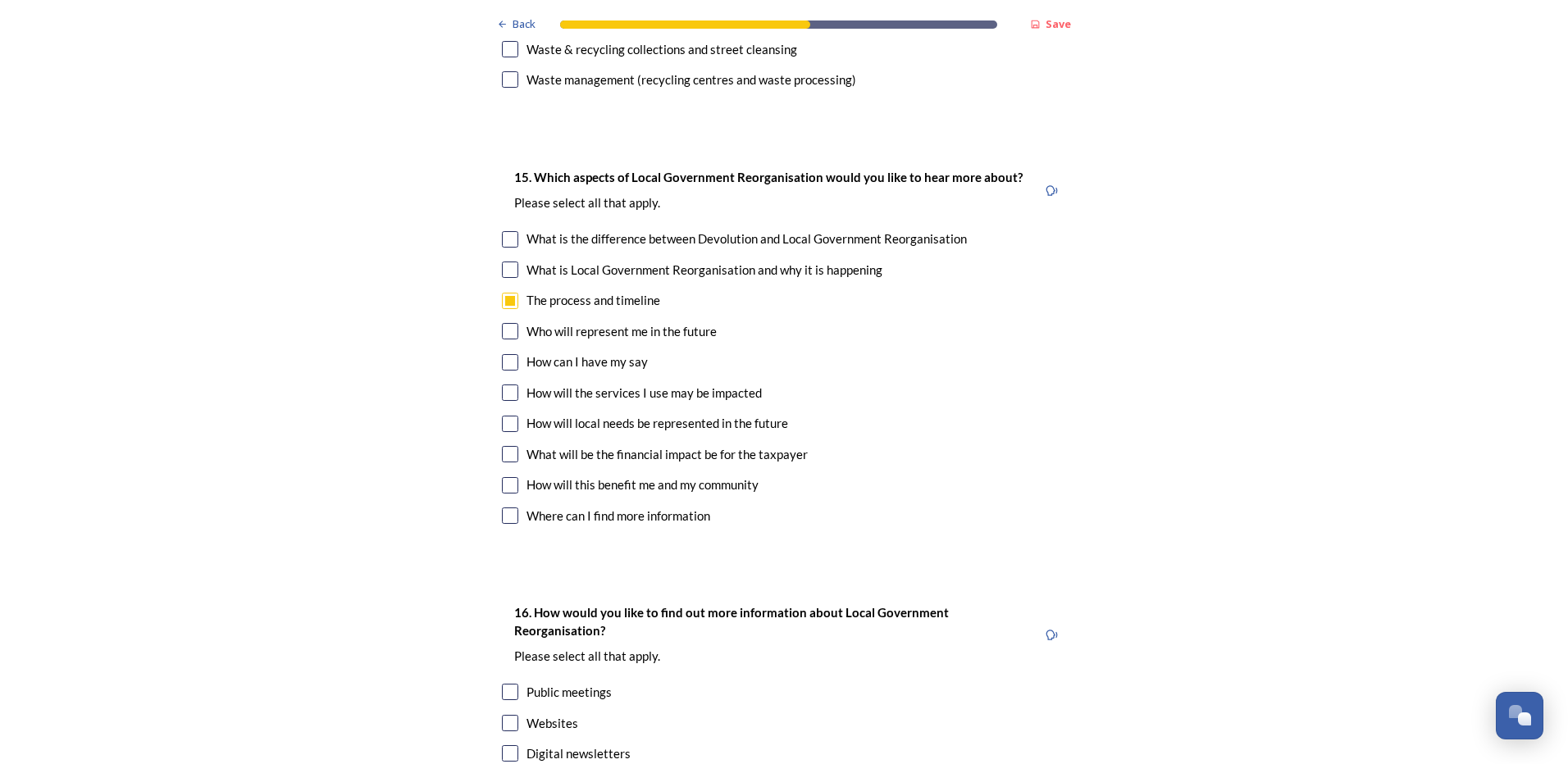
scroll to position [4428, 0]
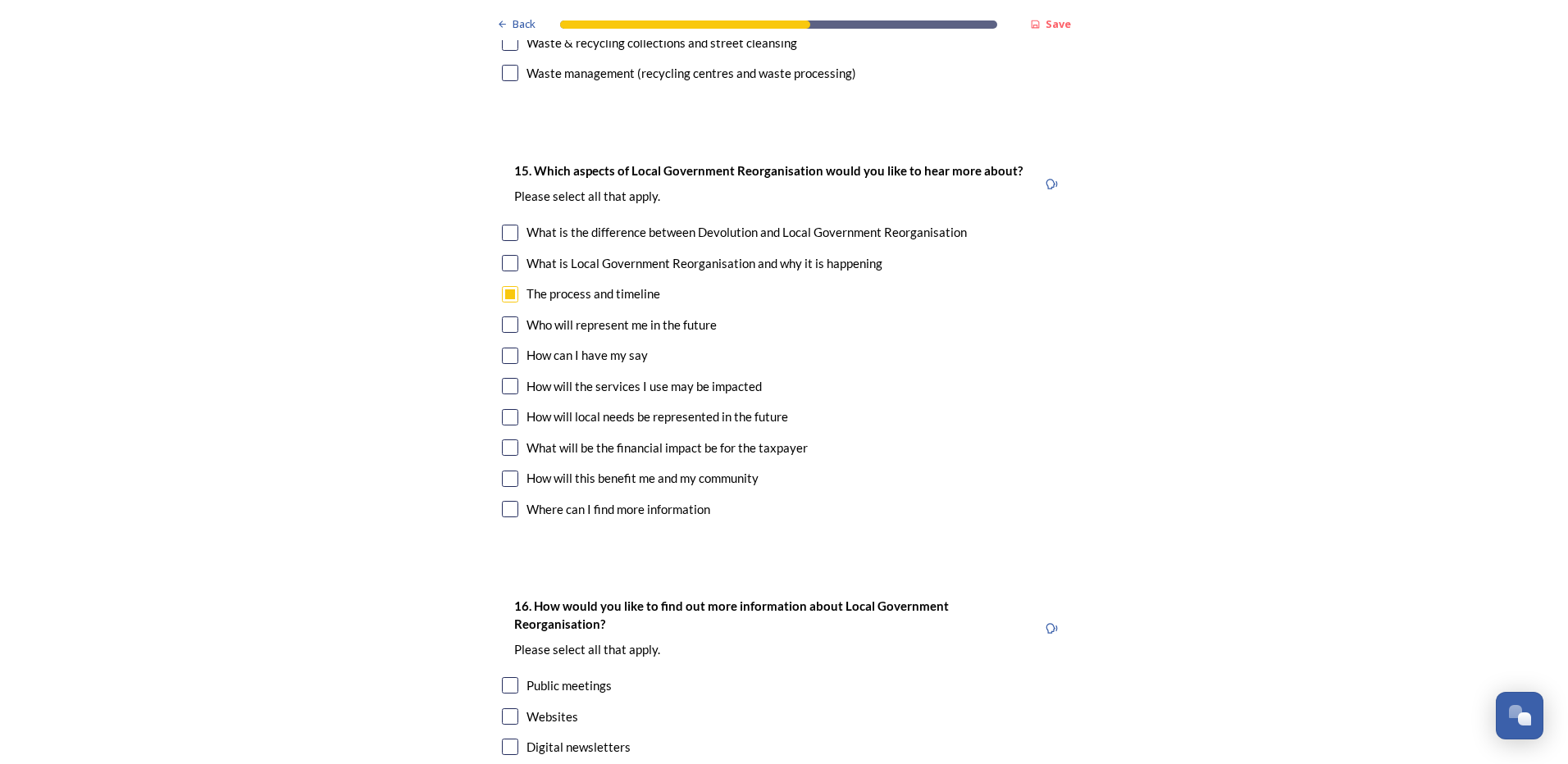
click at [505, 378] on input "checkbox" at bounding box center [510, 386] width 16 height 16
checkbox input "true"
click at [506, 501] on input "checkbox" at bounding box center [510, 509] width 16 height 16
checkbox input "true"
click at [502, 471] on input "checkbox" at bounding box center [510, 479] width 16 height 16
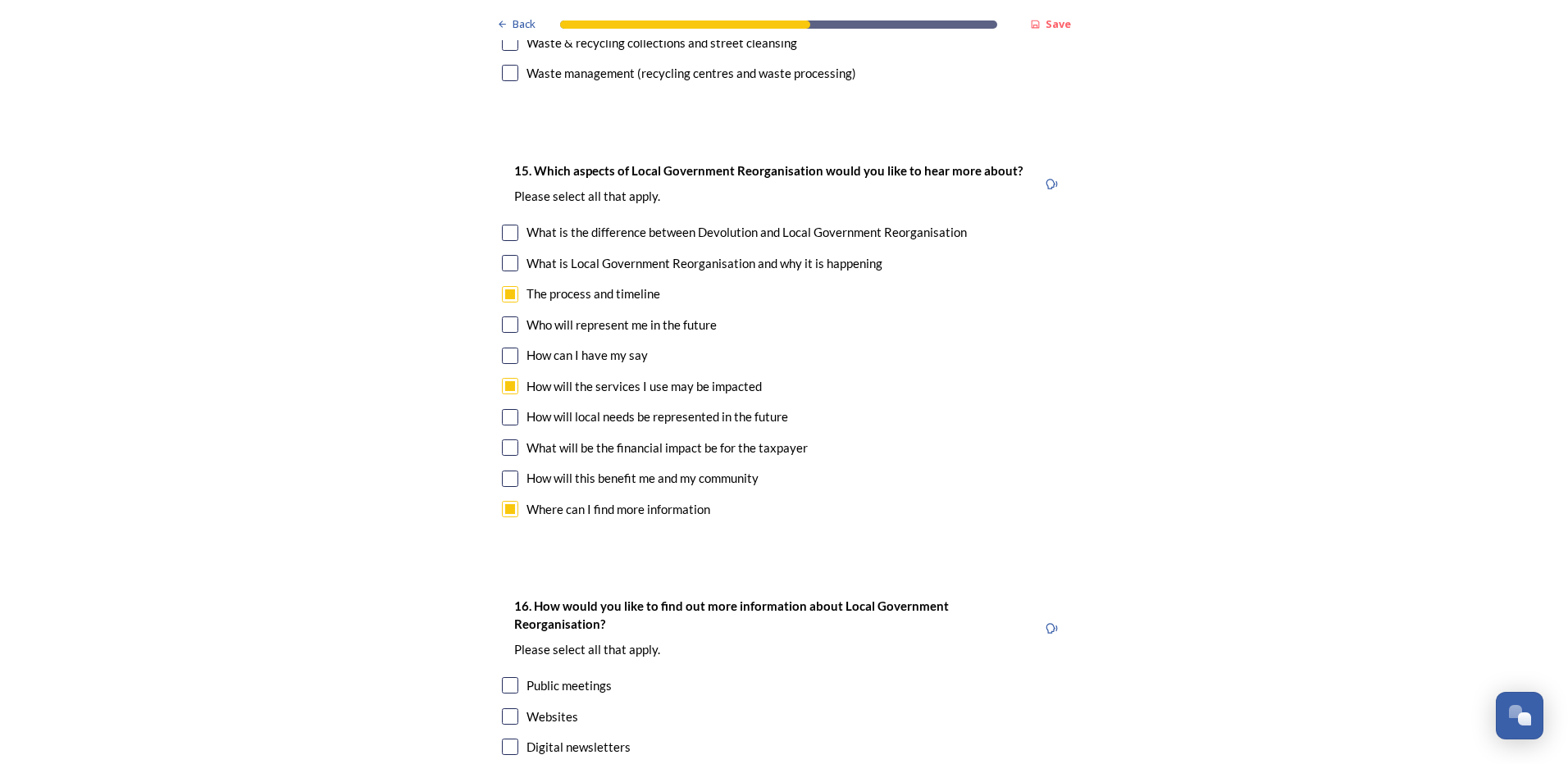
checkbox input "true"
click at [506, 440] on input "checkbox" at bounding box center [510, 448] width 16 height 16
checkbox input "true"
click at [505, 409] on input "checkbox" at bounding box center [510, 417] width 16 height 16
checkbox input "true"
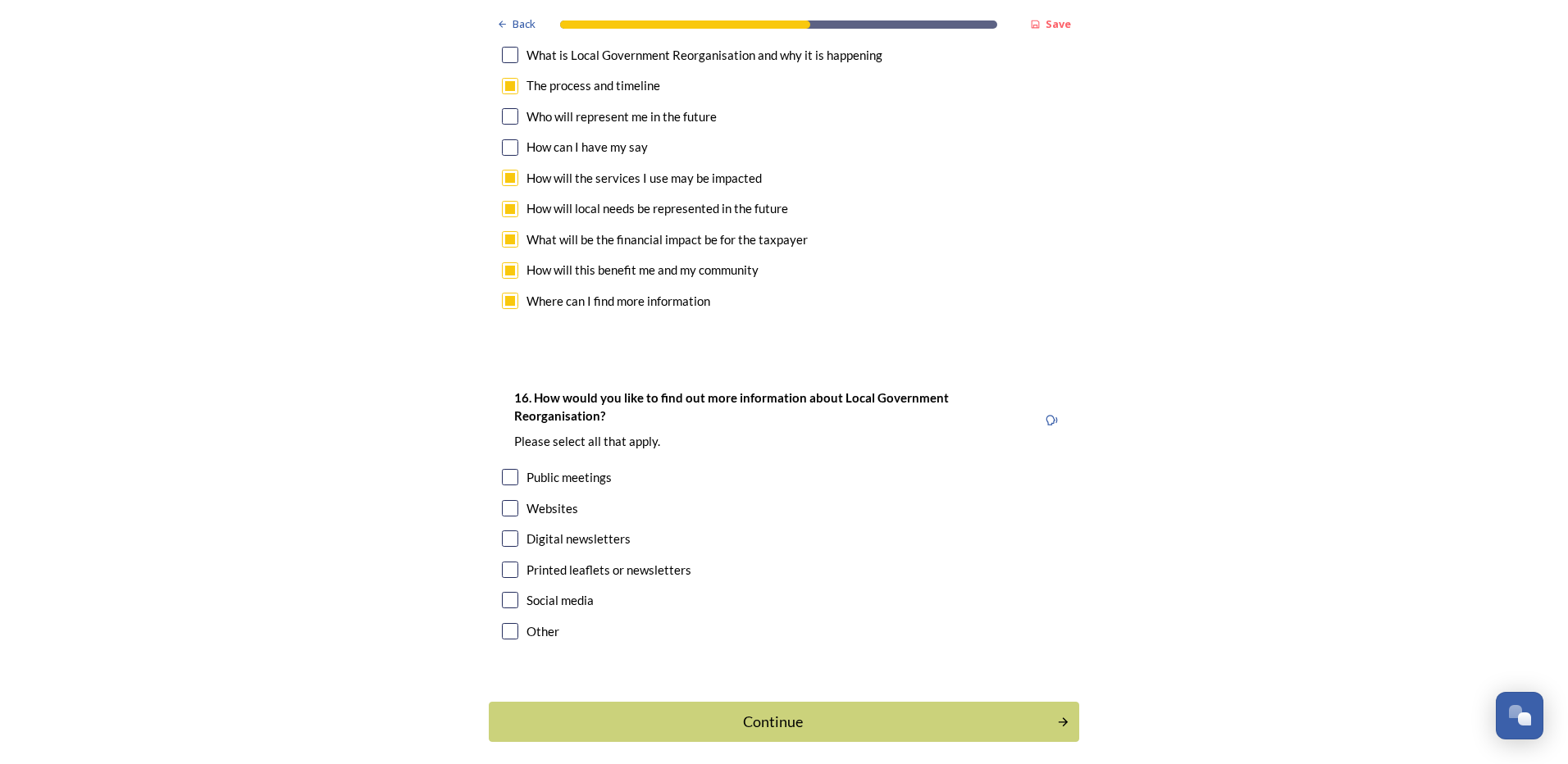
scroll to position [4661, 0]
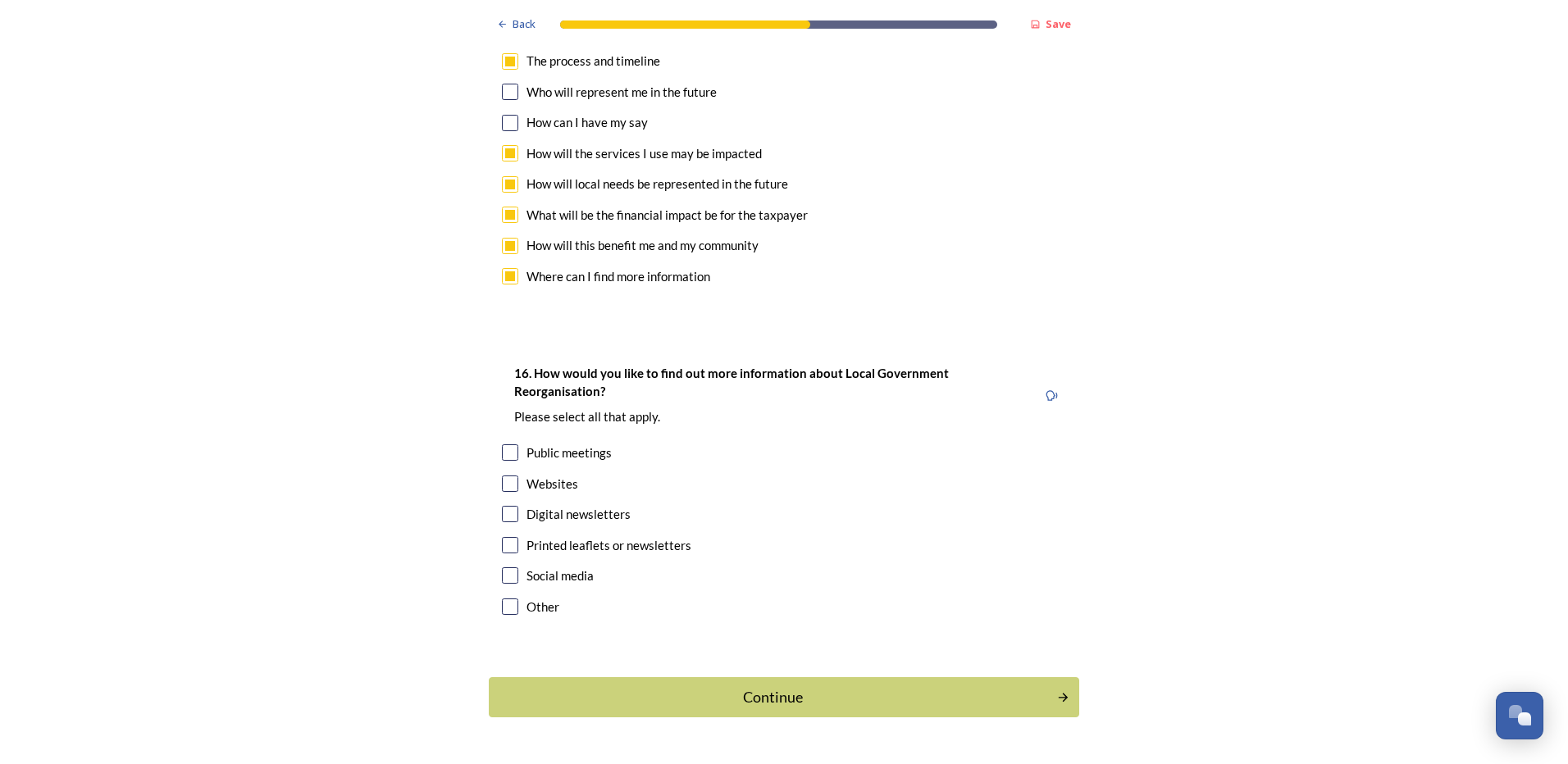
click at [509, 476] on input "checkbox" at bounding box center [510, 484] width 16 height 16
checkbox input "true"
click at [506, 506] on input "checkbox" at bounding box center [510, 514] width 16 height 16
checkbox input "true"
click at [782, 686] on div "Continue" at bounding box center [773, 697] width 555 height 22
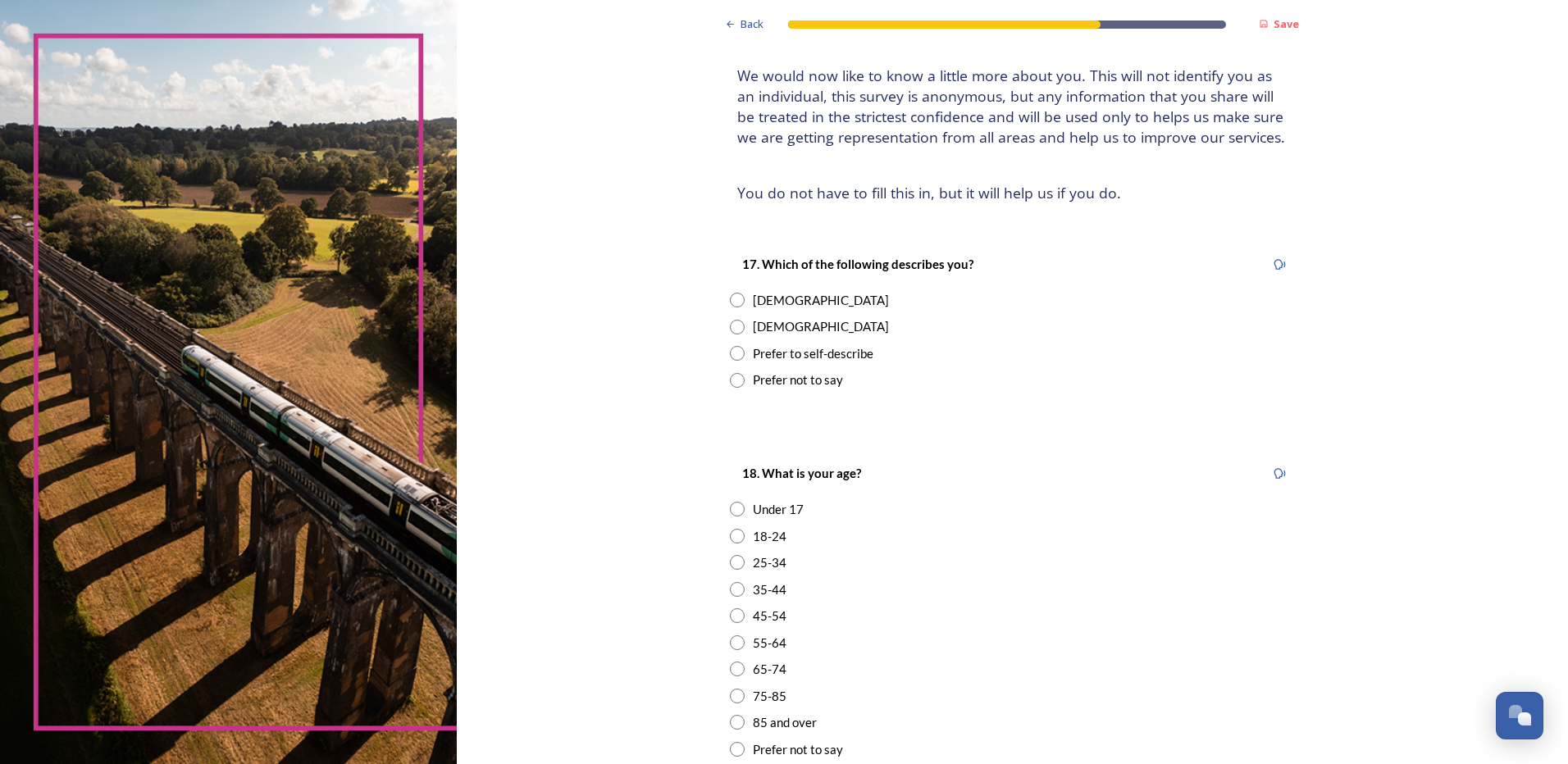
scroll to position [328, 0]
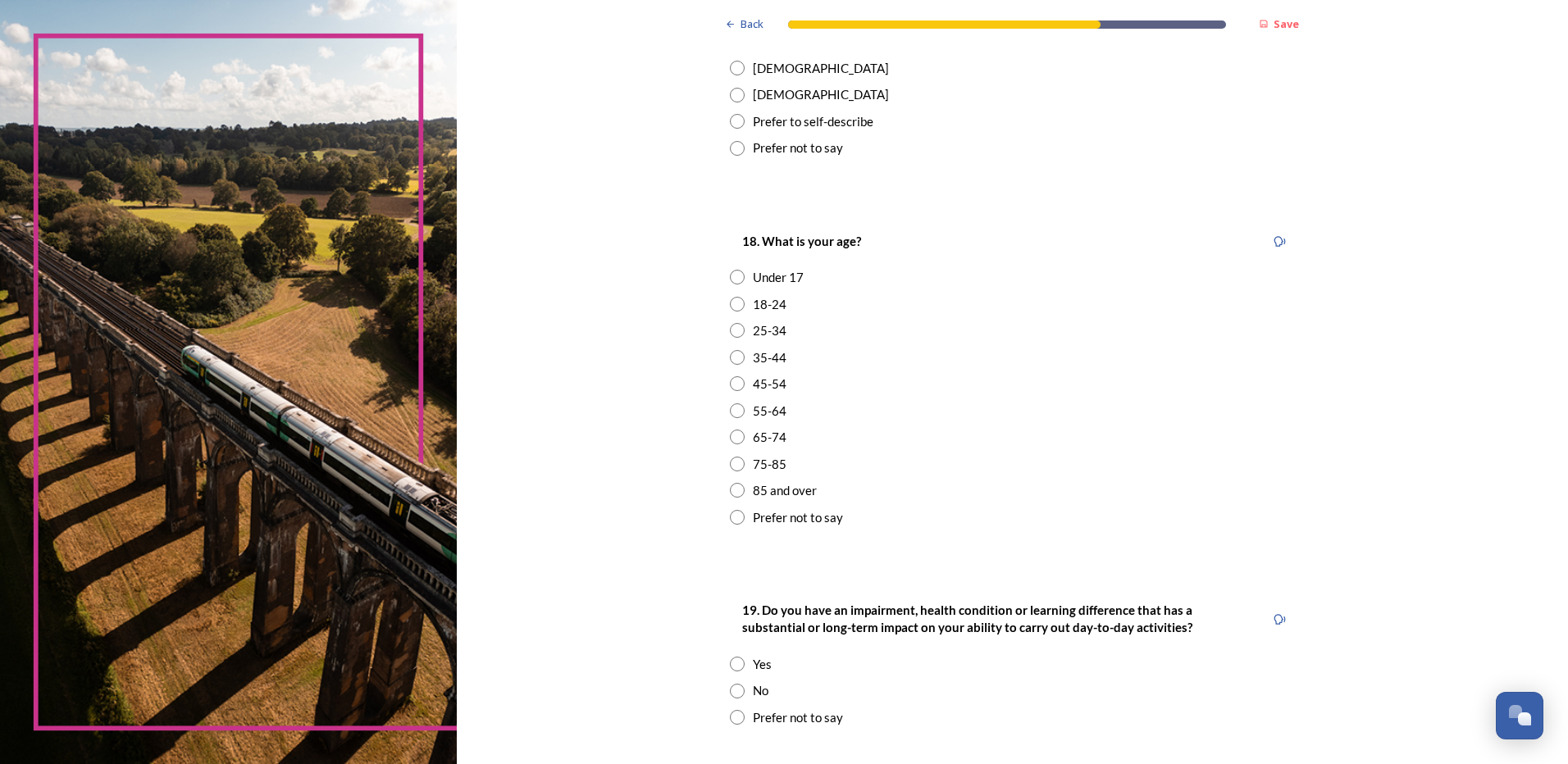
click at [732, 66] on input "radio" at bounding box center [737, 68] width 15 height 15
radio input "true"
click at [732, 383] on input "radio" at bounding box center [737, 383] width 15 height 15
radio input "true"
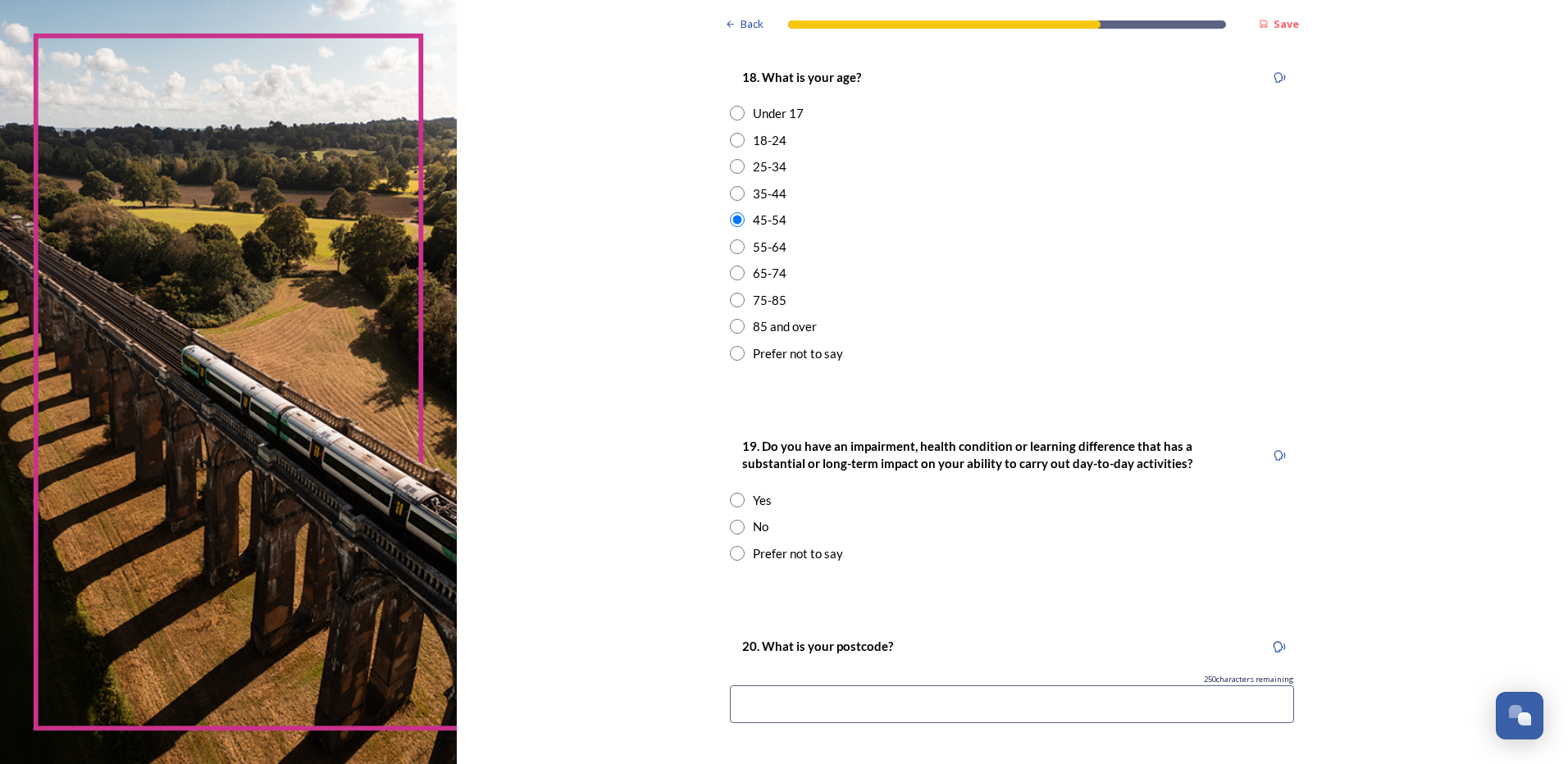
scroll to position [574, 0]
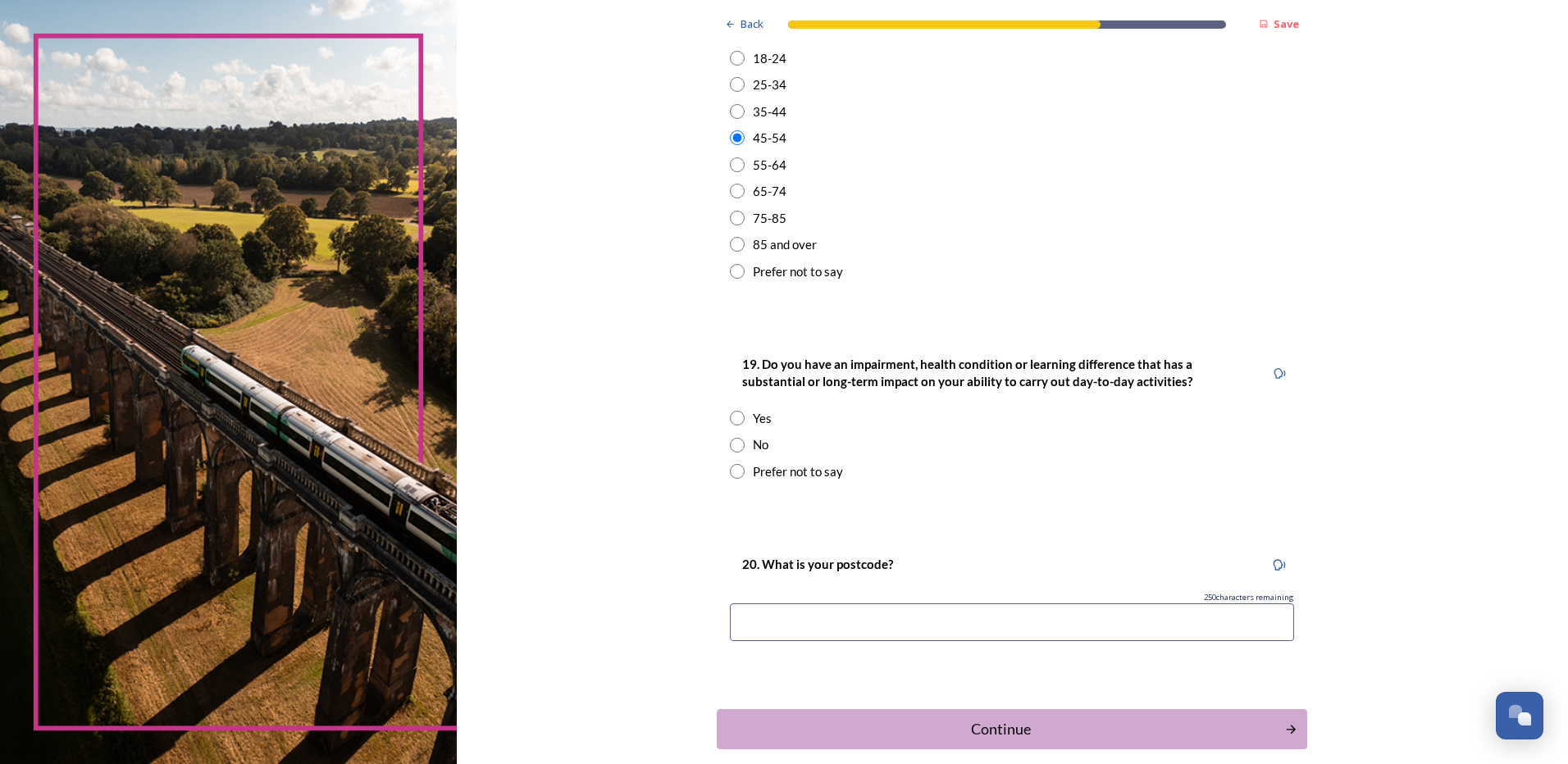
click at [735, 444] on input "radio" at bounding box center [737, 445] width 15 height 15
radio input "true"
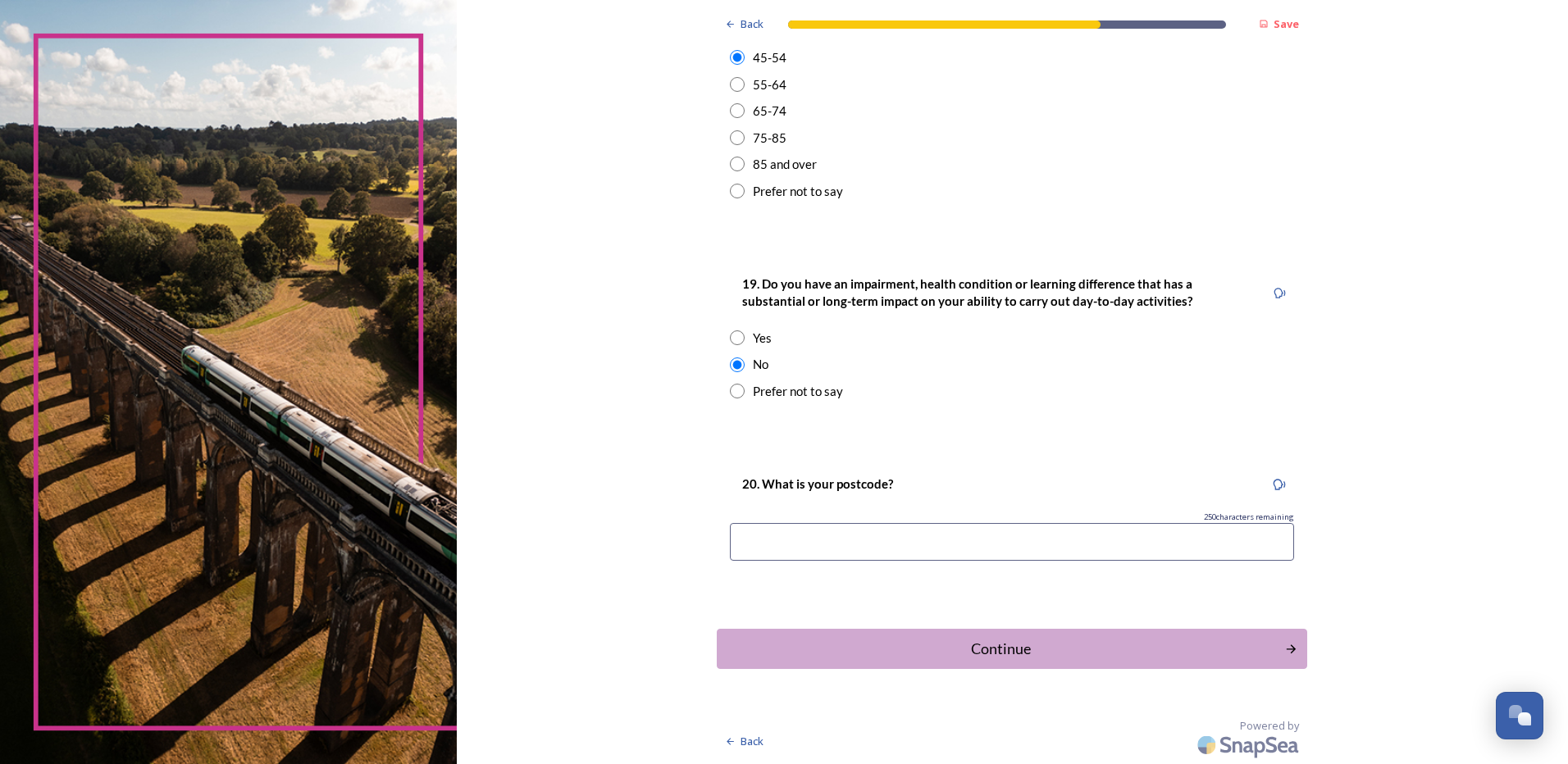
click at [991, 540] on input at bounding box center [1012, 542] width 564 height 37
type input "rh16"
click at [1010, 650] on div "Continue" at bounding box center [1000, 649] width 555 height 22
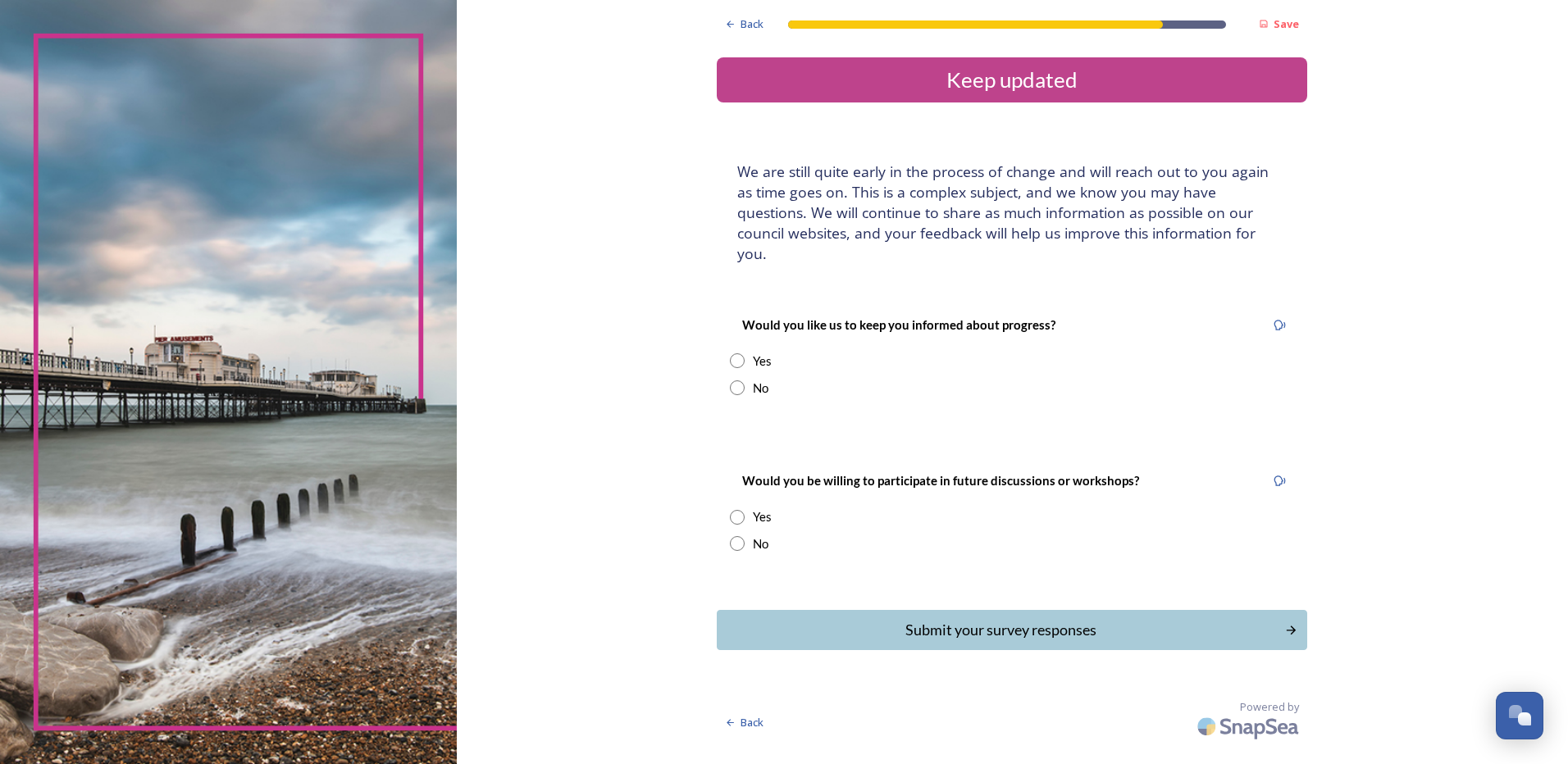
click at [741, 381] on input "radio" at bounding box center [737, 388] width 15 height 15
radio input "true"
click at [736, 537] on input "radio" at bounding box center [737, 544] width 15 height 15
radio input "true"
click at [1076, 619] on div "Submit your survey responses" at bounding box center [1000, 629] width 555 height 22
